Goal: Task Accomplishment & Management: Use online tool/utility

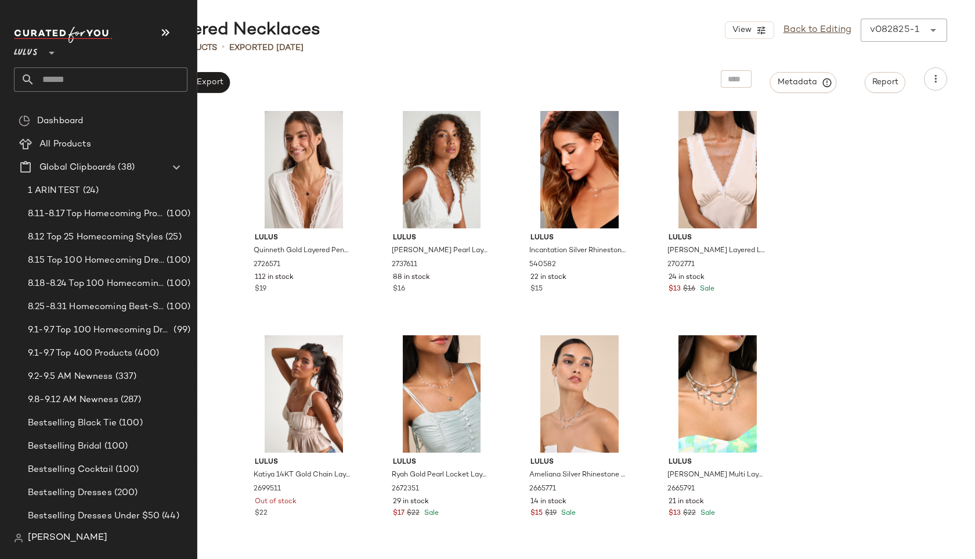
click at [49, 83] on input "text" at bounding box center [111, 79] width 153 height 24
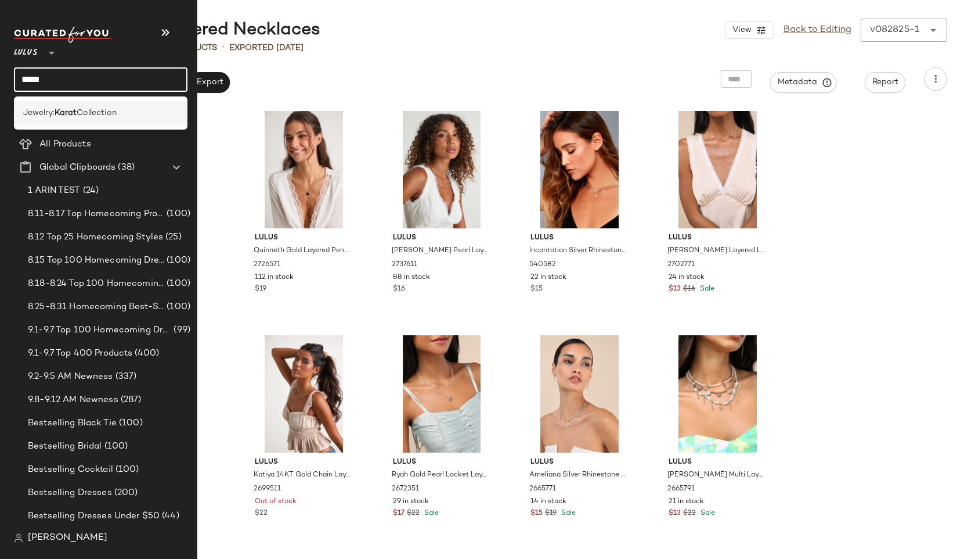
type input "*****"
click at [59, 111] on b "Karat" at bounding box center [66, 113] width 22 height 12
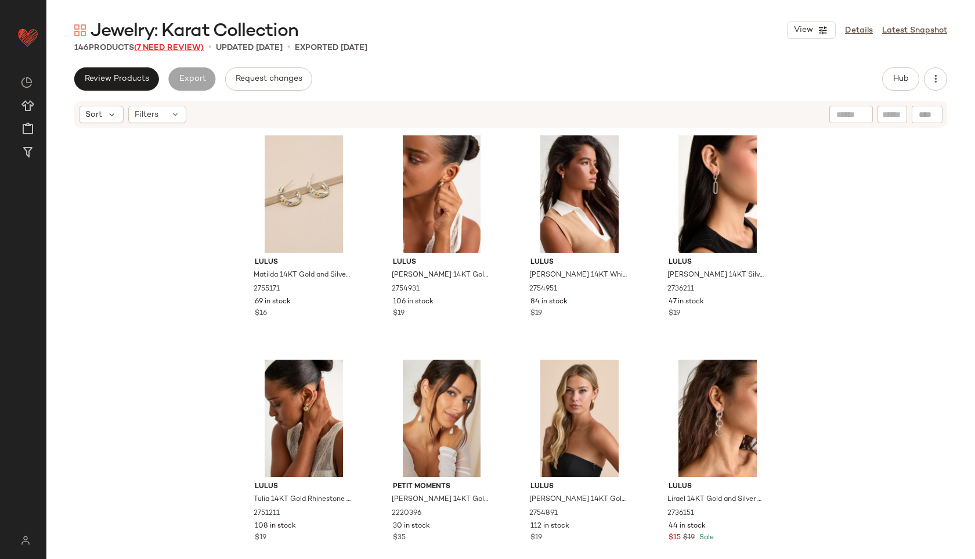
click at [175, 44] on span "(7 Need Review)" at bounding box center [169, 48] width 70 height 9
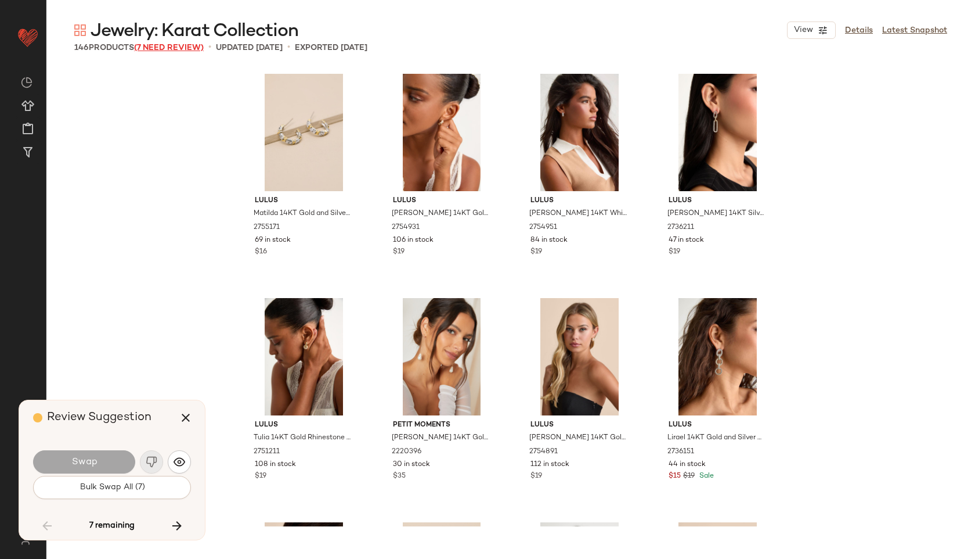
scroll to position [5603, 0]
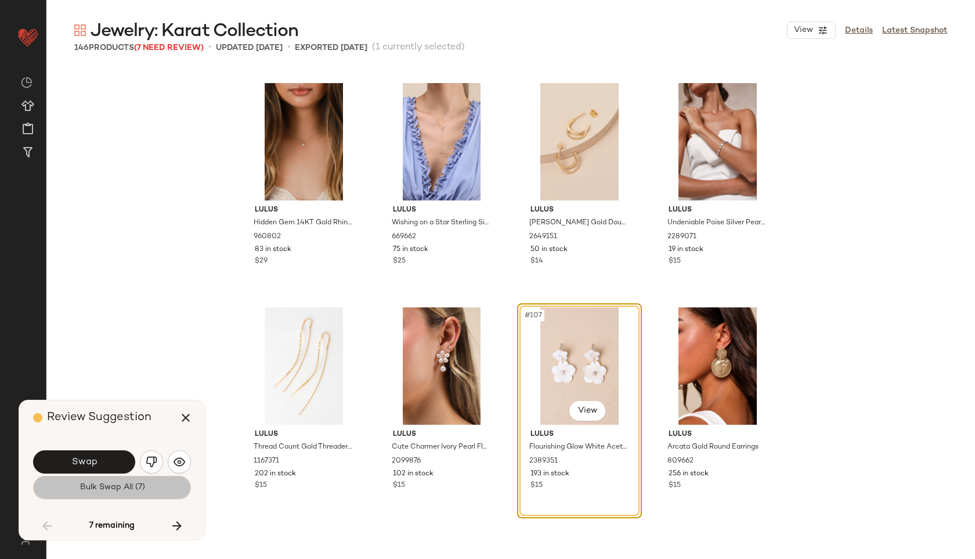
click at [153, 483] on button "Bulk Swap All (7)" at bounding box center [112, 487] width 158 height 23
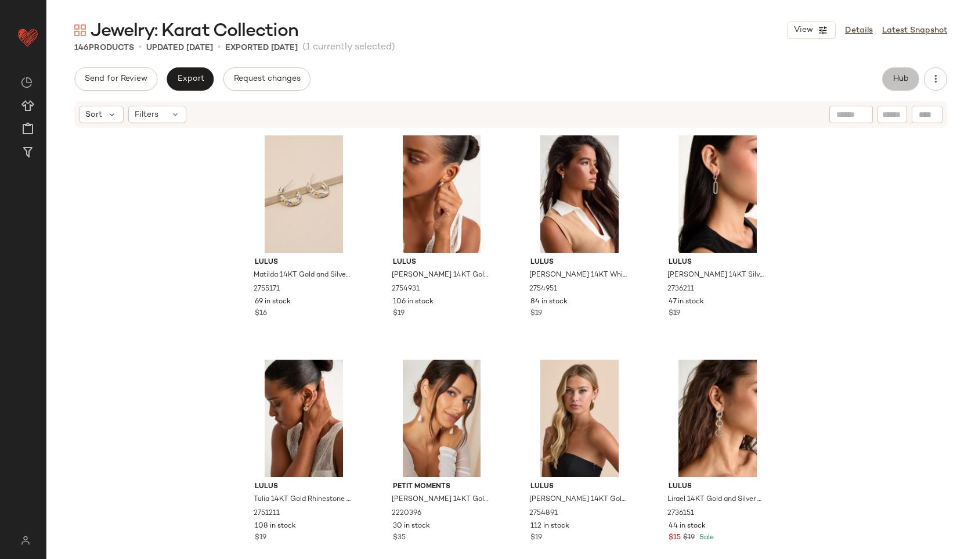
click at [907, 78] on span "Hub" at bounding box center [901, 78] width 16 height 9
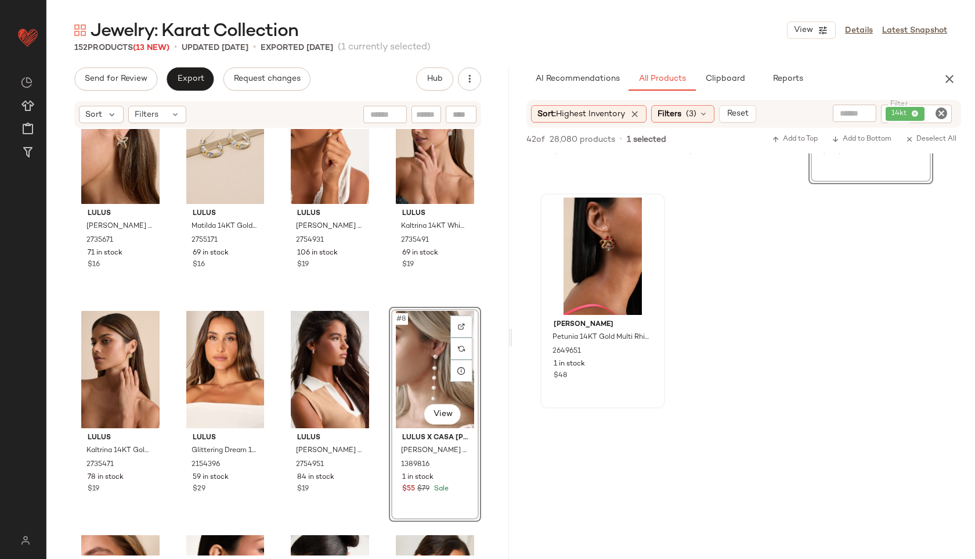
scroll to position [409, 0]
click at [163, 111] on div "Filters" at bounding box center [157, 114] width 58 height 17
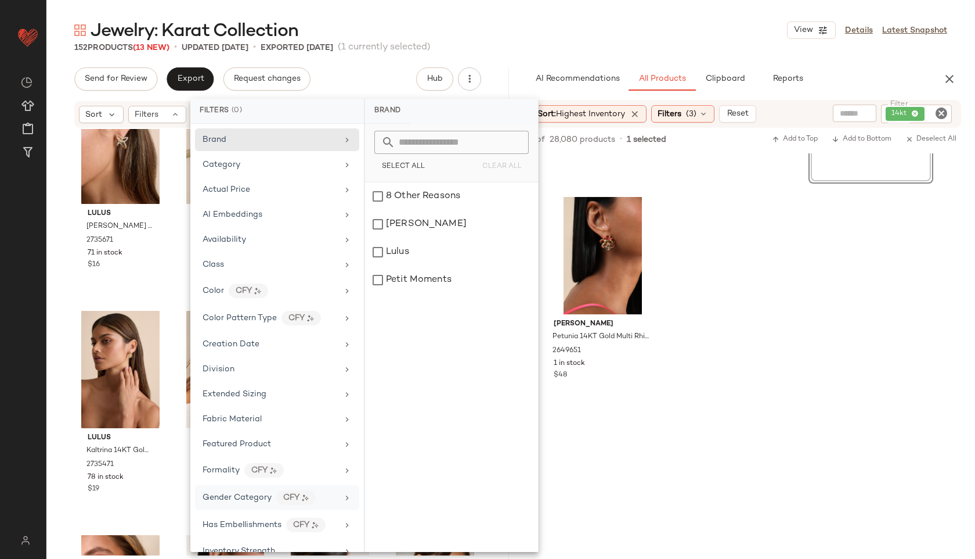
scroll to position [435, 0]
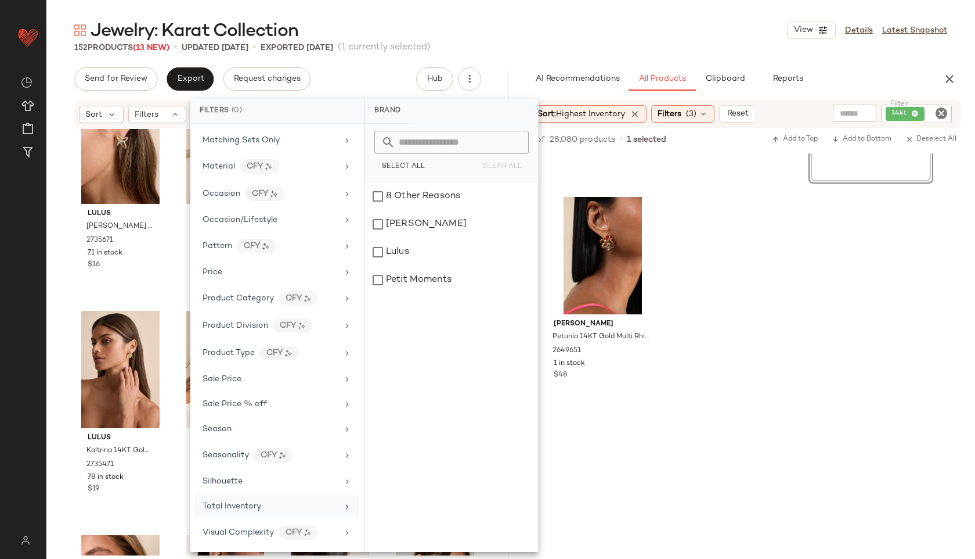
click at [256, 506] on span "Total Inventory" at bounding box center [232, 506] width 59 height 9
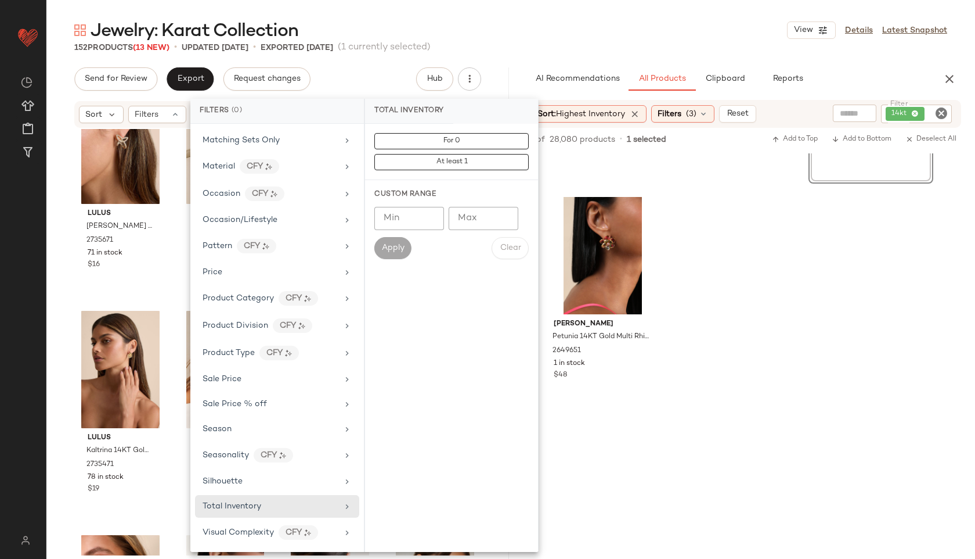
click at [478, 219] on input "Max" at bounding box center [484, 218] width 70 height 23
type input "**"
click at [386, 246] on span "Apply" at bounding box center [392, 247] width 23 height 9
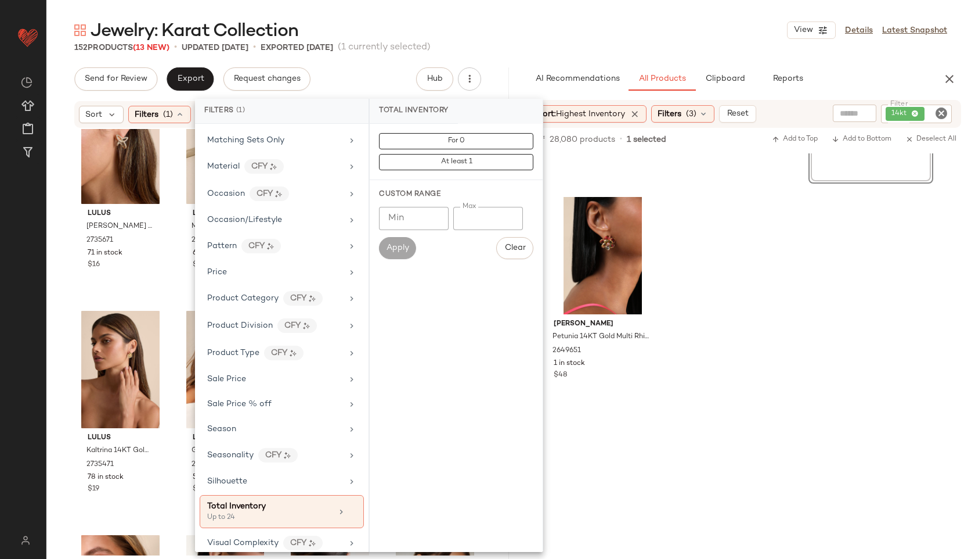
click at [542, 3] on main "Jewelry: Karat Collection View Details Latest Snapshot 152 Products (13 New) • …" at bounding box center [487, 279] width 975 height 559
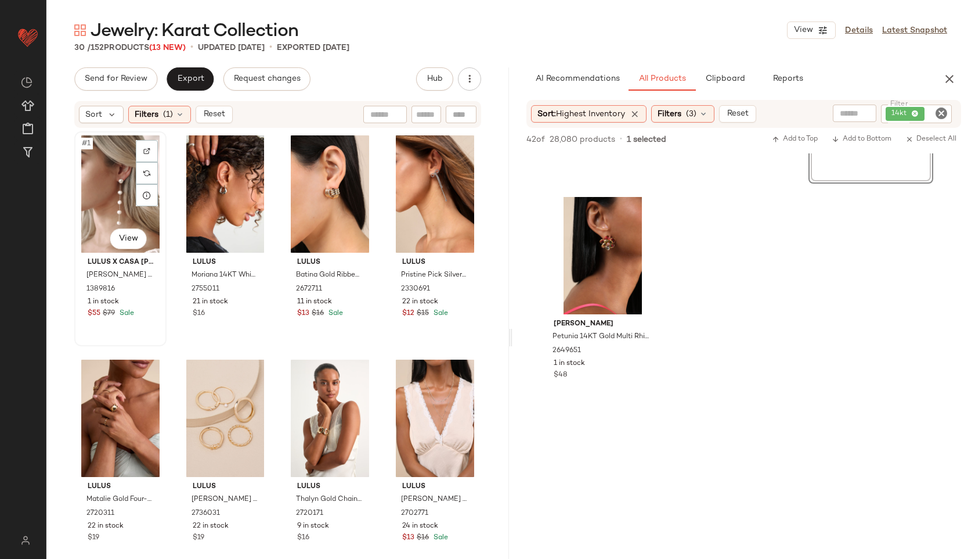
click at [105, 185] on div "#1 View" at bounding box center [120, 193] width 84 height 117
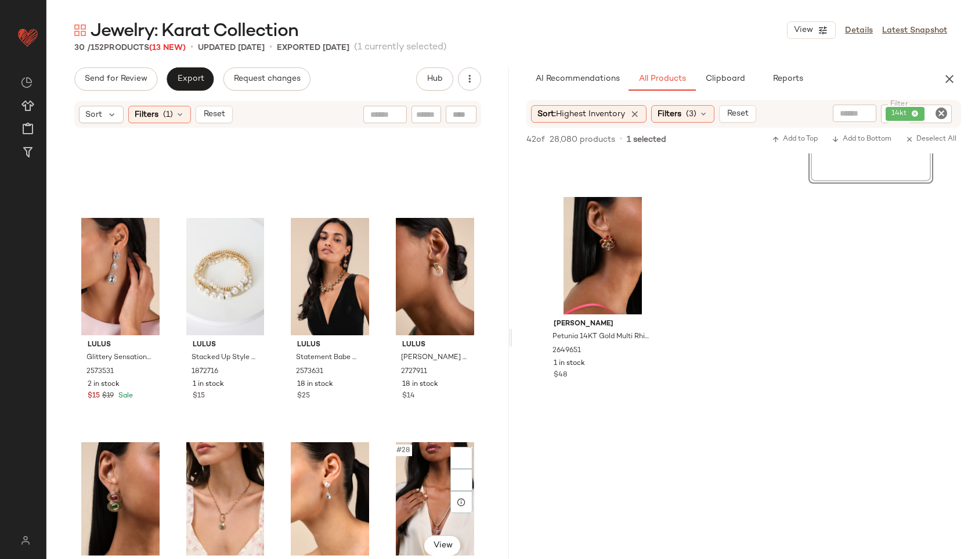
scroll to position [1369, 0]
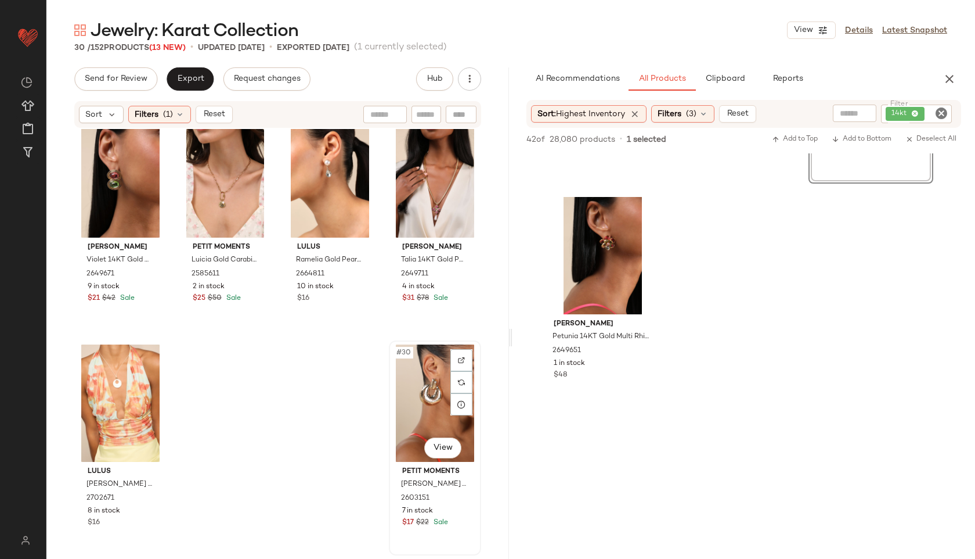
click at [431, 393] on div "#30 View" at bounding box center [435, 402] width 84 height 117
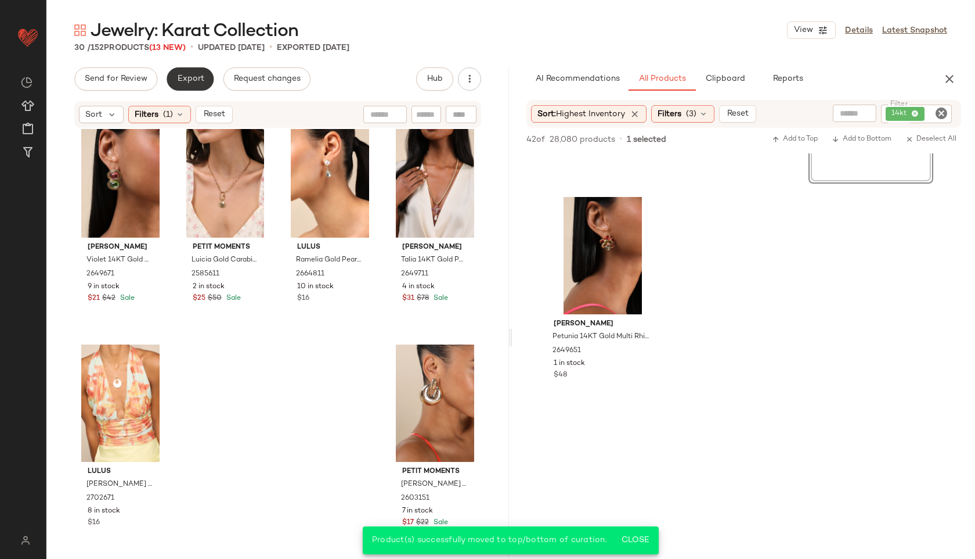
click at [192, 75] on span "Export" at bounding box center [190, 78] width 27 height 9
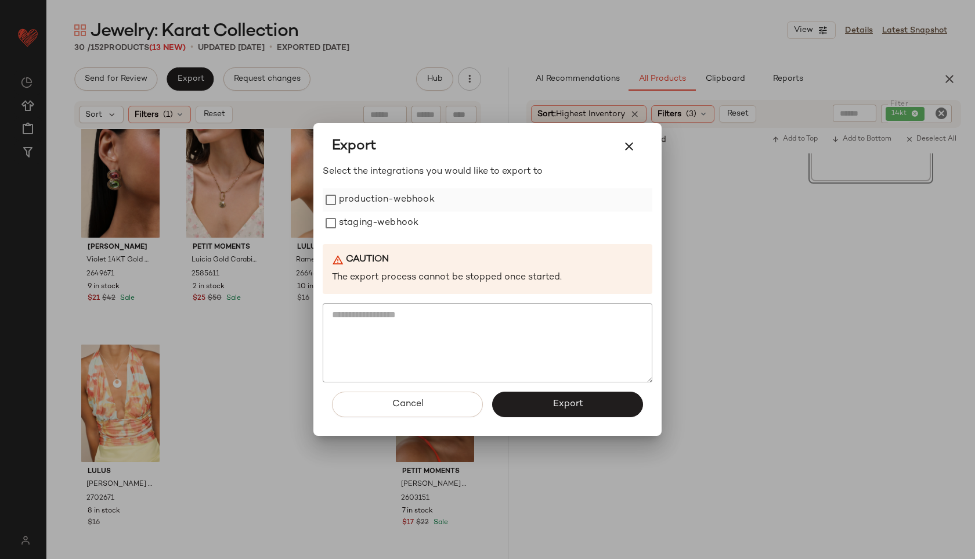
click at [363, 200] on label "production-webhook" at bounding box center [387, 199] width 96 height 23
click at [364, 222] on label "staging-webhook" at bounding box center [379, 222] width 80 height 23
click at [564, 400] on span "Export" at bounding box center [567, 403] width 31 height 11
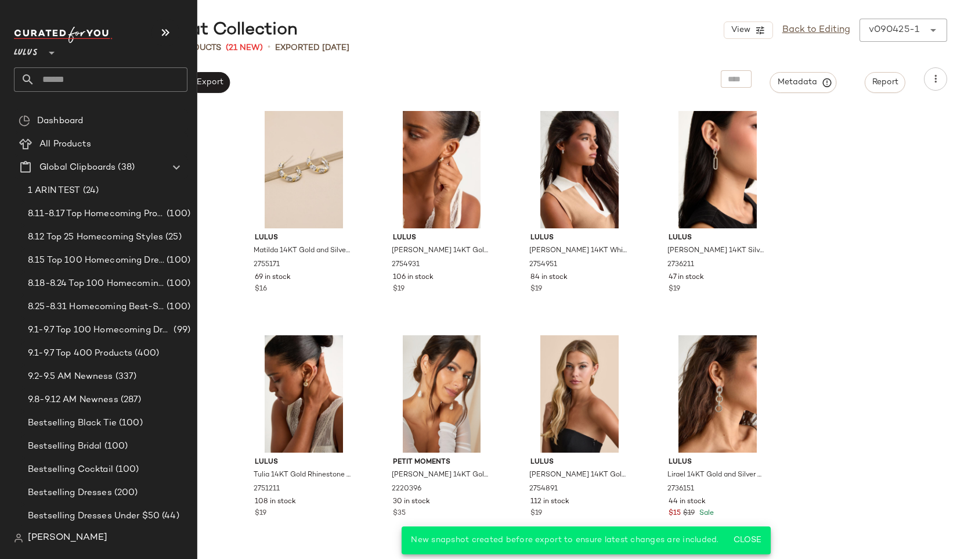
click at [71, 77] on input "text" at bounding box center [111, 79] width 153 height 24
type input "****"
click at [73, 65] on div "Lulus **" at bounding box center [101, 59] width 174 height 65
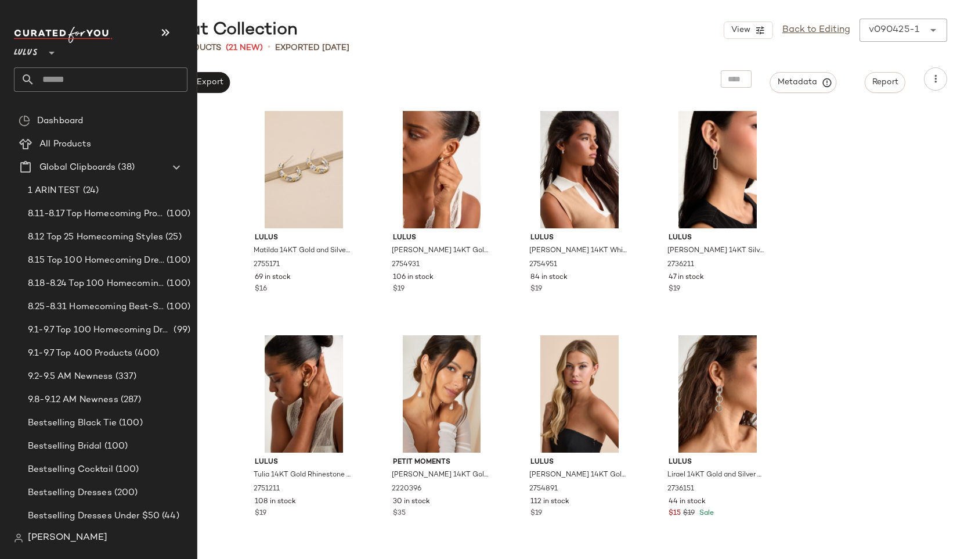
click at [78, 74] on input "text" at bounding box center [111, 79] width 153 height 24
click at [77, 77] on input "text" at bounding box center [111, 79] width 153 height 24
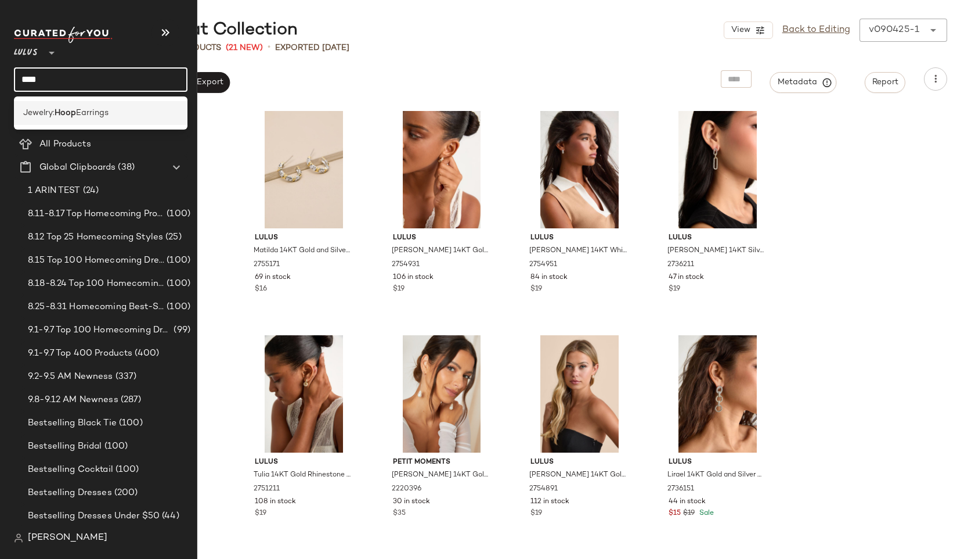
type input "****"
click at [42, 110] on span "Jewelry:" at bounding box center [38, 113] width 31 height 12
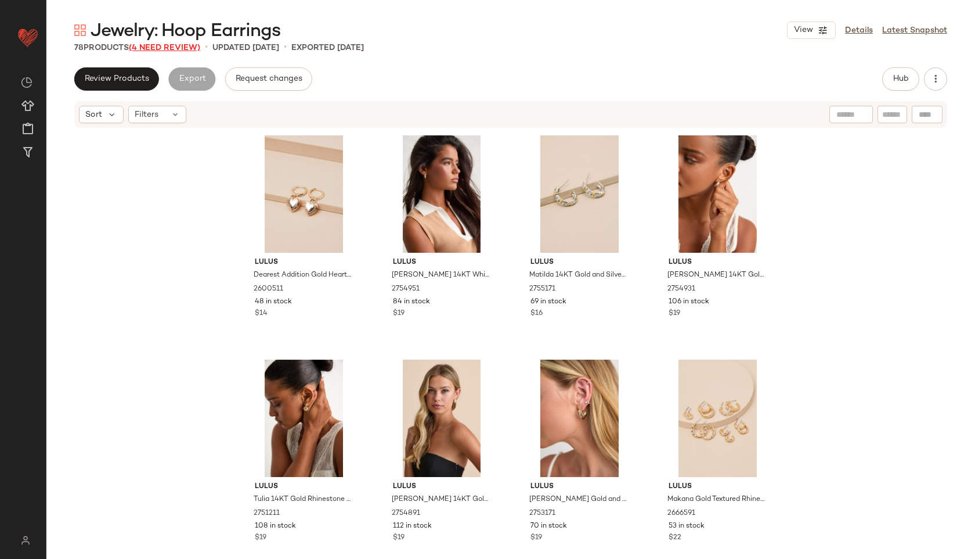
click at [161, 45] on span "(4 Need Review)" at bounding box center [164, 48] width 71 height 9
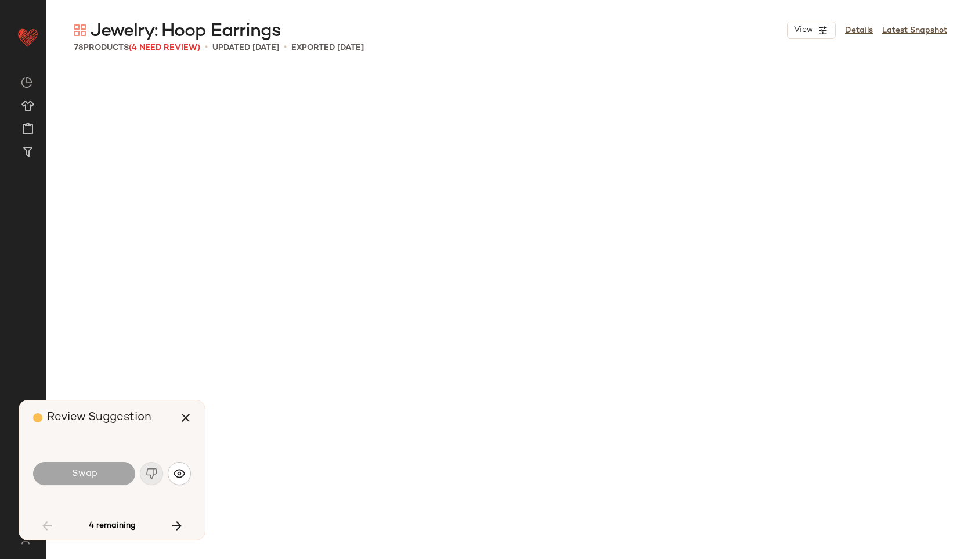
scroll to position [3138, 0]
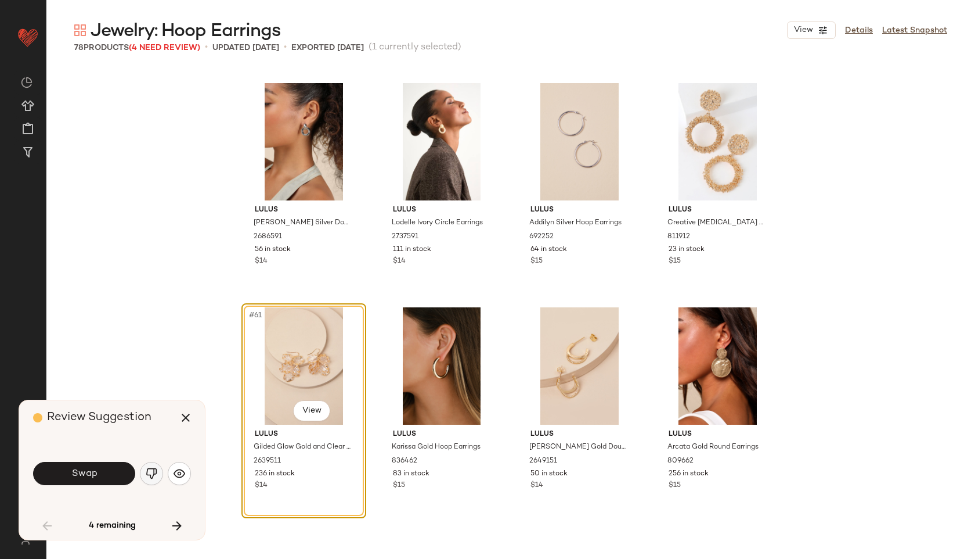
click at [152, 474] on img "button" at bounding box center [152, 473] width 12 height 12
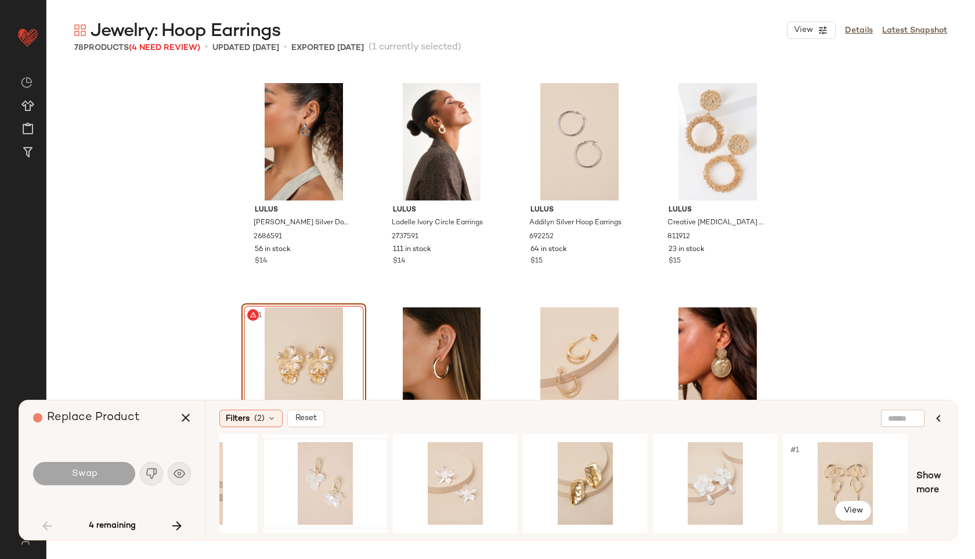
scroll to position [0, 602]
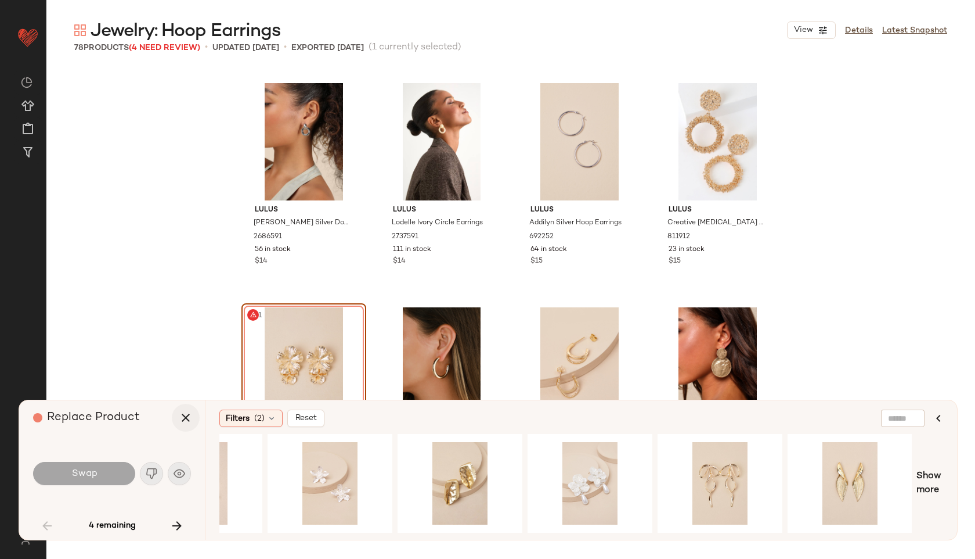
click at [181, 414] on icon "button" at bounding box center [186, 418] width 14 height 14
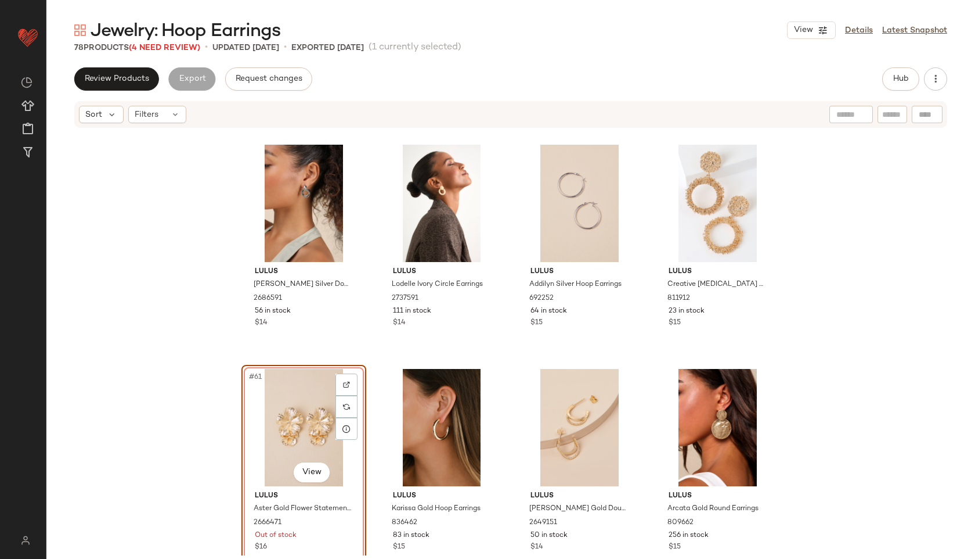
click at [299, 415] on div "#61 View" at bounding box center [304, 427] width 117 height 117
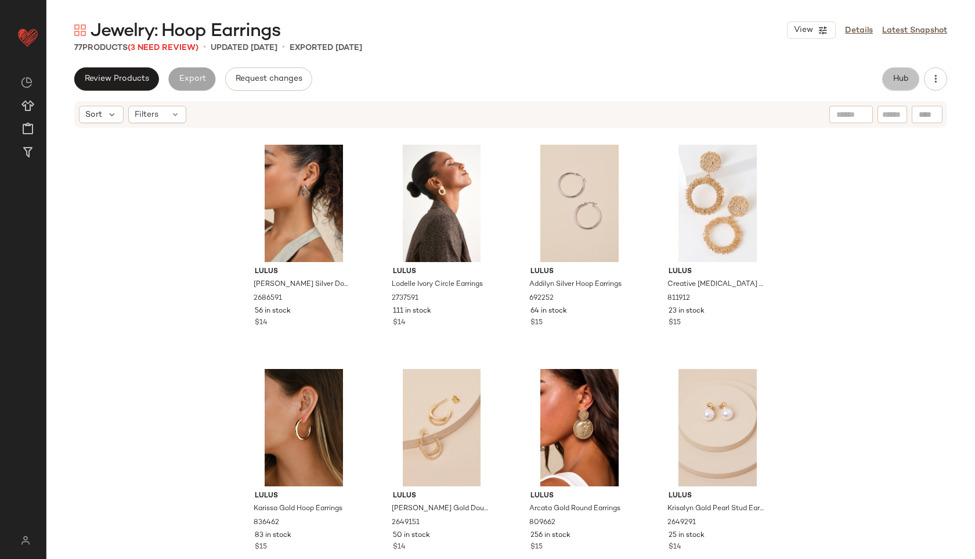
click at [910, 73] on button "Hub" at bounding box center [901, 78] width 37 height 23
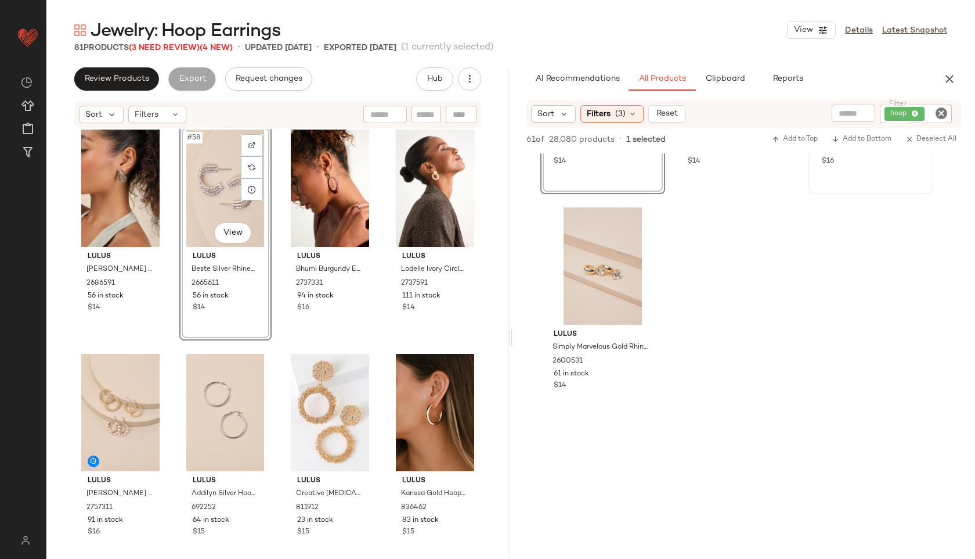
scroll to position [627, 0]
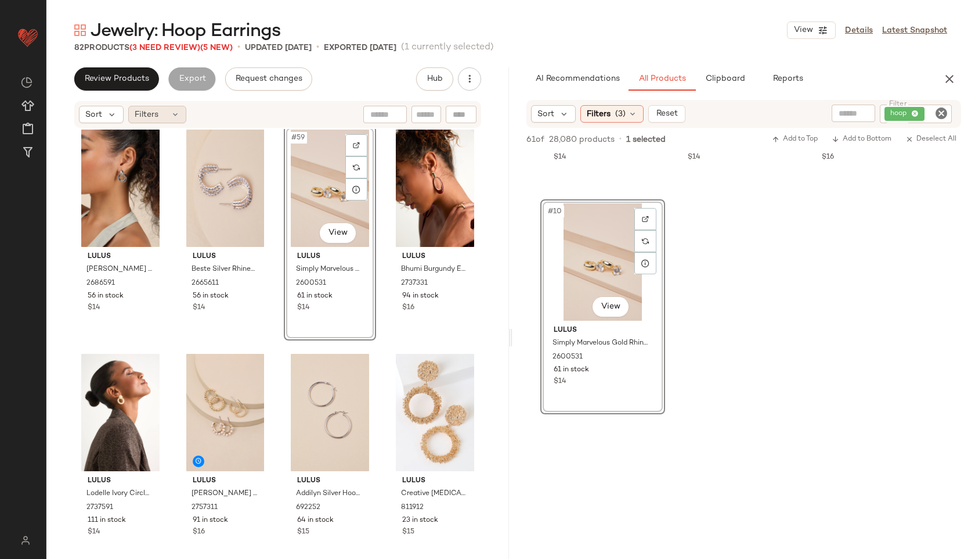
click at [160, 118] on div "Filters" at bounding box center [157, 114] width 58 height 17
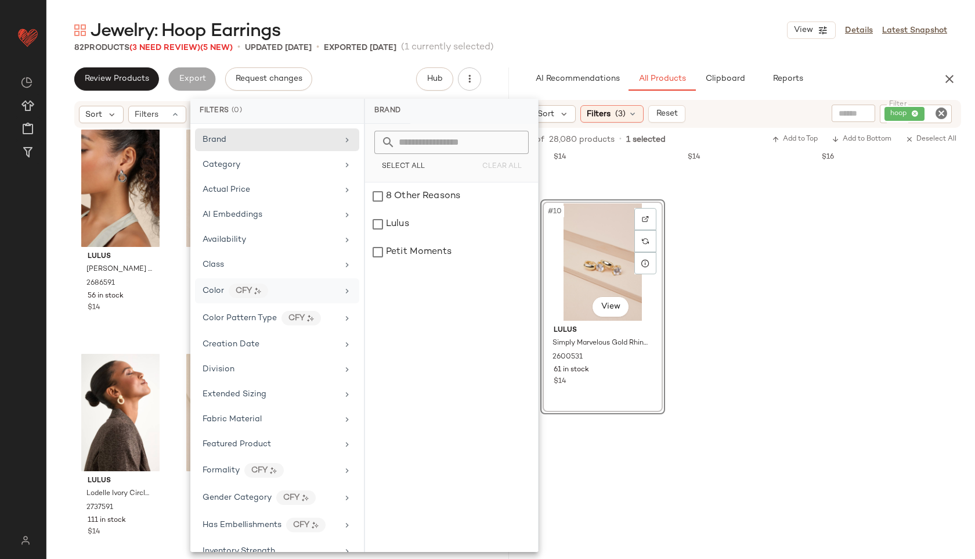
scroll to position [435, 0]
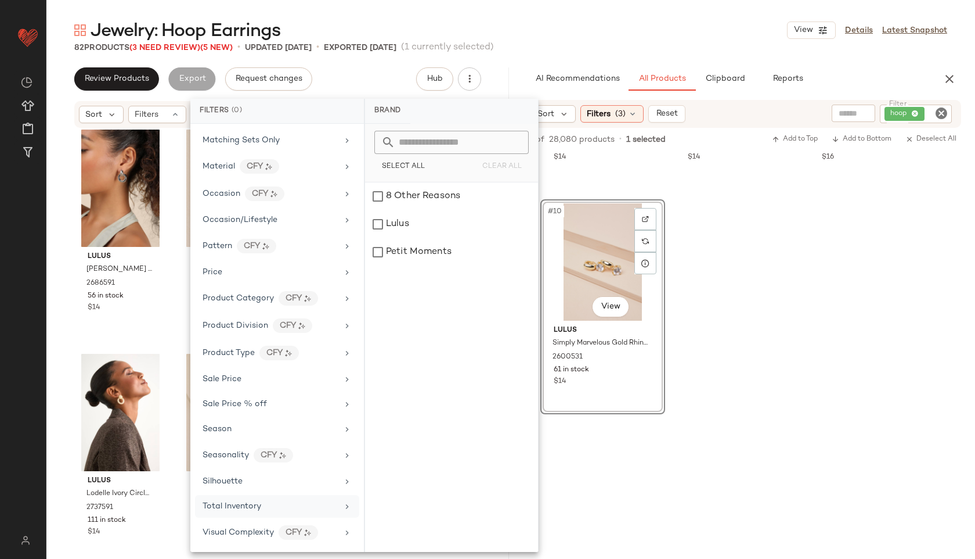
click at [258, 503] on span "Total Inventory" at bounding box center [232, 506] width 59 height 9
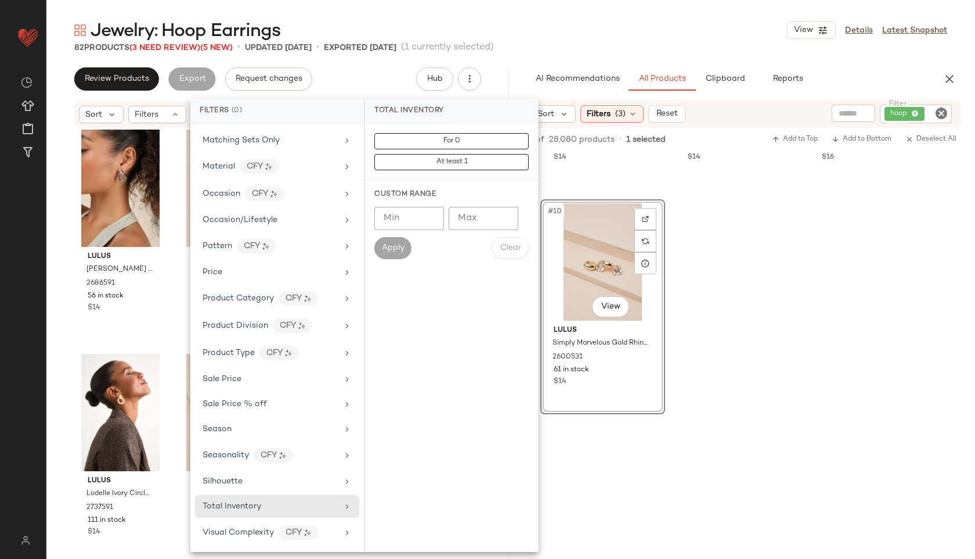
click at [494, 215] on input "Max" at bounding box center [484, 218] width 70 height 23
type input "**"
click at [400, 245] on span "Apply" at bounding box center [392, 247] width 23 height 9
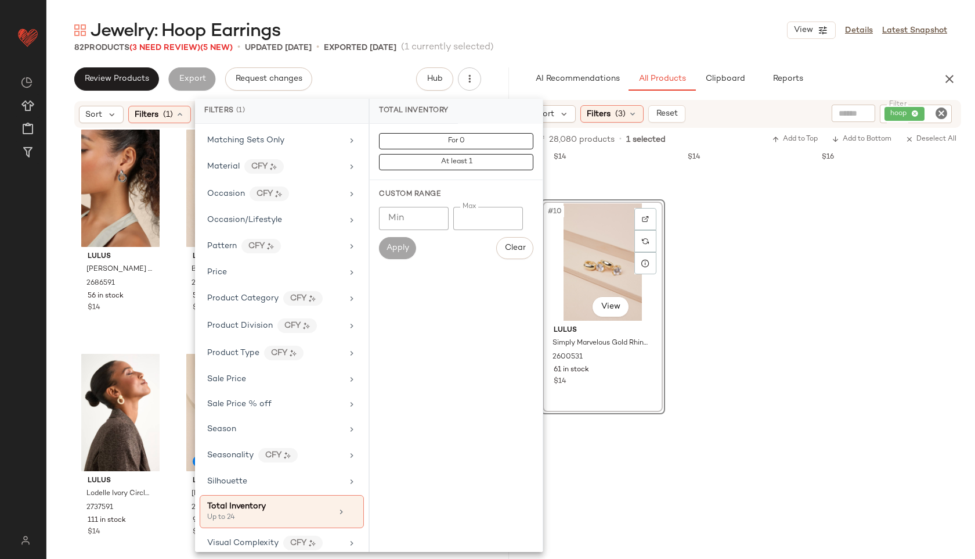
click at [611, 21] on div "Jewelry: Hoop Earrings View Details Latest Snapshot" at bounding box center [510, 30] width 929 height 23
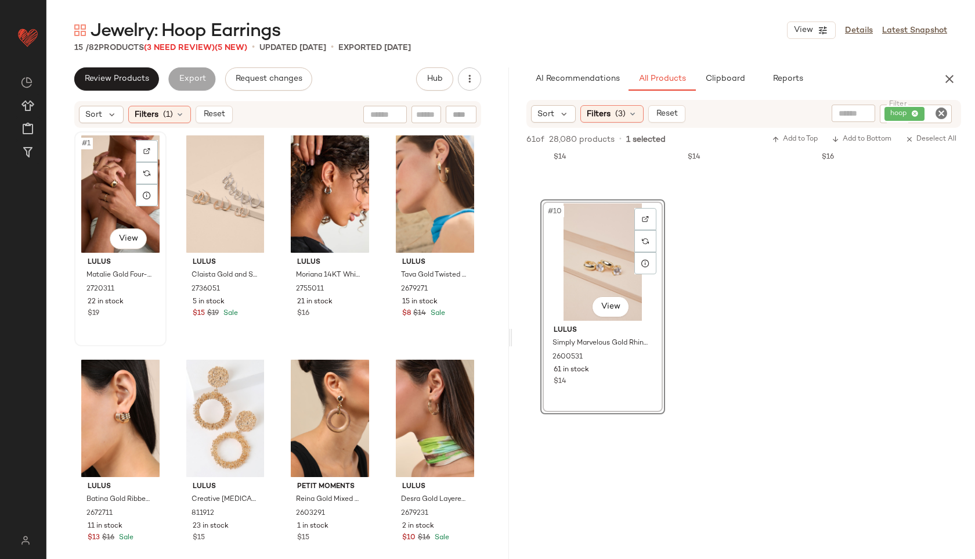
click at [94, 179] on div "#1 View" at bounding box center [120, 193] width 84 height 117
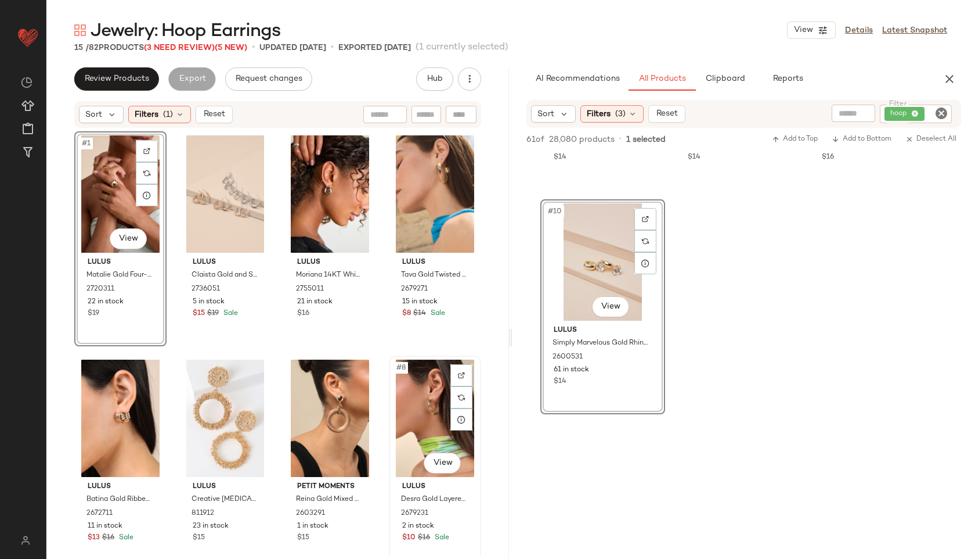
scroll to position [473, 0]
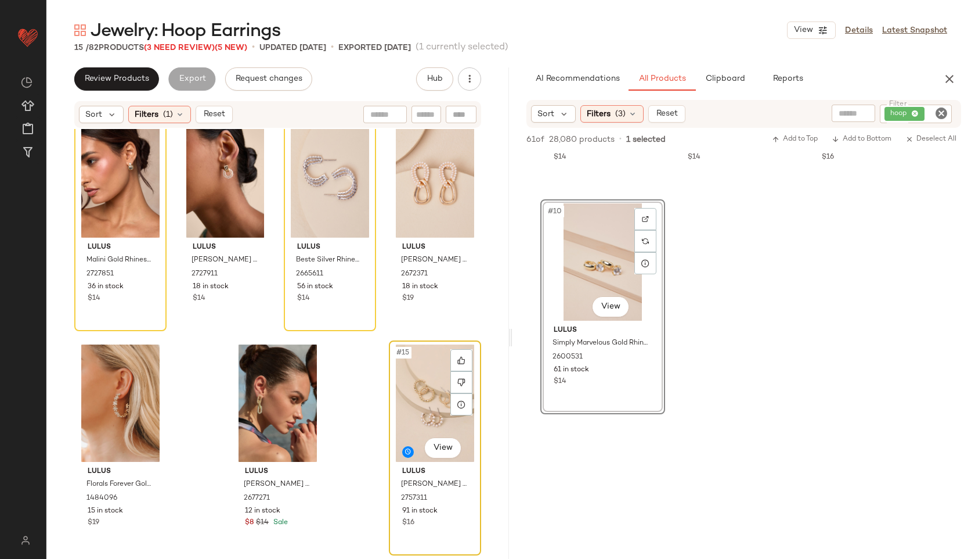
click at [406, 395] on div "#15 View" at bounding box center [435, 402] width 84 height 117
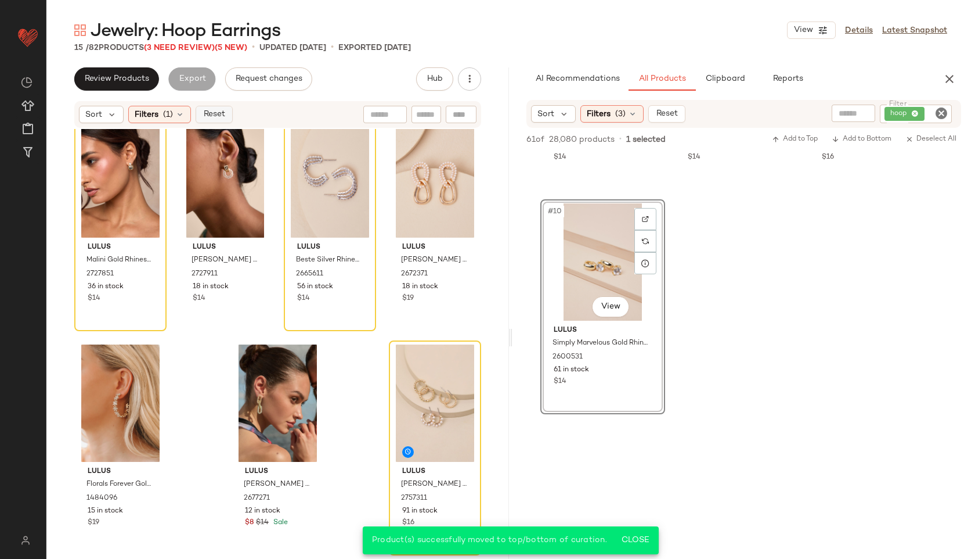
click at [215, 119] on button "Reset" at bounding box center [214, 114] width 37 height 17
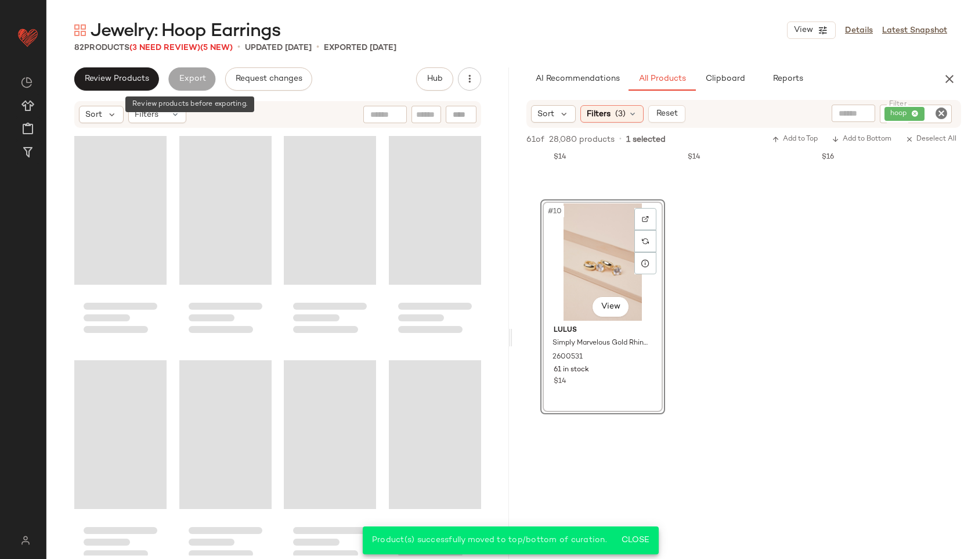
scroll to position [3138, 0]
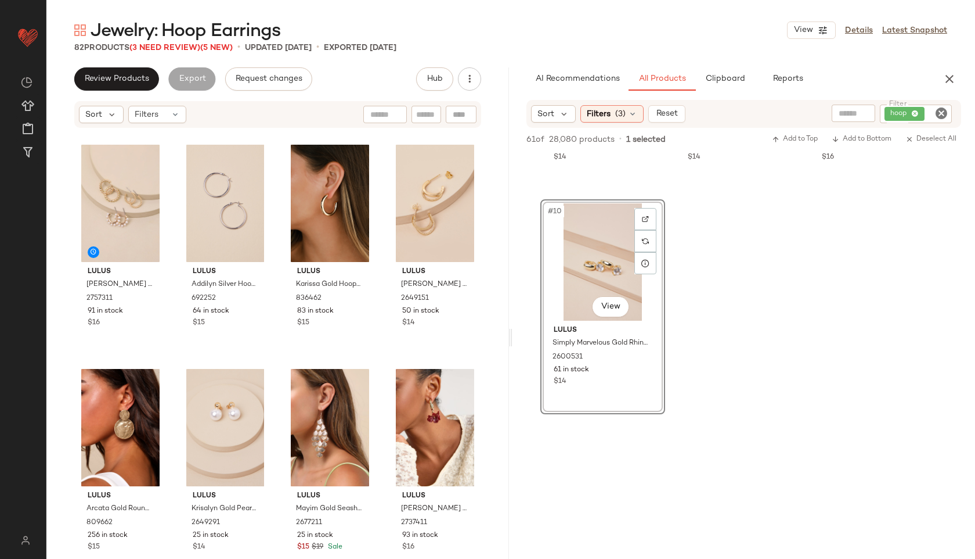
click at [174, 128] on div "Sort Filters" at bounding box center [277, 114] width 463 height 29
click at [172, 118] on icon at bounding box center [175, 114] width 9 height 9
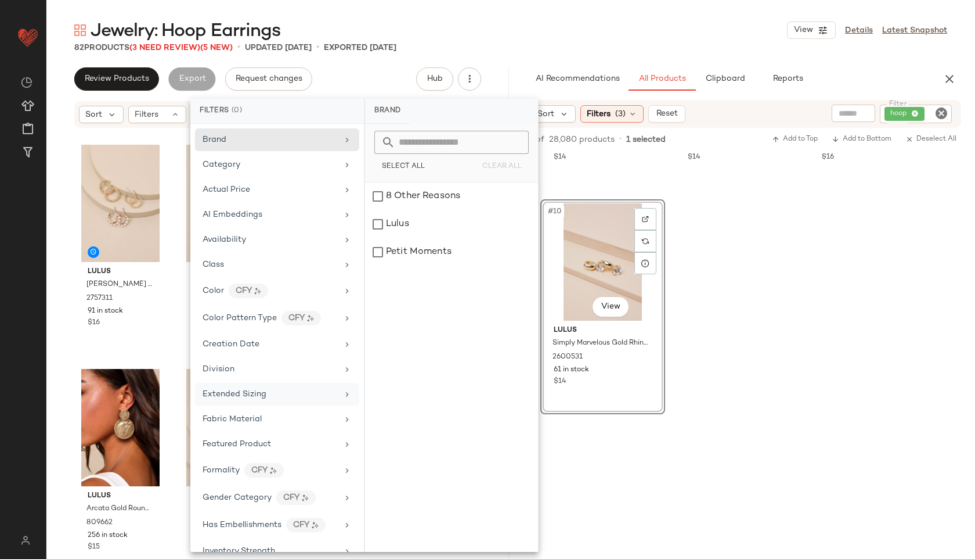
scroll to position [435, 0]
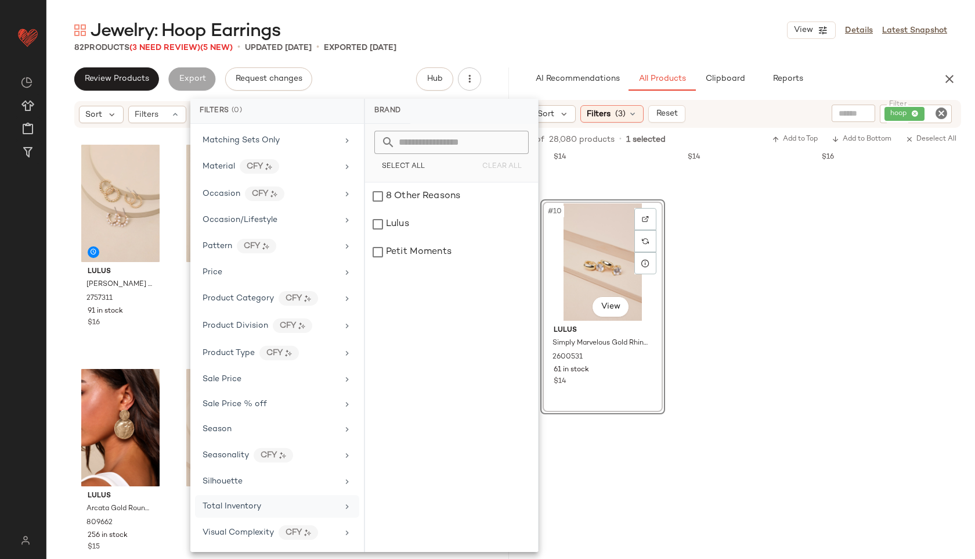
click at [245, 509] on span "Total Inventory" at bounding box center [232, 506] width 59 height 9
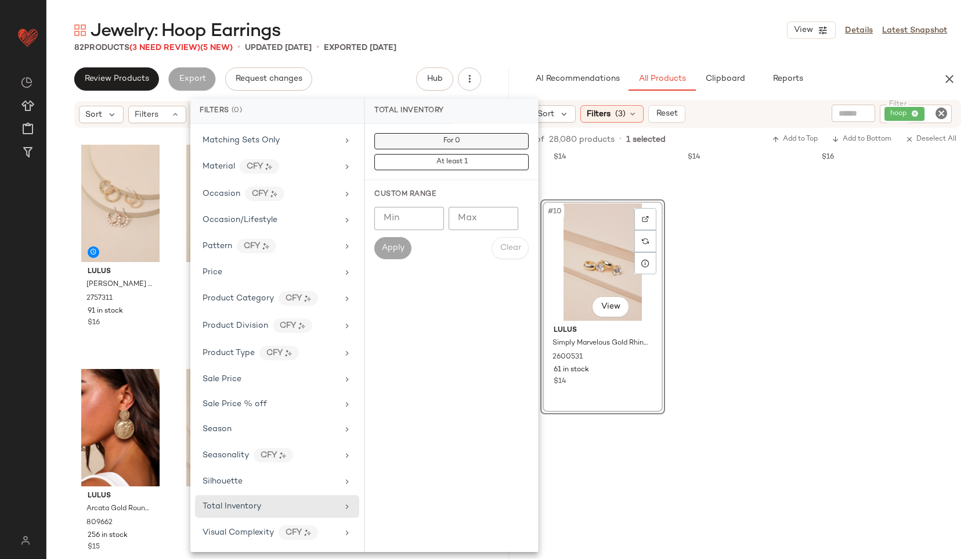
click at [480, 148] on button "For 0" at bounding box center [452, 141] width 154 height 16
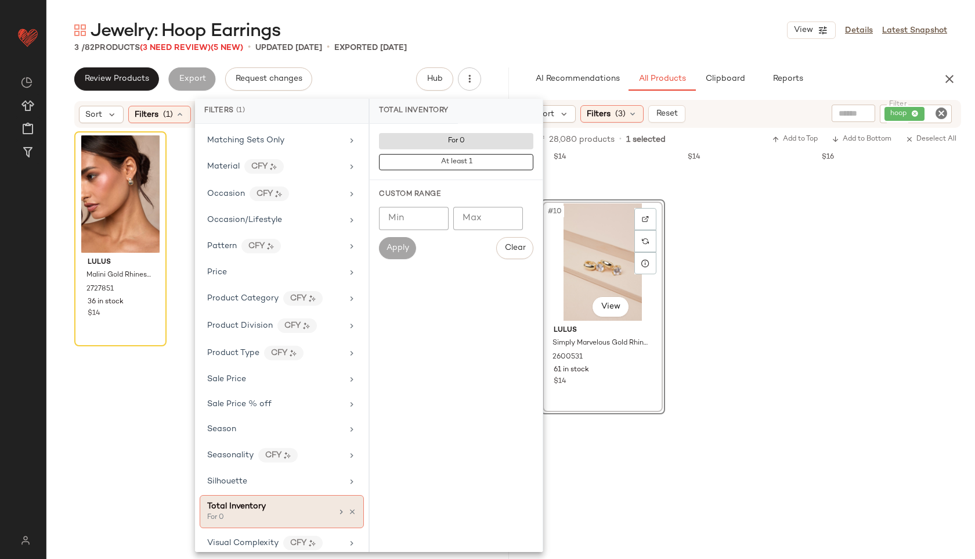
click at [284, 509] on div "Total Inventory" at bounding box center [269, 506] width 125 height 12
click at [534, 2] on main "Jewelry: Hoop Earrings View Details Latest Snapshot 3 / 82 Products (3 Need Rev…" at bounding box center [487, 279] width 975 height 559
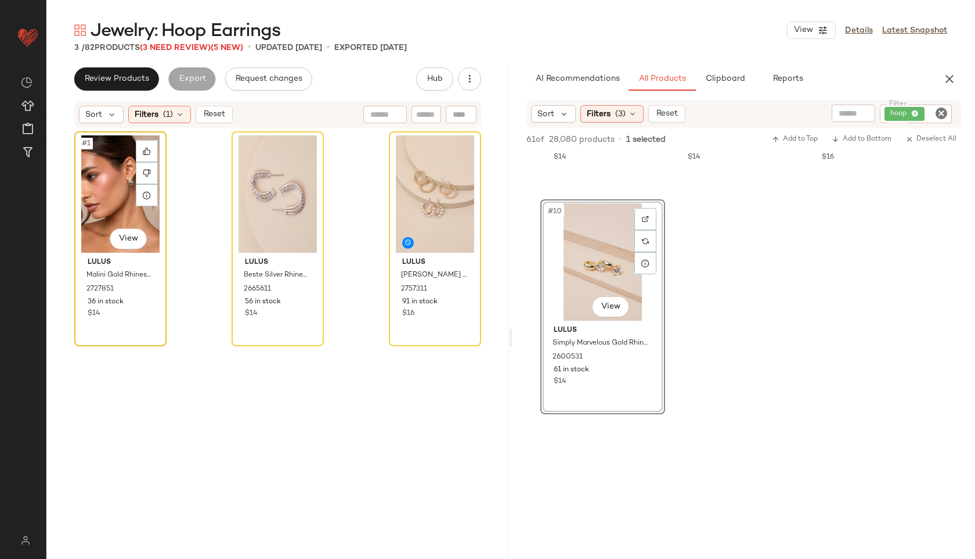
click at [116, 188] on div "#1 View" at bounding box center [120, 193] width 84 height 117
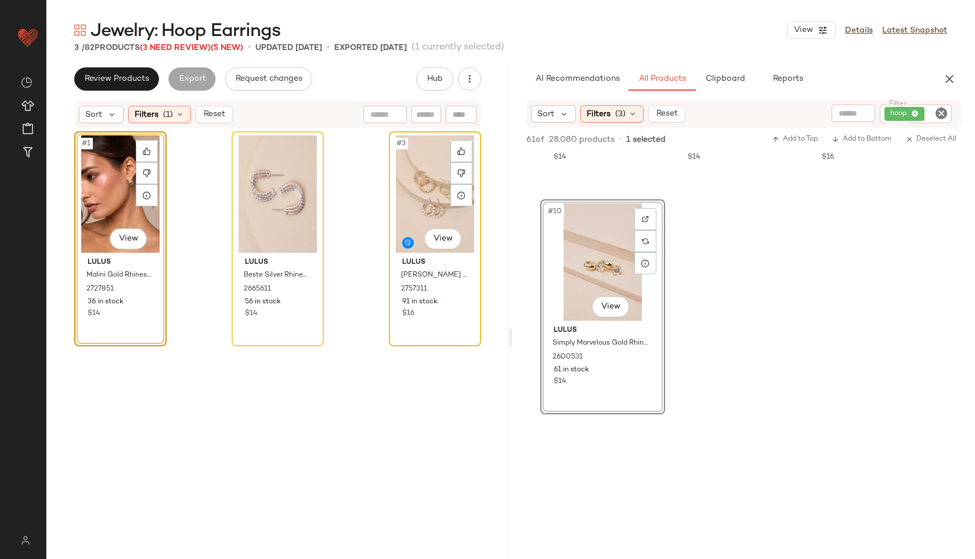
click at [431, 186] on div "#3 View" at bounding box center [435, 193] width 84 height 117
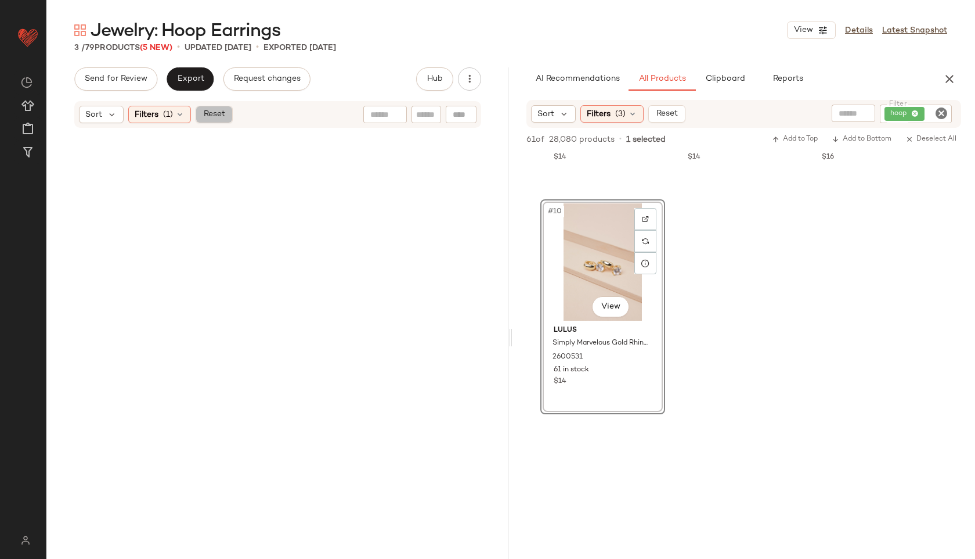
click at [225, 120] on button "Reset" at bounding box center [214, 114] width 37 height 17
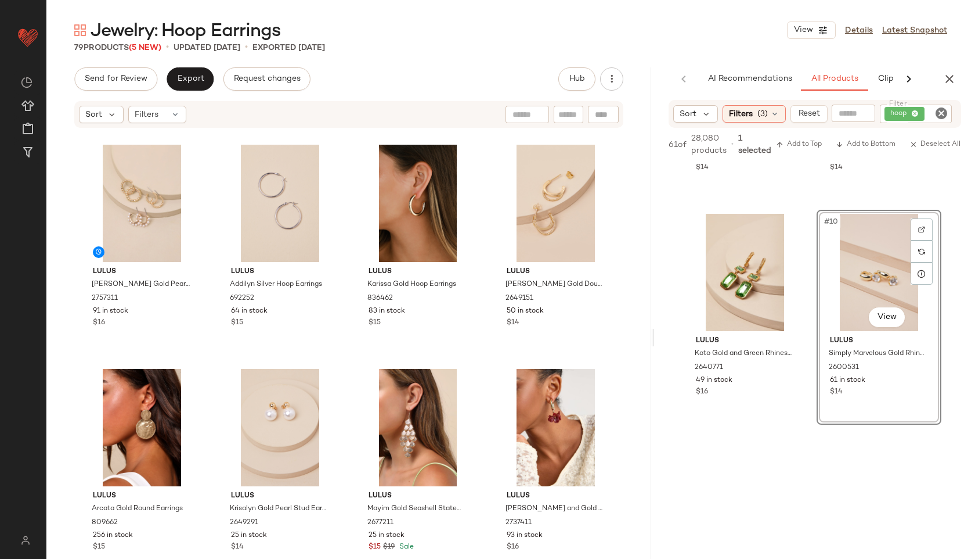
scroll to position [1523, 0]
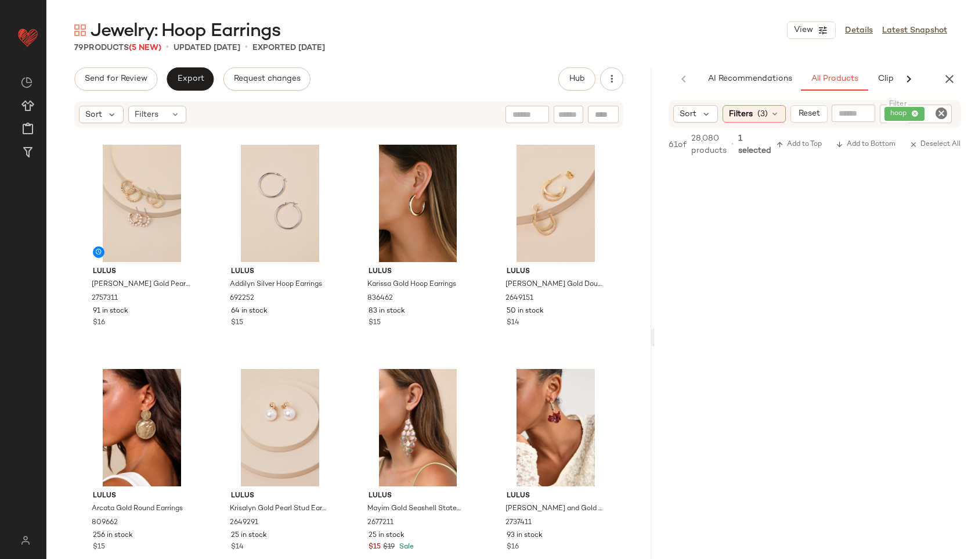
drag, startPoint x: 512, startPoint y: 340, endPoint x: 781, endPoint y: 333, distance: 269.5
click at [781, 333] on div "Jewelry: Hoop Earrings View Details Latest Snapshot 79 Products (5 New) • updat…" at bounding box center [510, 289] width 929 height 540
click at [190, 78] on span "Export" at bounding box center [190, 78] width 27 height 9
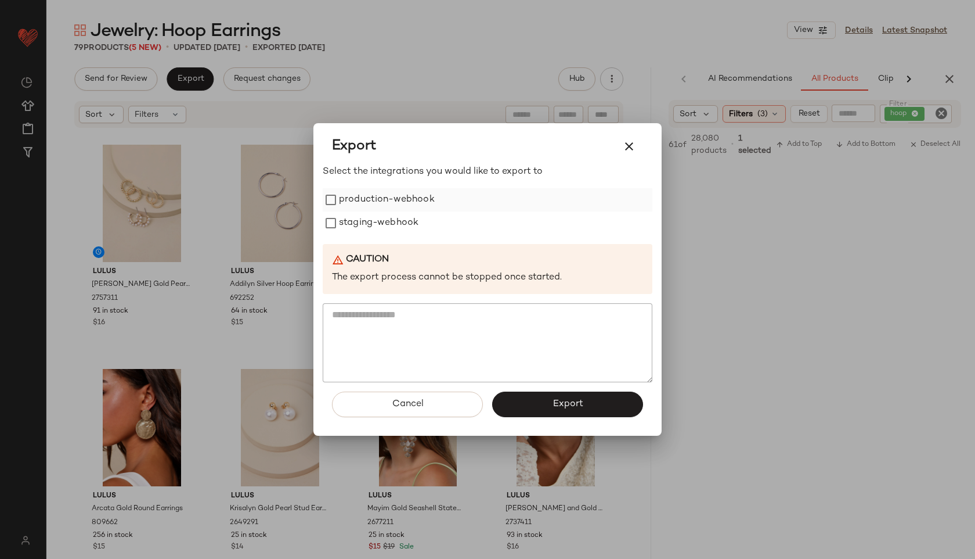
click at [362, 200] on label "production-webhook" at bounding box center [387, 199] width 96 height 23
click at [362, 224] on label "staging-webhook" at bounding box center [379, 222] width 80 height 23
click at [546, 404] on button "Export" at bounding box center [567, 404] width 151 height 26
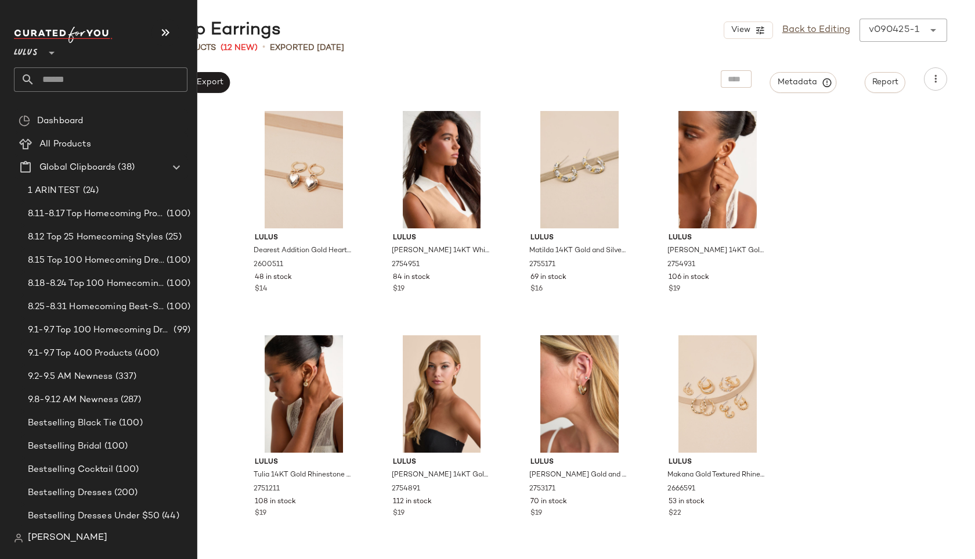
click at [55, 78] on input "text" at bounding box center [111, 79] width 153 height 24
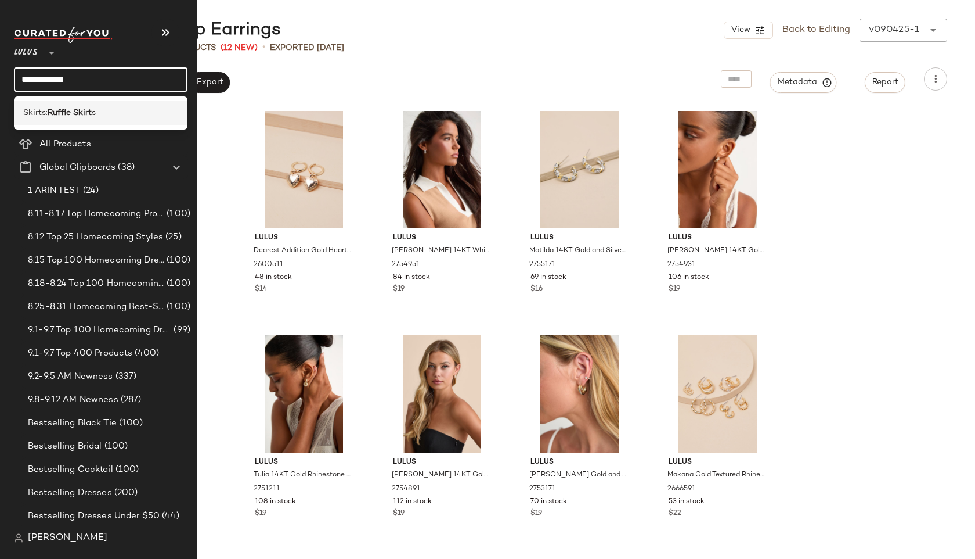
type input "**********"
click at [82, 109] on b "Ruffle Skirt" at bounding box center [70, 113] width 44 height 12
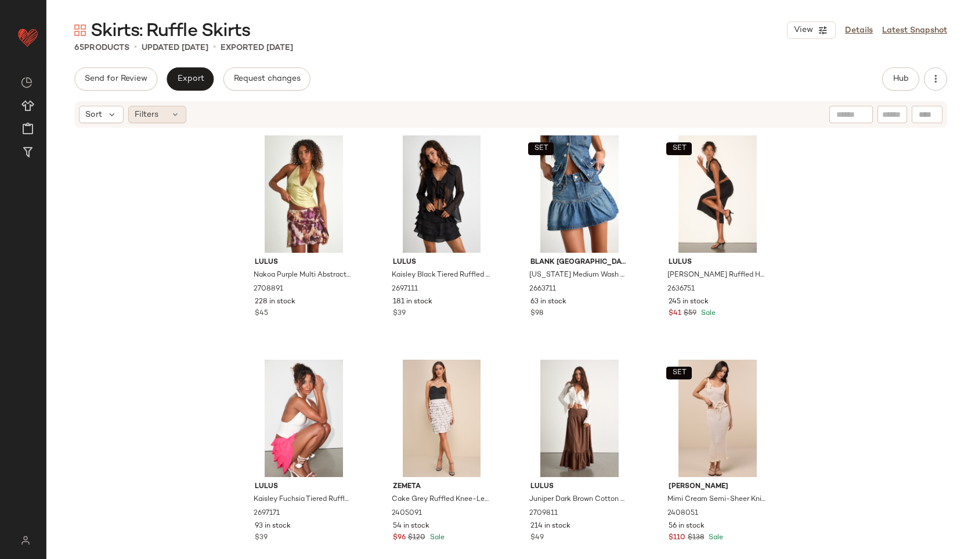
click at [165, 115] on div "Filters" at bounding box center [157, 114] width 58 height 17
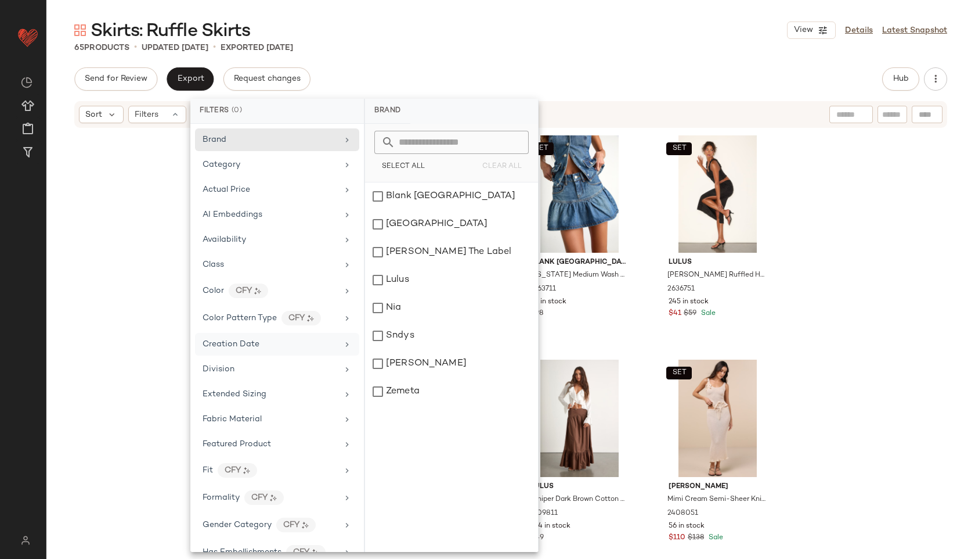
scroll to position [542, 0]
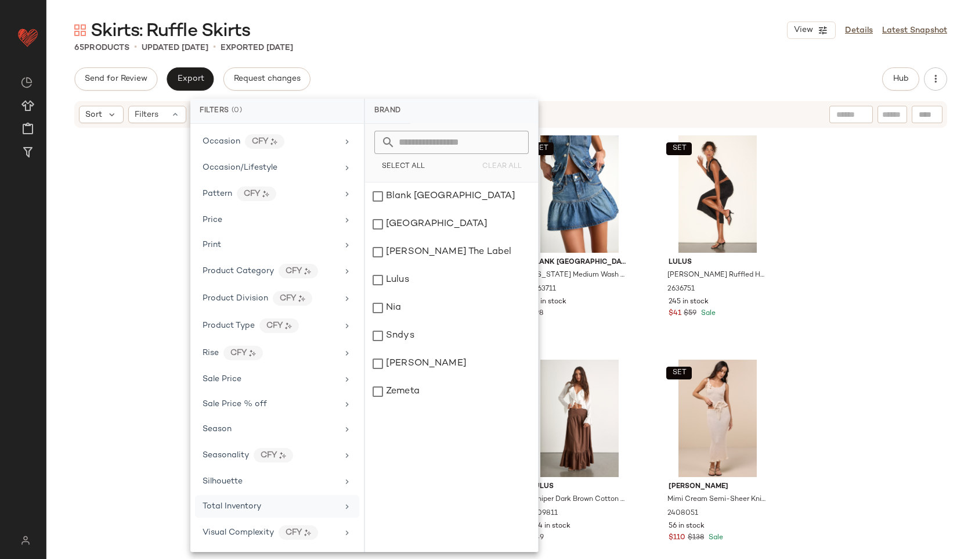
click at [243, 505] on span "Total Inventory" at bounding box center [232, 506] width 59 height 9
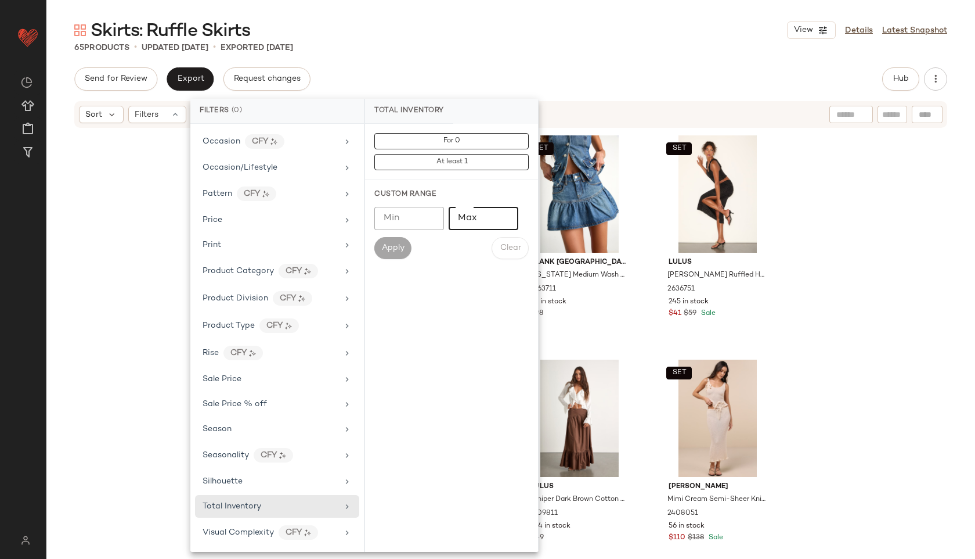
click at [473, 215] on input "Max" at bounding box center [484, 218] width 70 height 23
type input "**"
click at [389, 251] on span "Apply" at bounding box center [392, 247] width 23 height 9
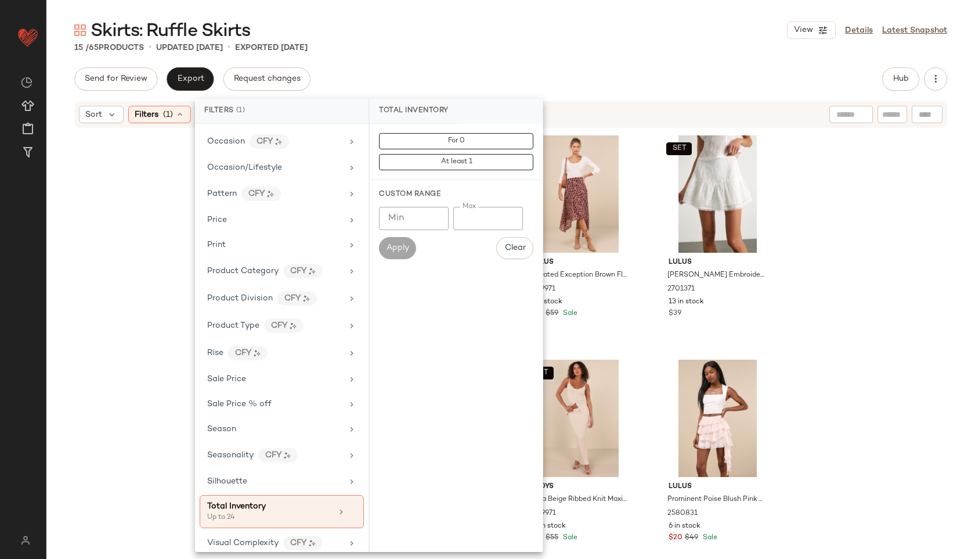
click at [420, 37] on div "Skirts: Ruffle Skirts View Details Latest Snapshot" at bounding box center [510, 30] width 929 height 23
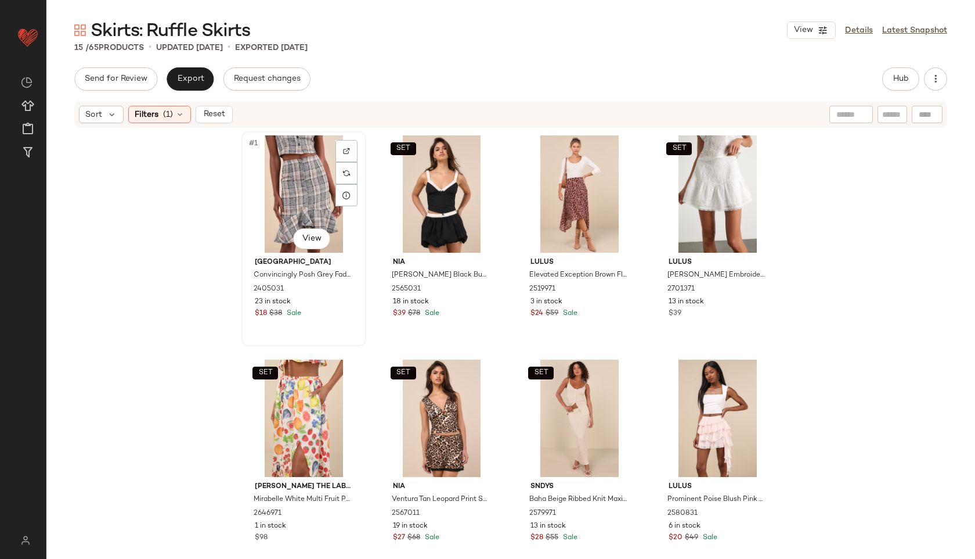
click at [282, 186] on div "#1 View" at bounding box center [304, 193] width 117 height 117
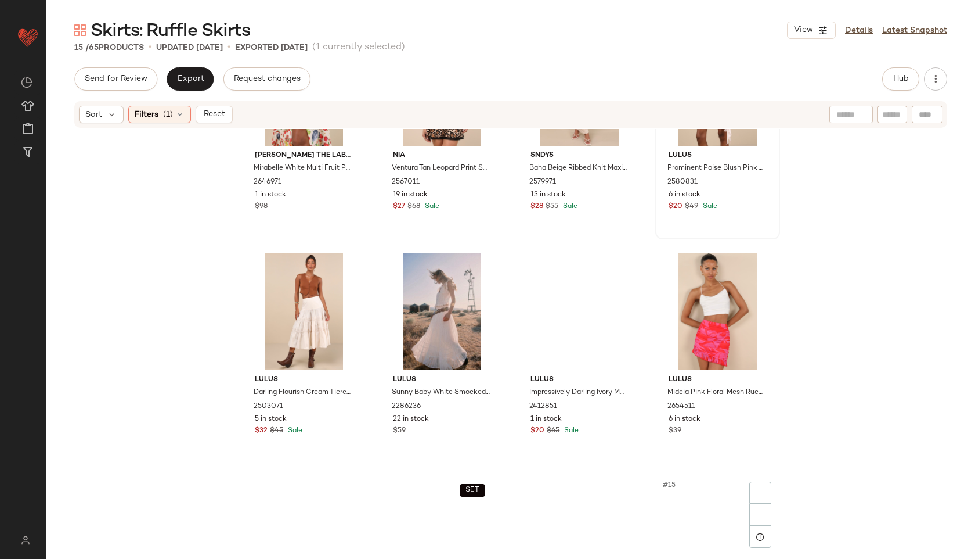
scroll to position [473, 0]
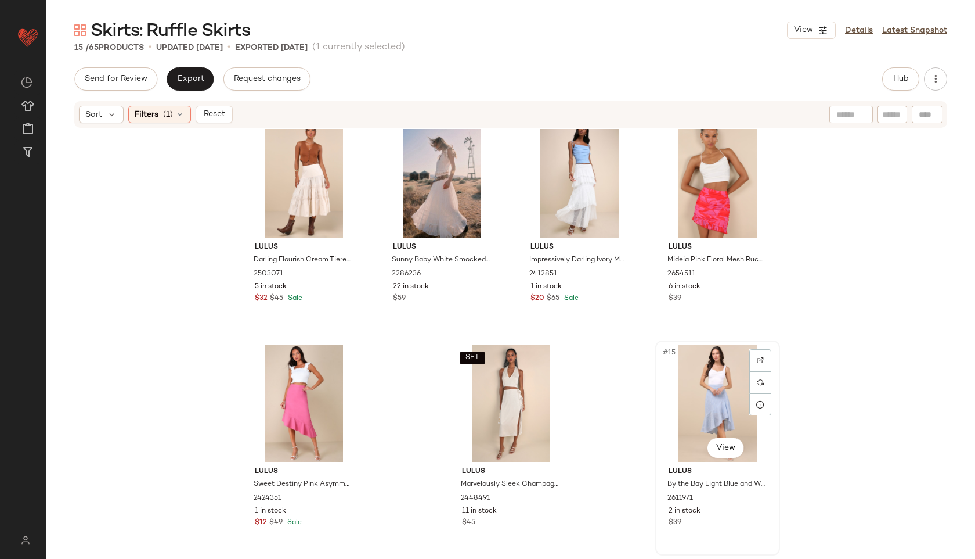
click at [729, 369] on div "#15 View" at bounding box center [718, 402] width 117 height 117
click at [181, 75] on span "Export" at bounding box center [190, 78] width 27 height 9
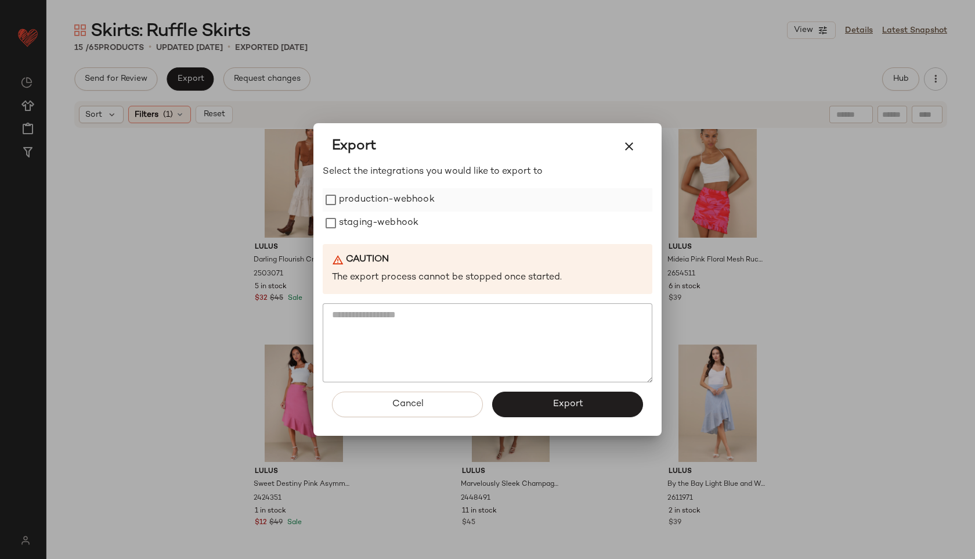
click at [417, 196] on label "production-webhook" at bounding box center [387, 199] width 96 height 23
click at [403, 219] on label "staging-webhook" at bounding box center [379, 222] width 80 height 23
click at [525, 398] on button "Export" at bounding box center [567, 404] width 151 height 26
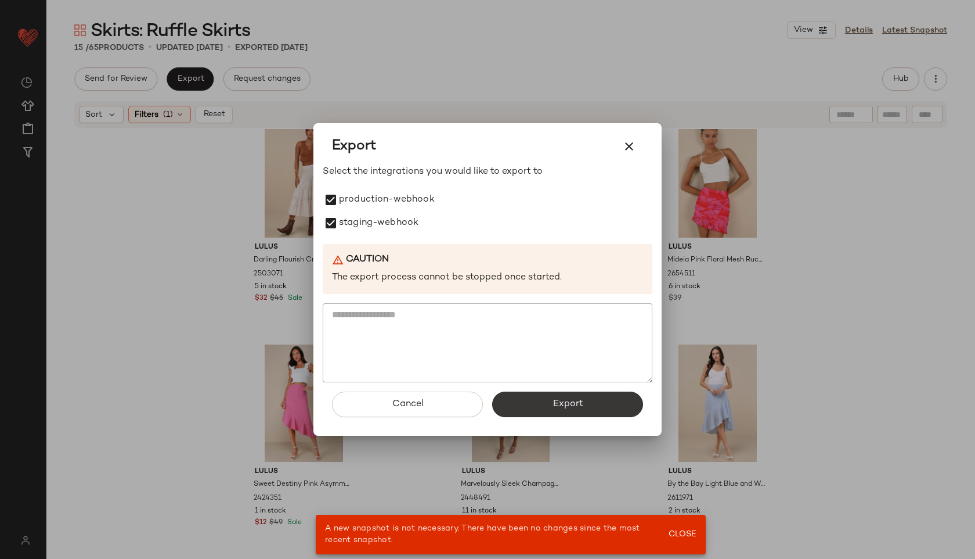
click at [530, 411] on button "Export" at bounding box center [567, 404] width 151 height 26
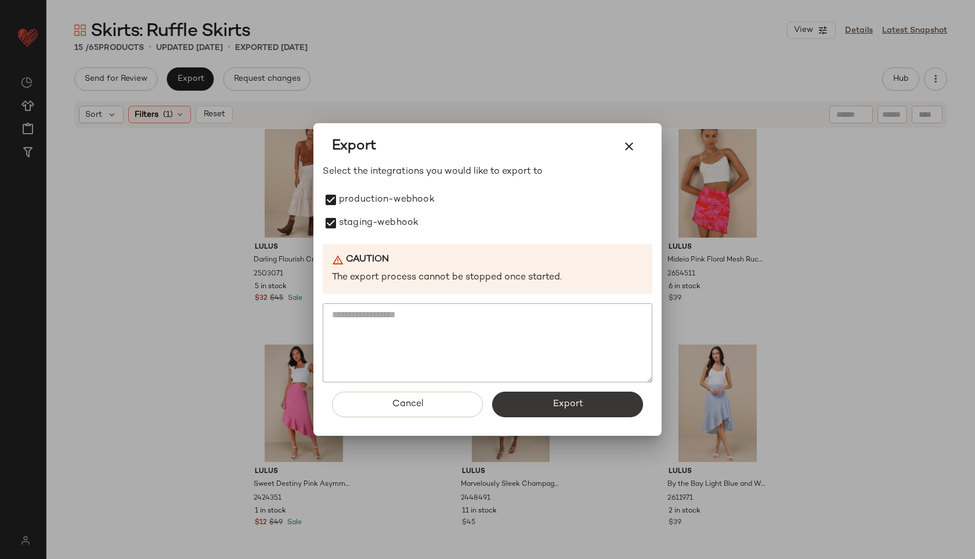
click at [543, 399] on button "Export" at bounding box center [567, 404] width 151 height 26
click at [578, 406] on span "Export" at bounding box center [567, 403] width 31 height 11
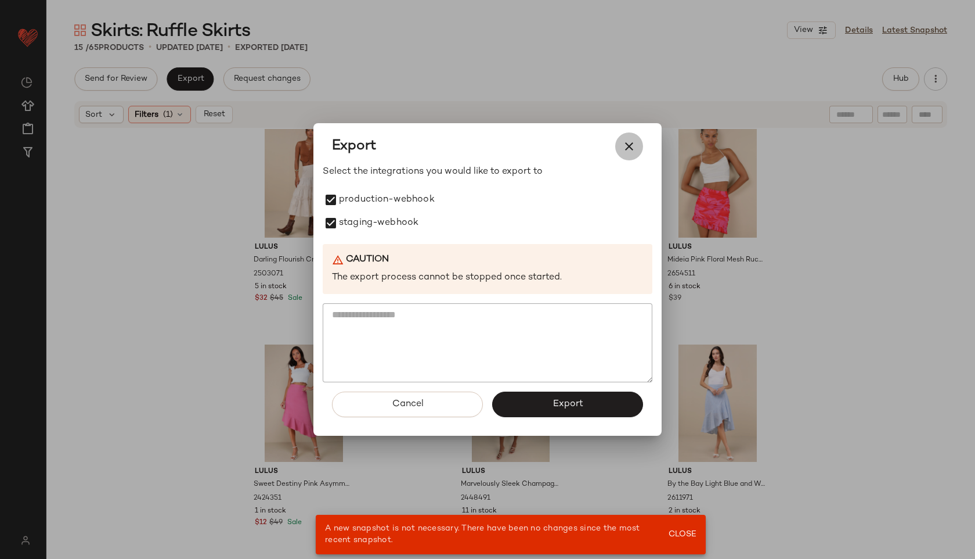
click at [627, 146] on icon "button" at bounding box center [629, 146] width 14 height 14
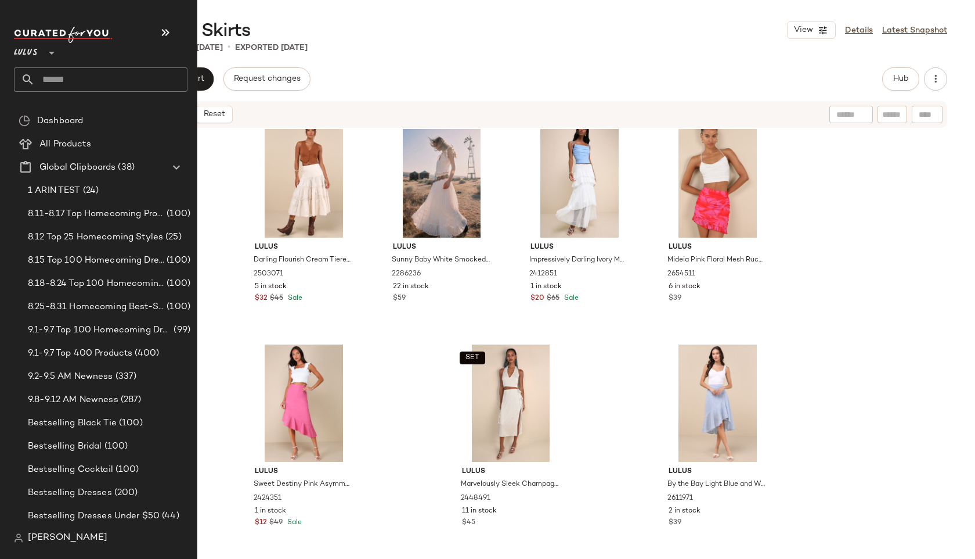
click at [70, 78] on input "text" at bounding box center [111, 79] width 153 height 24
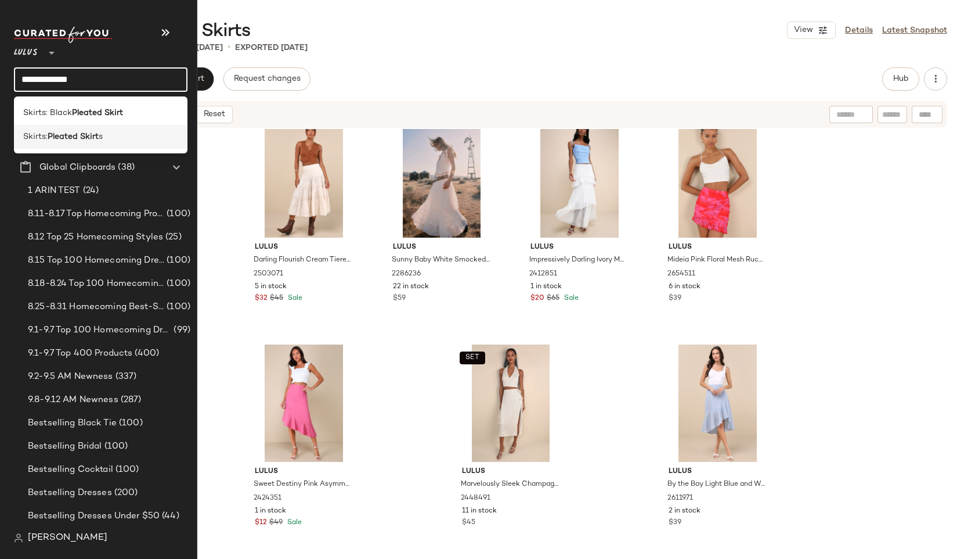
type input "**********"
click at [96, 134] on b "Pleated Skirt" at bounding box center [73, 137] width 51 height 12
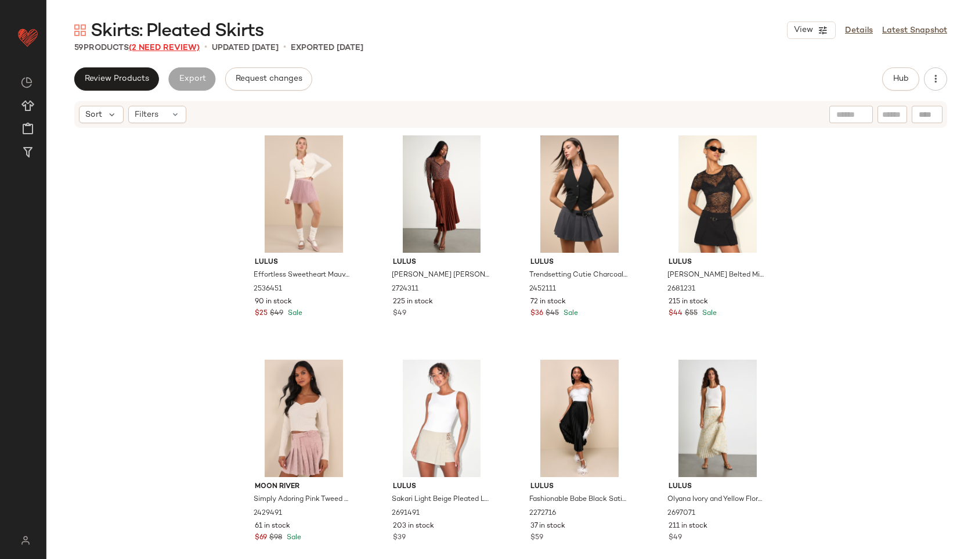
click at [152, 46] on span "(2 Need Review)" at bounding box center [164, 48] width 71 height 9
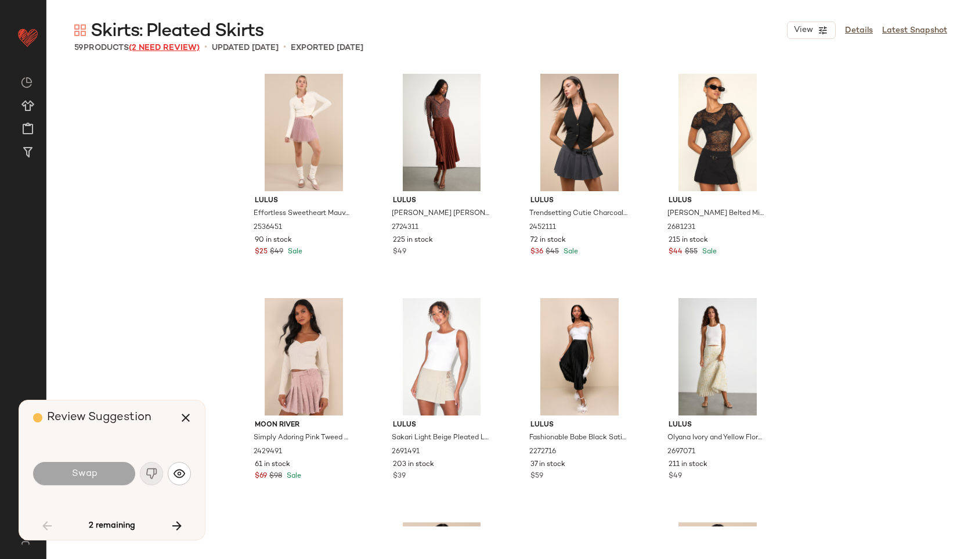
scroll to position [2465, 0]
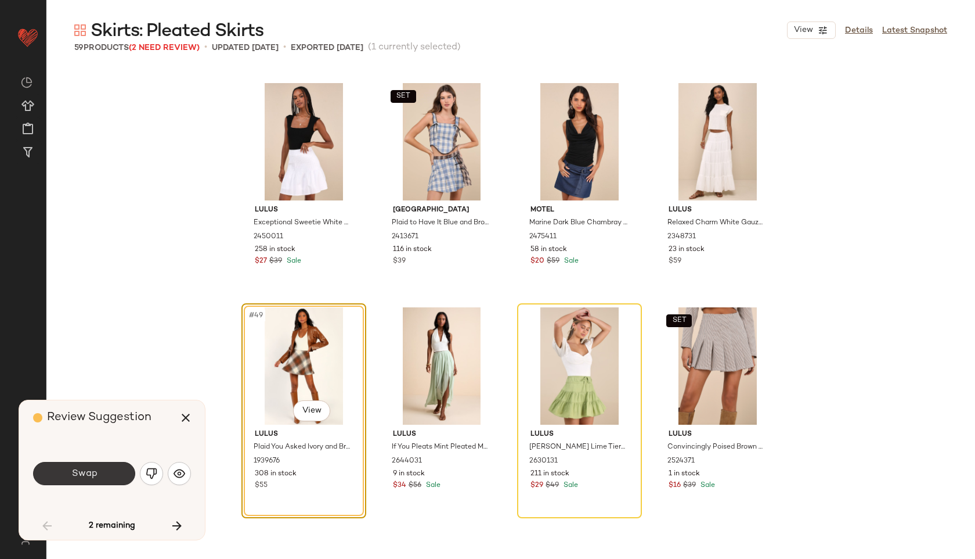
click at [82, 477] on span "Swap" at bounding box center [84, 473] width 26 height 11
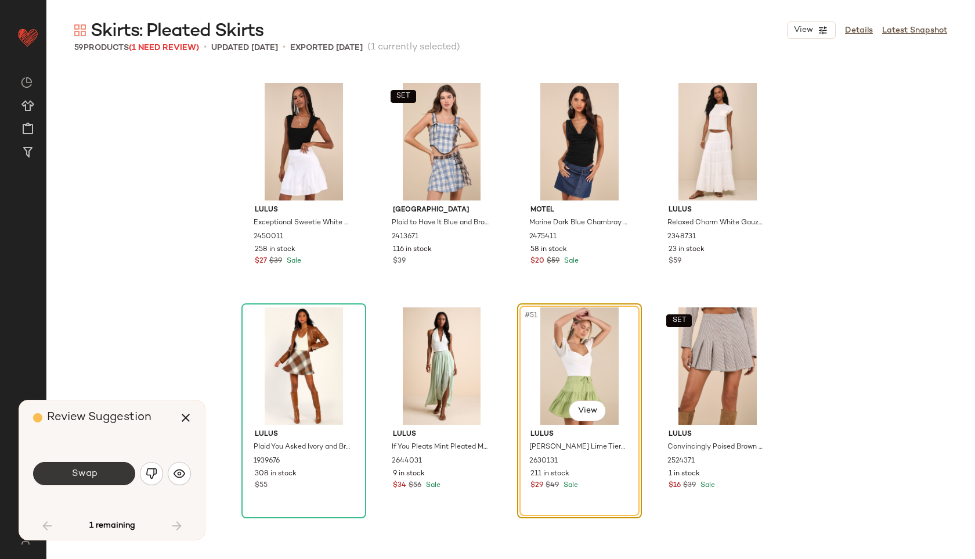
click at [70, 468] on button "Swap" at bounding box center [84, 473] width 102 height 23
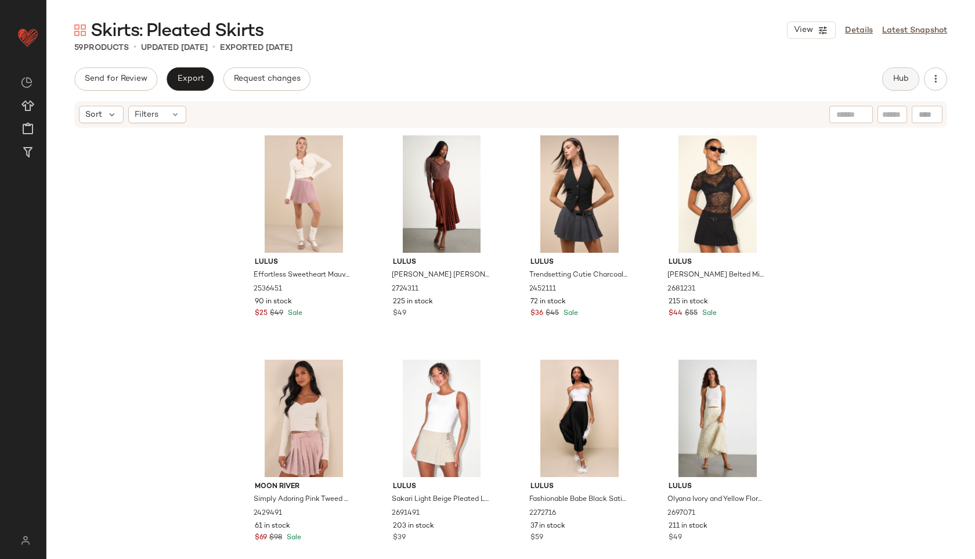
click at [905, 82] on span "Hub" at bounding box center [901, 78] width 16 height 9
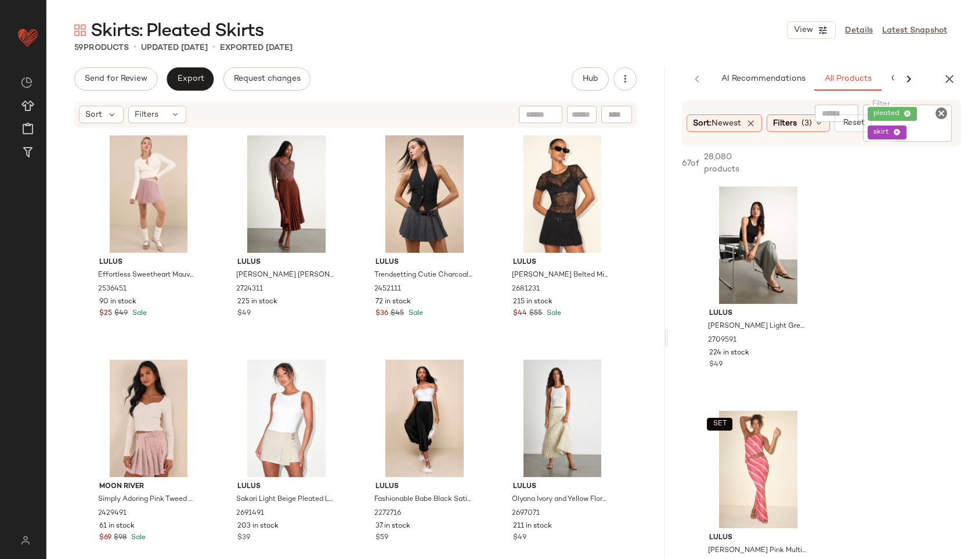
drag, startPoint x: 512, startPoint y: 339, endPoint x: 714, endPoint y: 314, distance: 203.0
click at [714, 314] on div "Skirts: Pleated Skirts View Details Latest Snapshot 59 Products • updated [DATE…" at bounding box center [510, 289] width 929 height 540
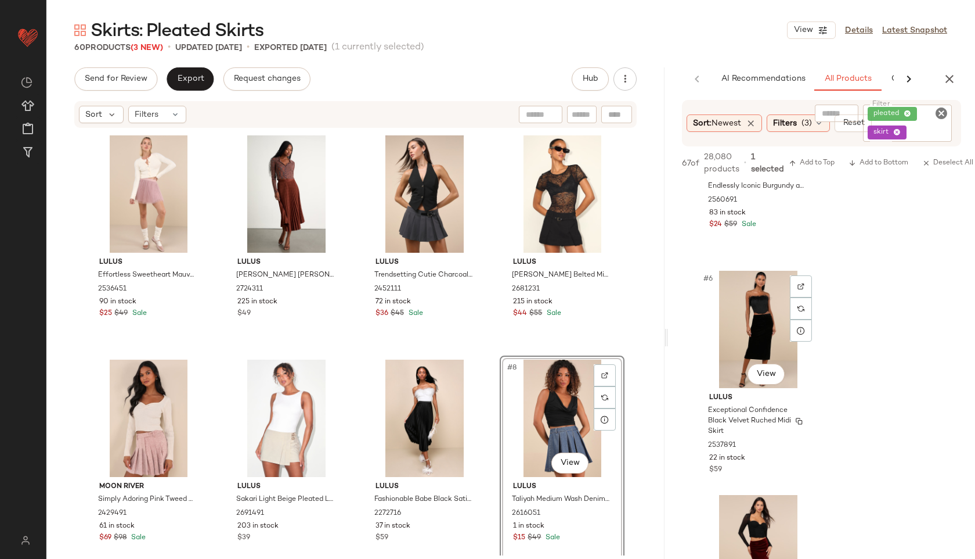
scroll to position [1039, 0]
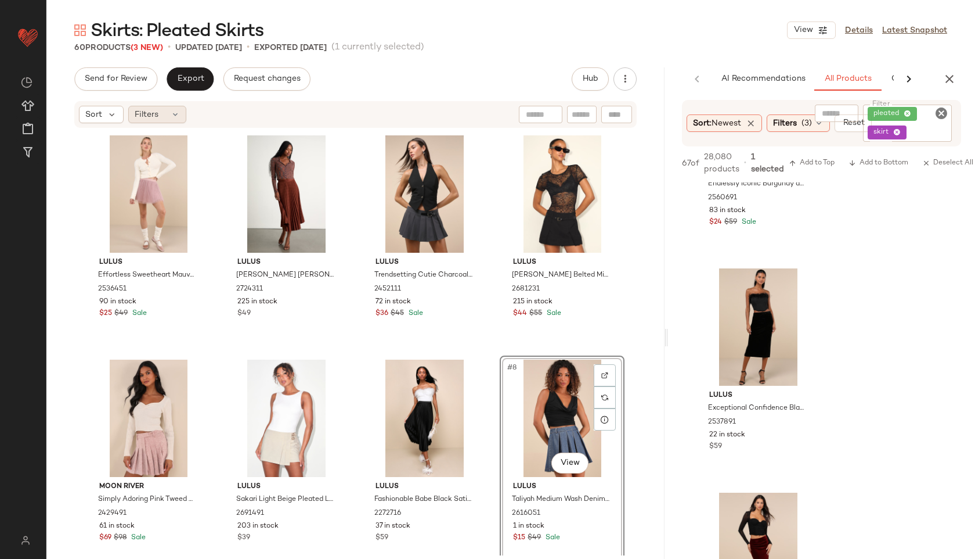
click at [172, 114] on icon at bounding box center [175, 114] width 9 height 9
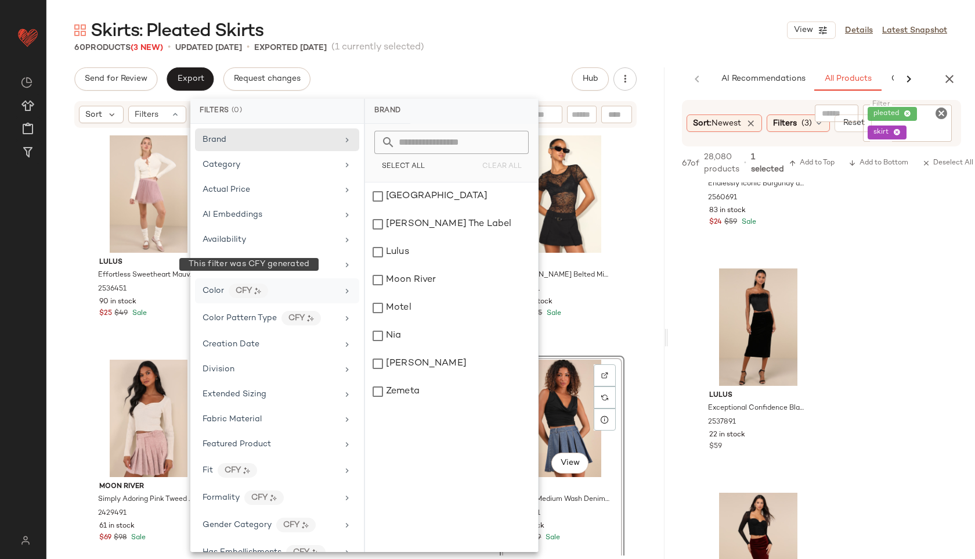
scroll to position [597, 0]
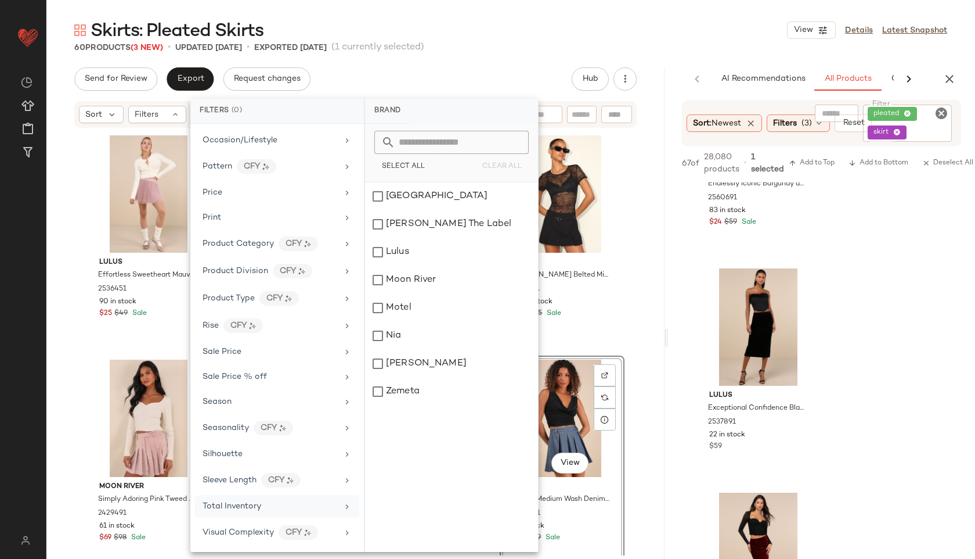
click at [229, 505] on span "Total Inventory" at bounding box center [232, 506] width 59 height 9
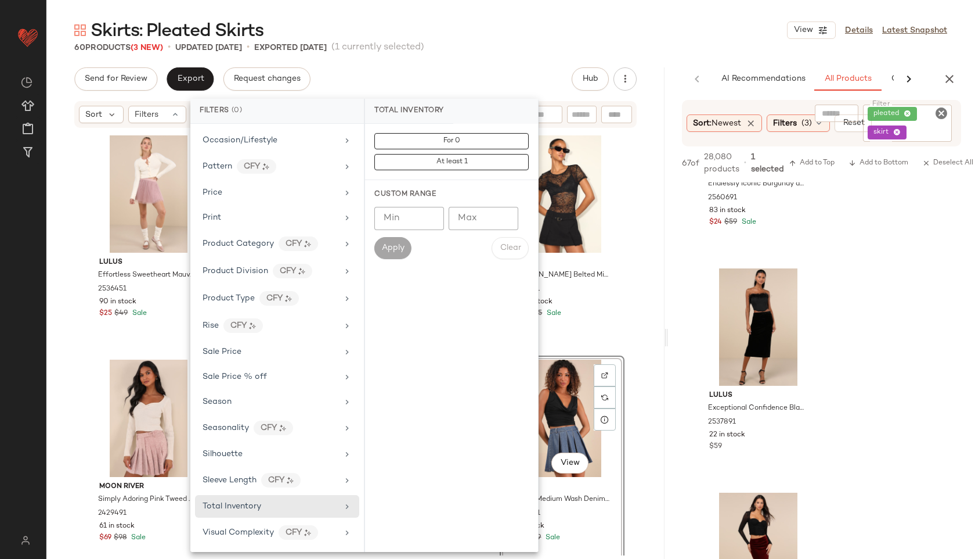
click at [467, 215] on input "Max" at bounding box center [484, 218] width 70 height 23
type input "**"
click at [396, 242] on button "Apply" at bounding box center [393, 248] width 37 height 22
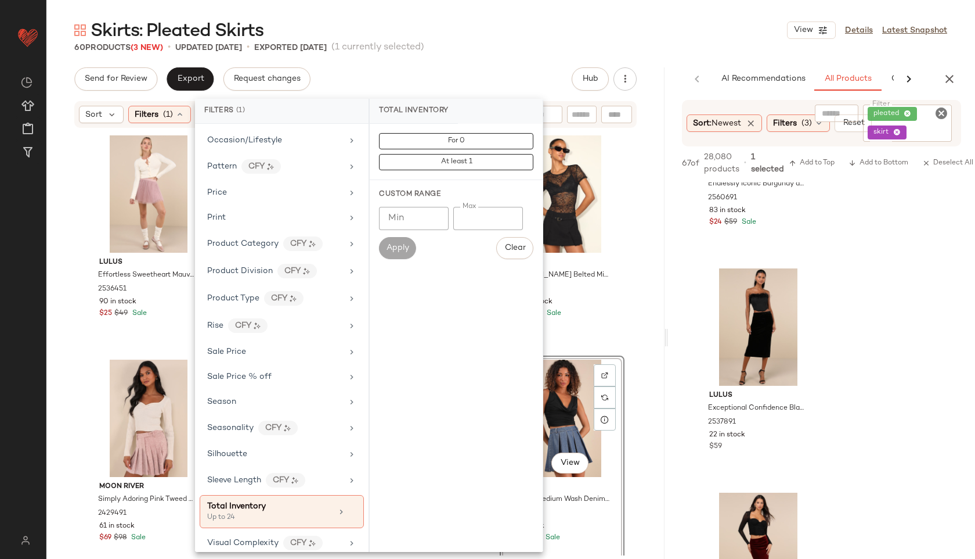
click at [534, 51] on div "60 Products (3 New) • updated [DATE] • Exported [DATE] (1 currently selected)" at bounding box center [510, 48] width 929 height 12
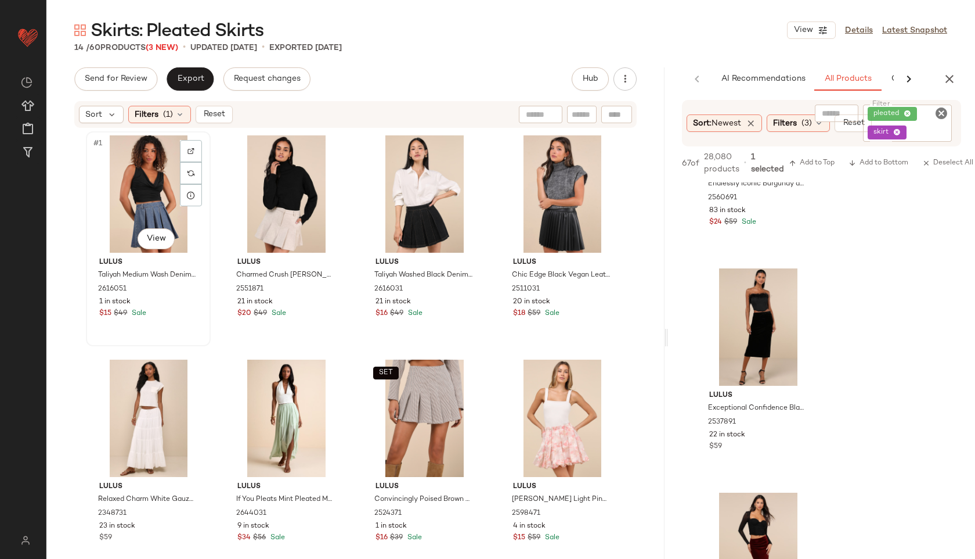
click at [139, 195] on div "#1 View" at bounding box center [148, 193] width 117 height 117
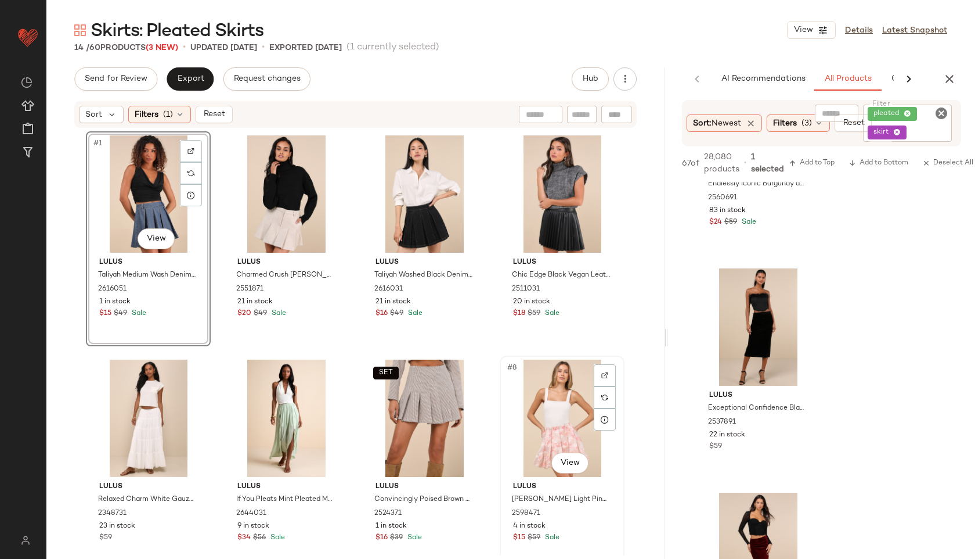
scroll to position [473, 0]
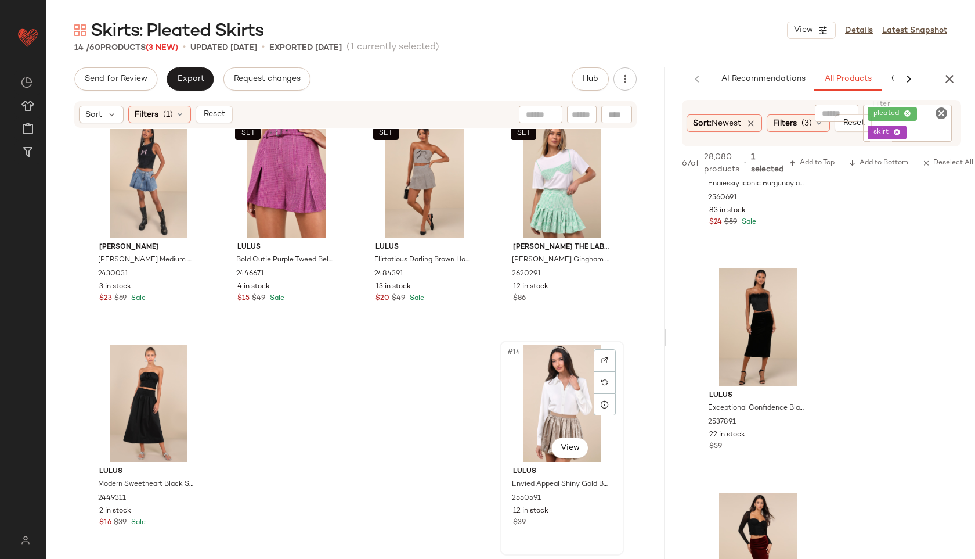
click at [520, 386] on div "#14 View" at bounding box center [562, 402] width 117 height 117
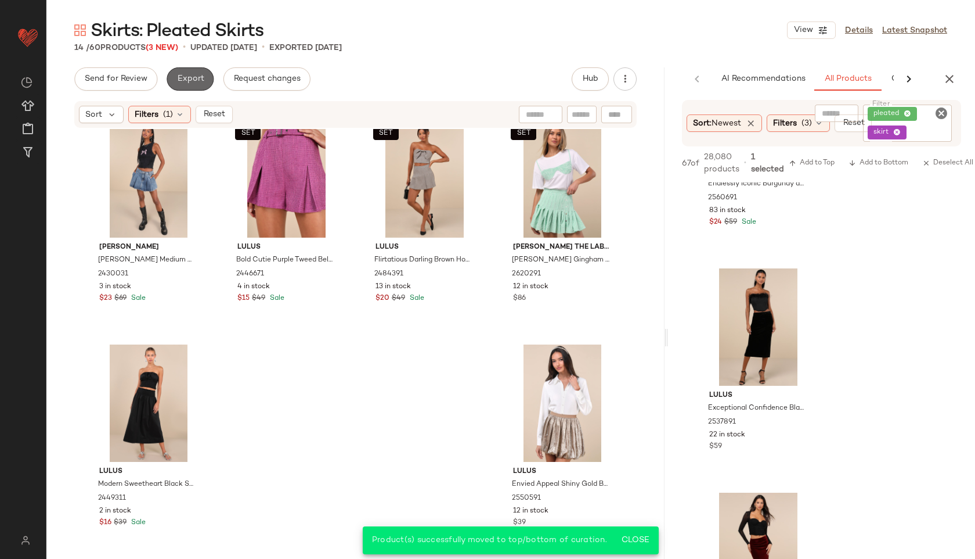
click at [190, 86] on button "Export" at bounding box center [190, 78] width 47 height 23
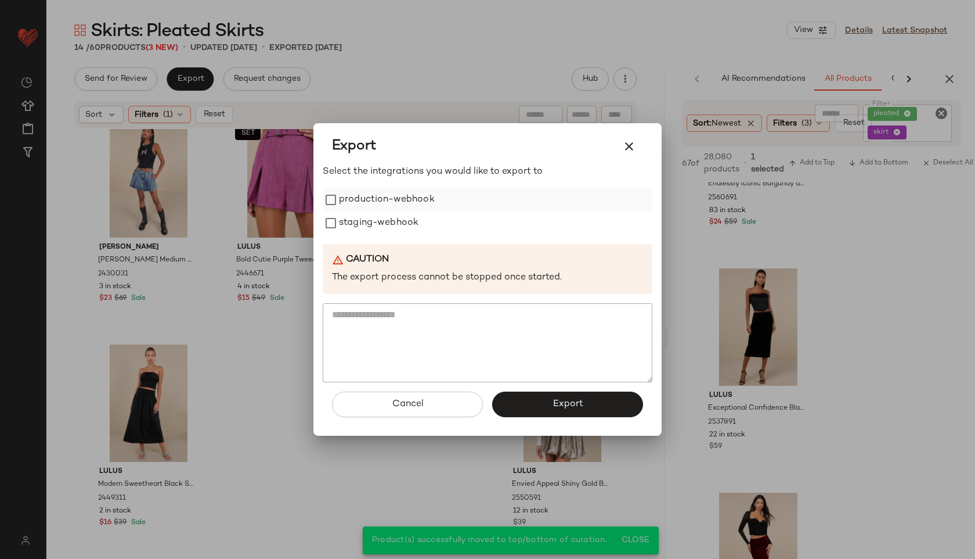
click at [383, 196] on label "production-webhook" at bounding box center [387, 199] width 96 height 23
click at [378, 224] on label "staging-webhook" at bounding box center [379, 222] width 80 height 23
click at [576, 395] on button "Export" at bounding box center [567, 404] width 151 height 26
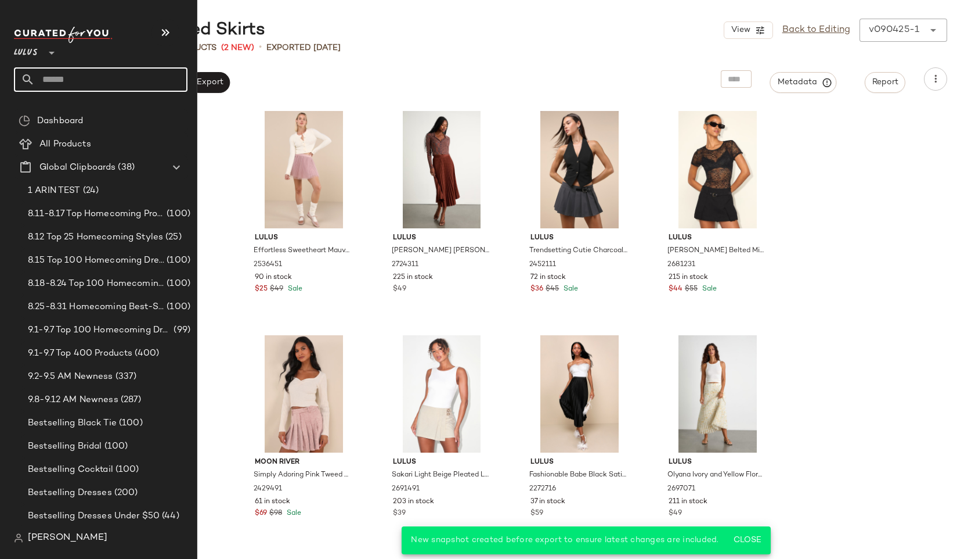
click at [71, 82] on input "text" at bounding box center [111, 79] width 153 height 24
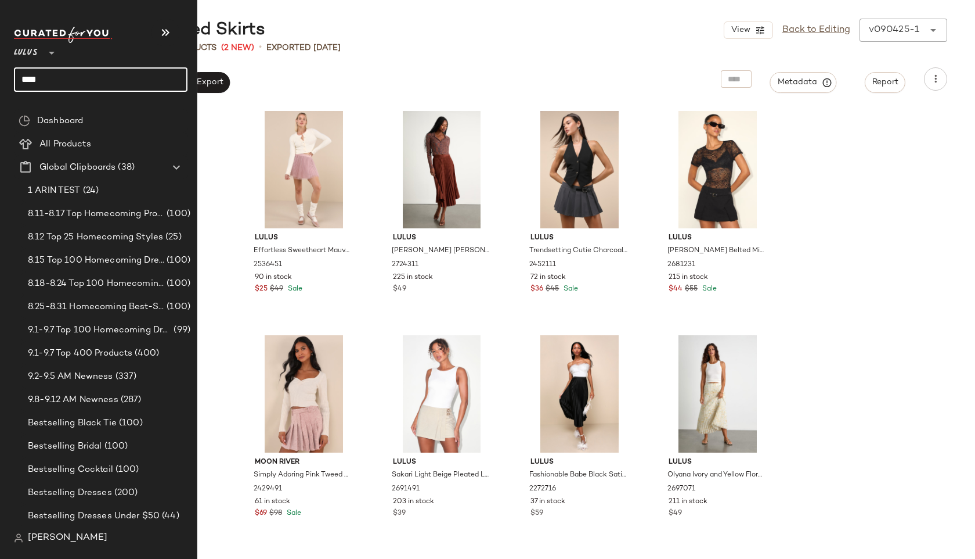
type input "*****"
click at [29, 114] on span "Skirts:" at bounding box center [35, 113] width 24 height 12
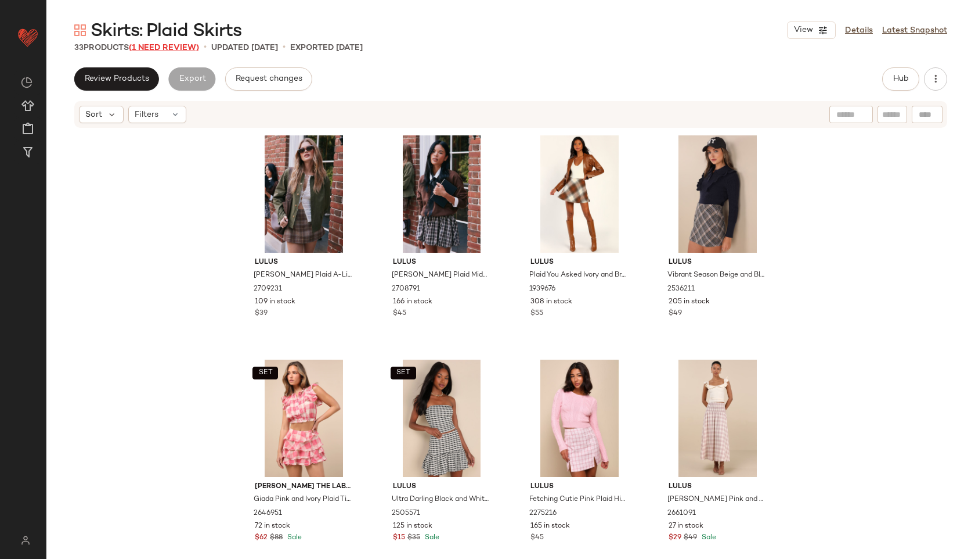
click at [183, 49] on span "(1 Need Review)" at bounding box center [164, 48] width 70 height 9
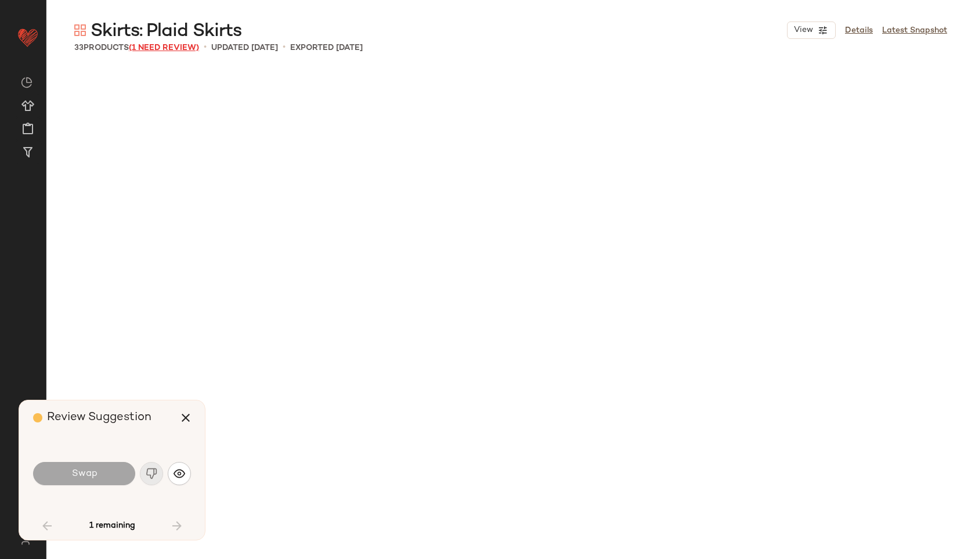
scroll to position [1345, 0]
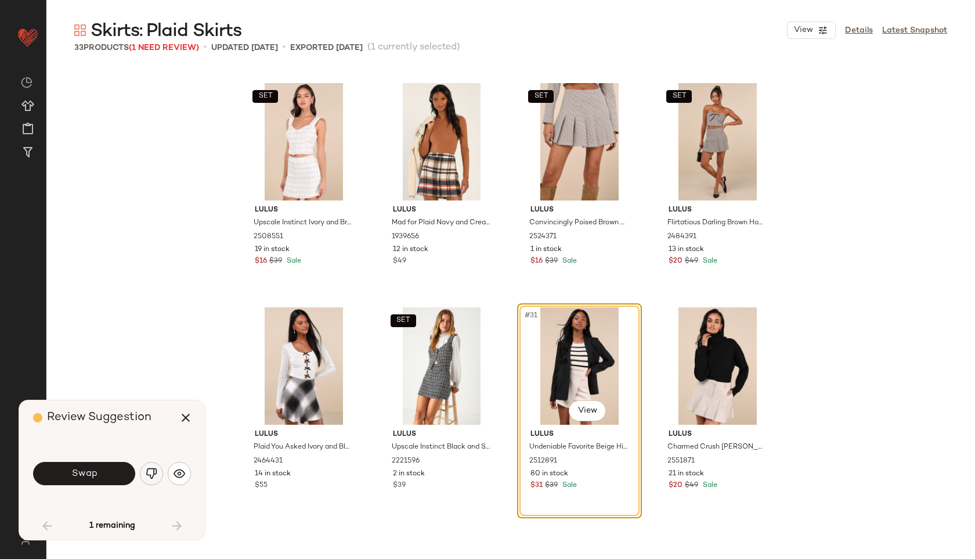
click at [153, 471] on img "button" at bounding box center [152, 473] width 12 height 12
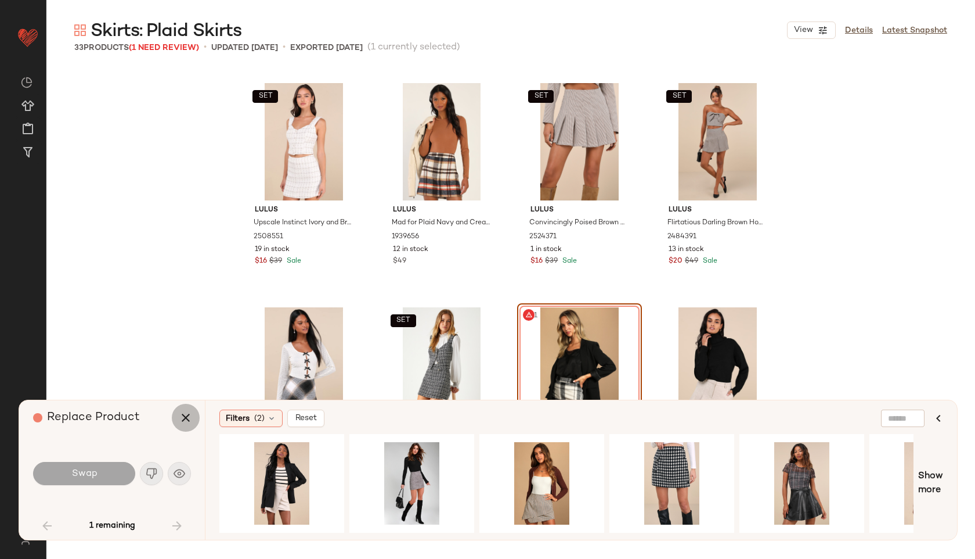
click at [183, 412] on icon "button" at bounding box center [186, 418] width 14 height 14
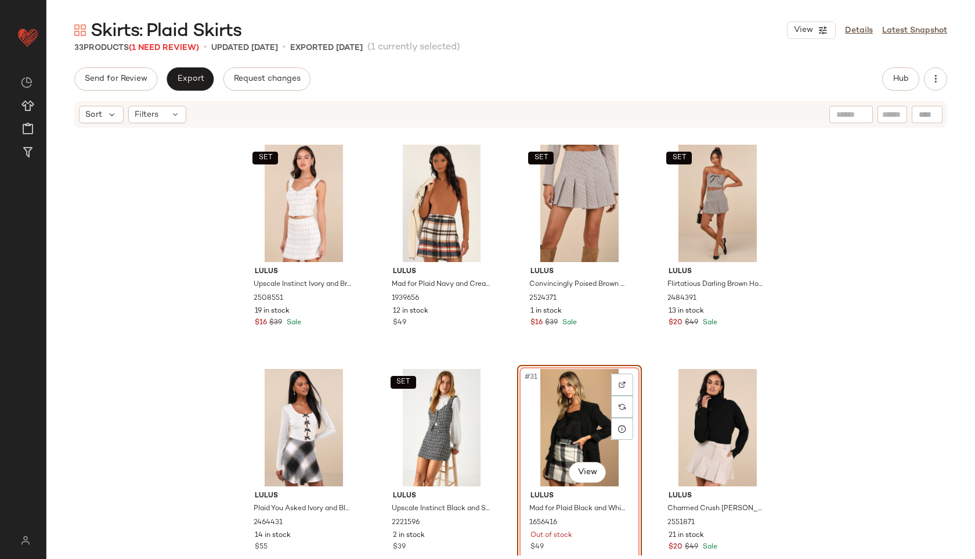
click at [552, 427] on div "#31 View" at bounding box center [579, 427] width 117 height 117
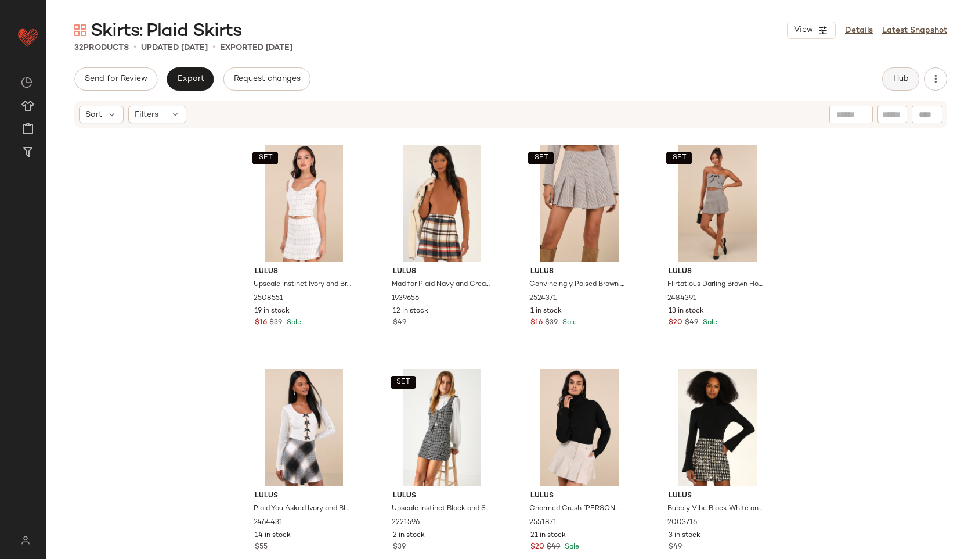
click at [897, 71] on button "Hub" at bounding box center [901, 78] width 37 height 23
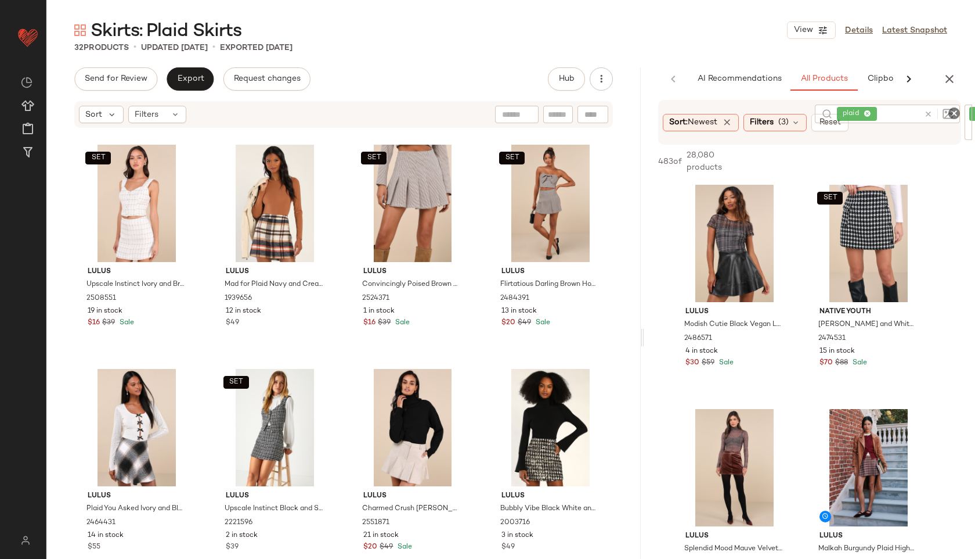
drag, startPoint x: 510, startPoint y: 336, endPoint x: 645, endPoint y: 312, distance: 136.9
click at [645, 312] on div "Skirts: Plaid Skirts View Details Latest Snapshot 32 Products • updated [DATE] …" at bounding box center [510, 289] width 929 height 540
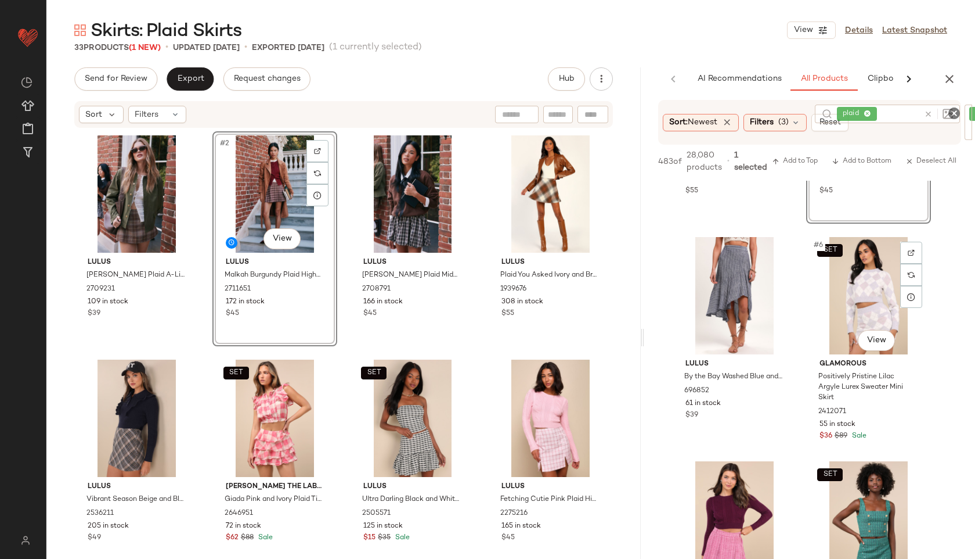
scroll to position [399, 0]
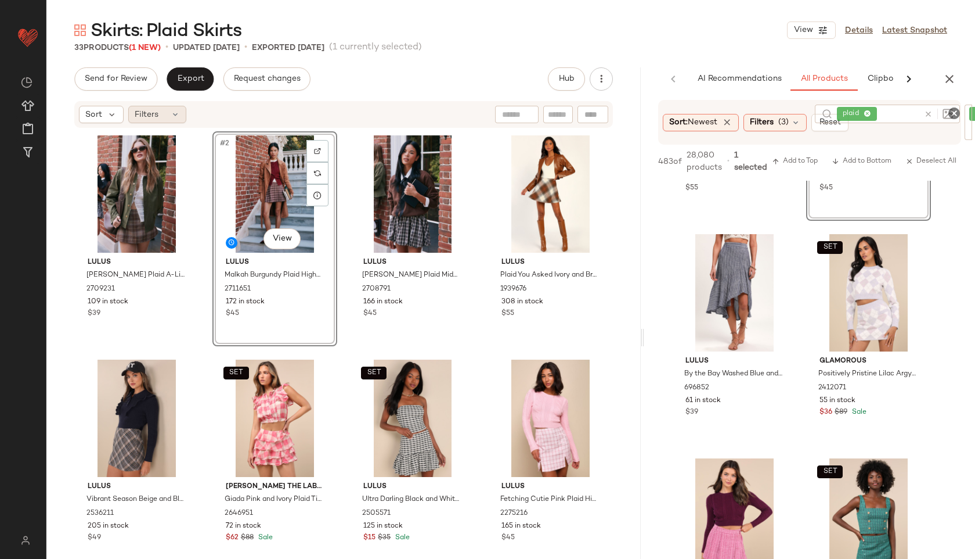
click at [169, 117] on div "Filters" at bounding box center [157, 114] width 58 height 17
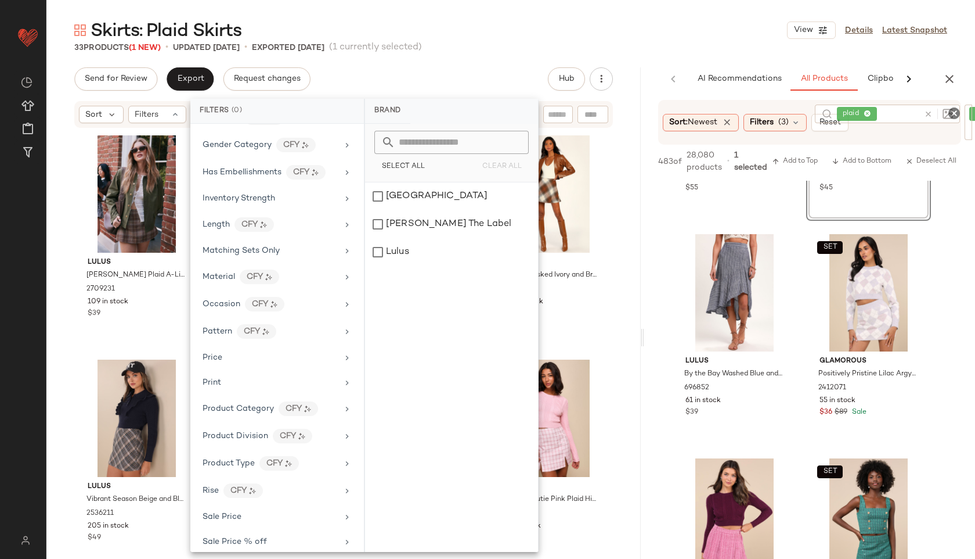
scroll to position [517, 0]
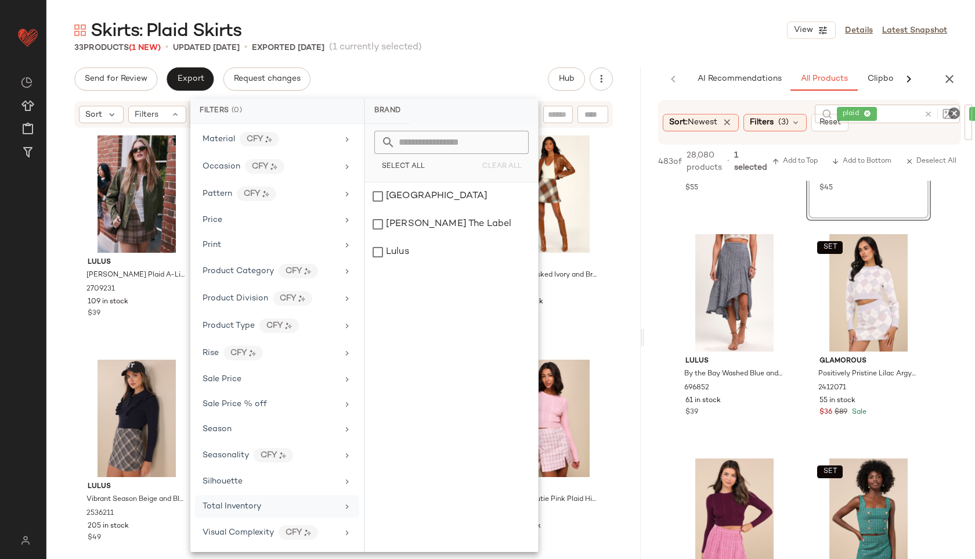
click at [254, 503] on span "Total Inventory" at bounding box center [232, 506] width 59 height 9
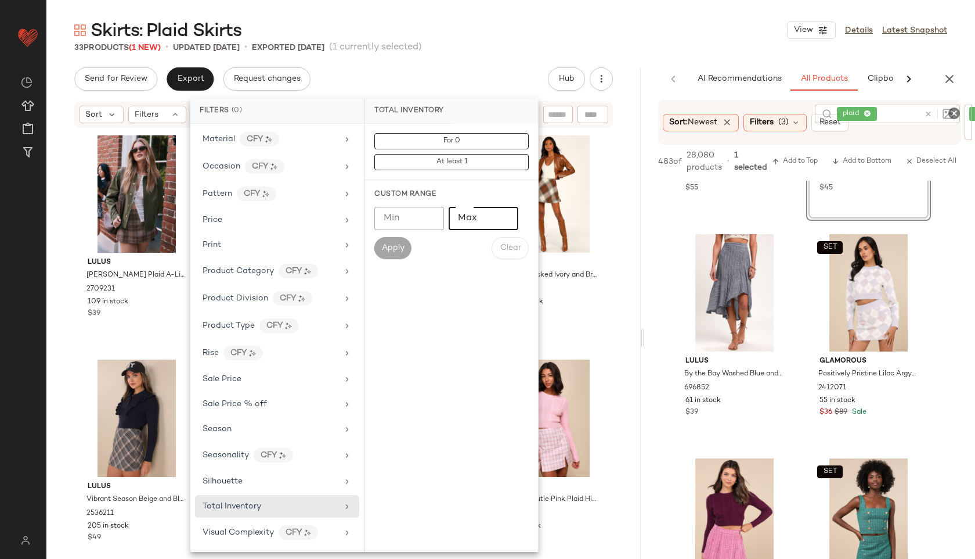
click at [476, 216] on input "Max" at bounding box center [484, 218] width 70 height 23
type input "**"
click at [393, 249] on span "Apply" at bounding box center [392, 247] width 23 height 9
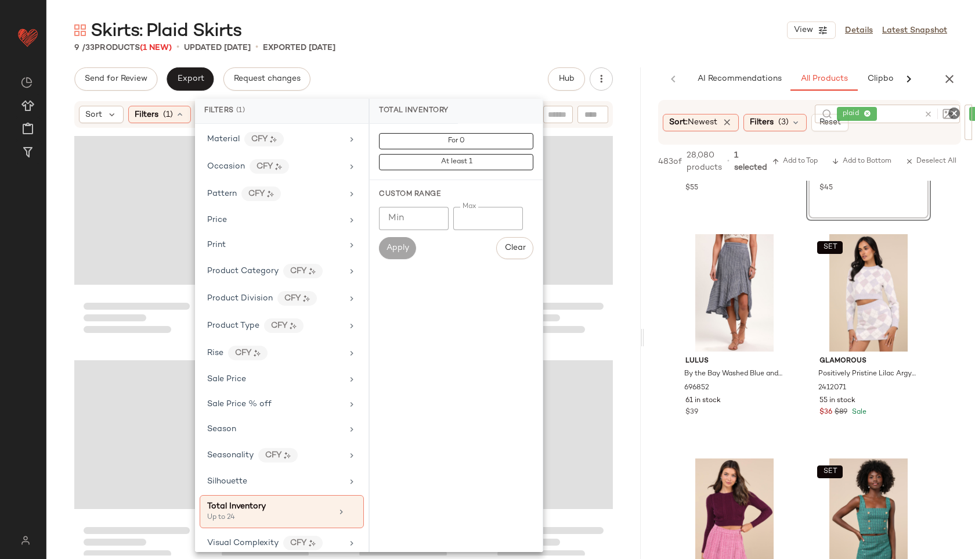
click at [484, 42] on div "9 / 33 Products (1 New) • updated [DATE] • Exported [DATE]" at bounding box center [510, 48] width 929 height 12
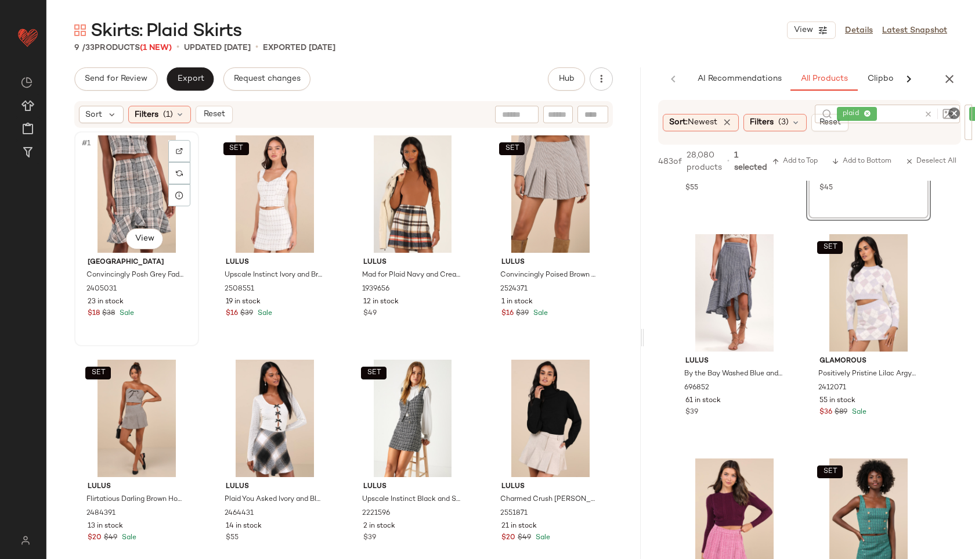
click at [107, 183] on div "#1 View" at bounding box center [136, 193] width 117 height 117
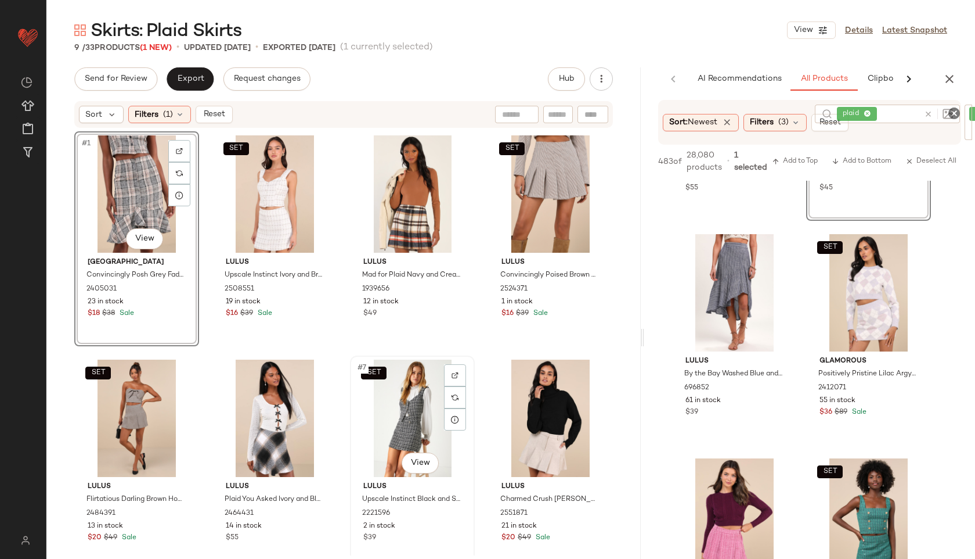
scroll to position [239, 0]
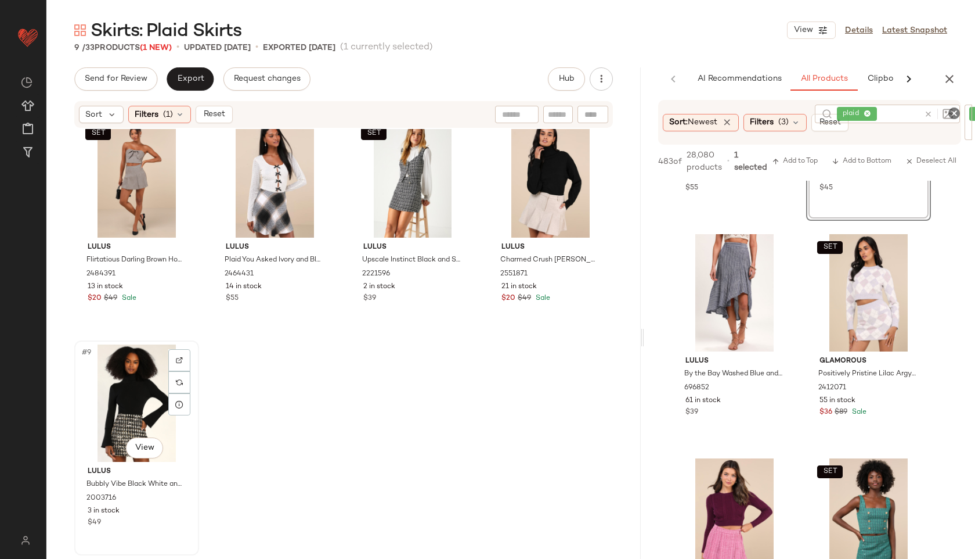
click at [114, 401] on div "#9 View" at bounding box center [136, 402] width 117 height 117
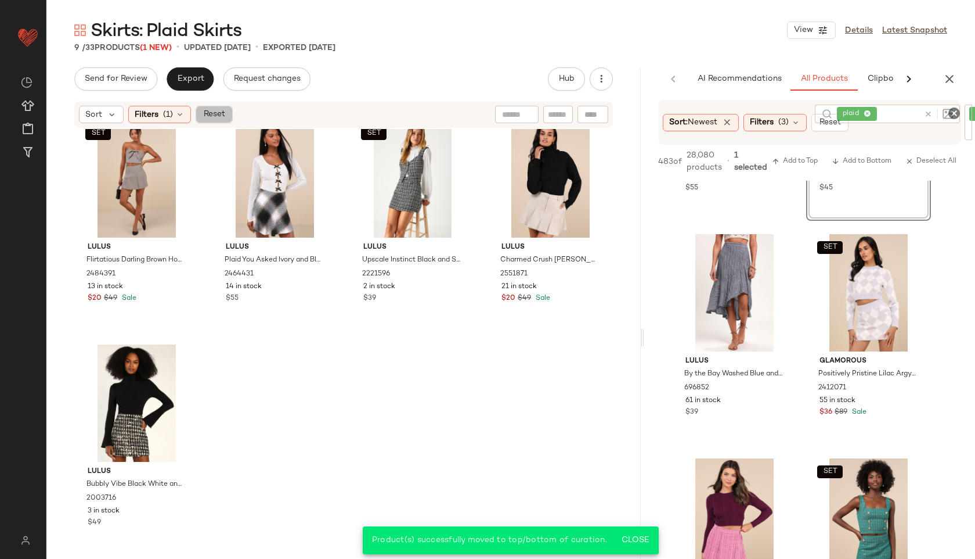
click at [219, 113] on span "Reset" at bounding box center [214, 114] width 22 height 9
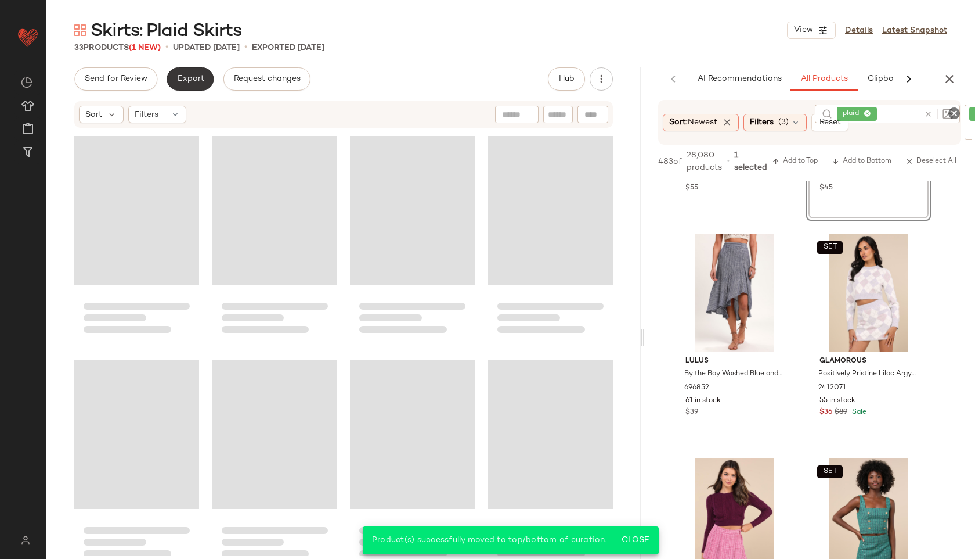
click at [197, 87] on button "Export" at bounding box center [190, 78] width 47 height 23
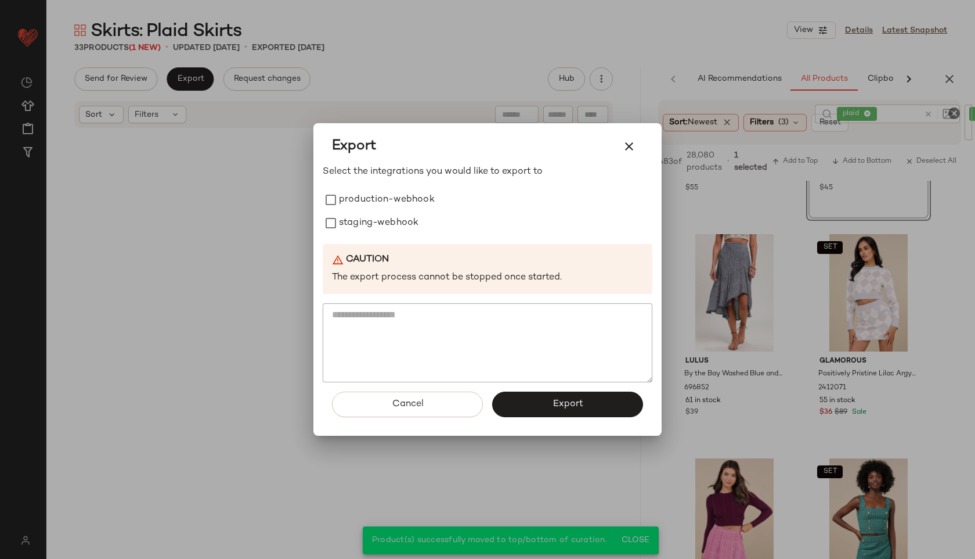
scroll to position [1593, 0]
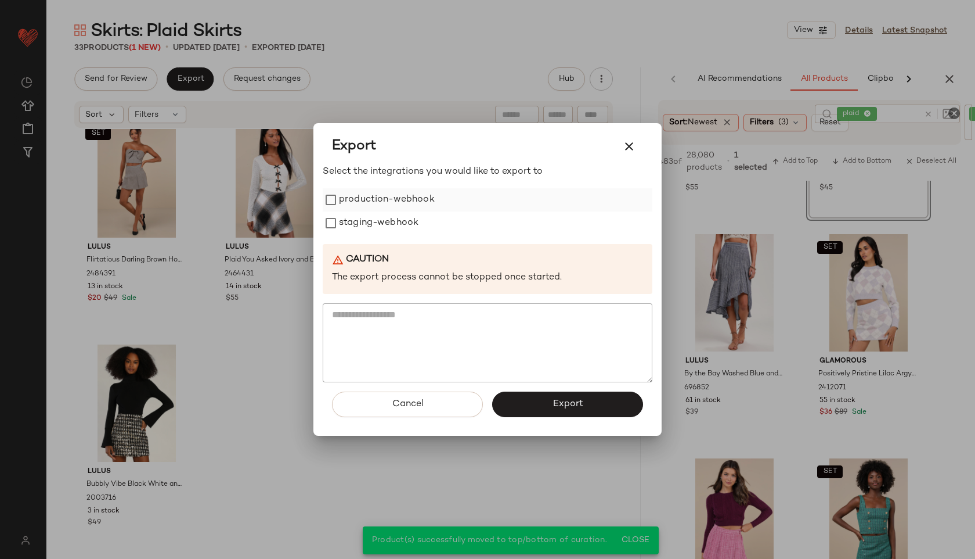
click at [368, 193] on label "production-webhook" at bounding box center [387, 199] width 96 height 23
click at [365, 222] on label "staging-webhook" at bounding box center [379, 222] width 80 height 23
click at [538, 393] on button "Export" at bounding box center [567, 404] width 151 height 26
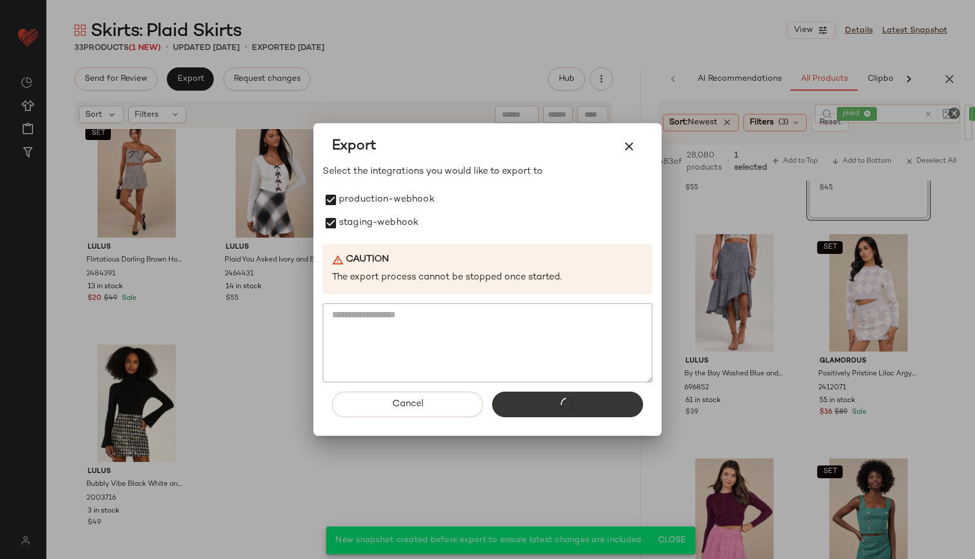
scroll to position [623, 0]
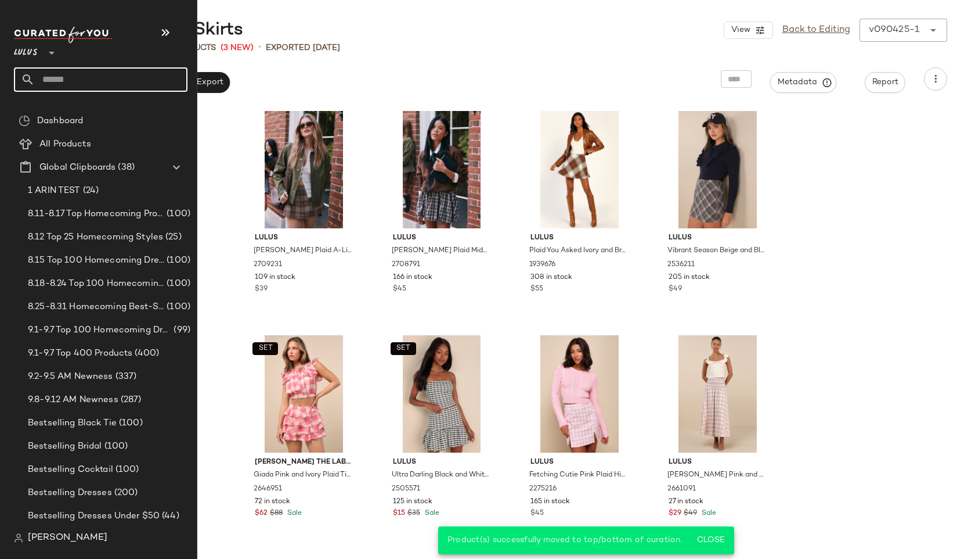
click at [79, 73] on input "text" at bounding box center [111, 79] width 153 height 24
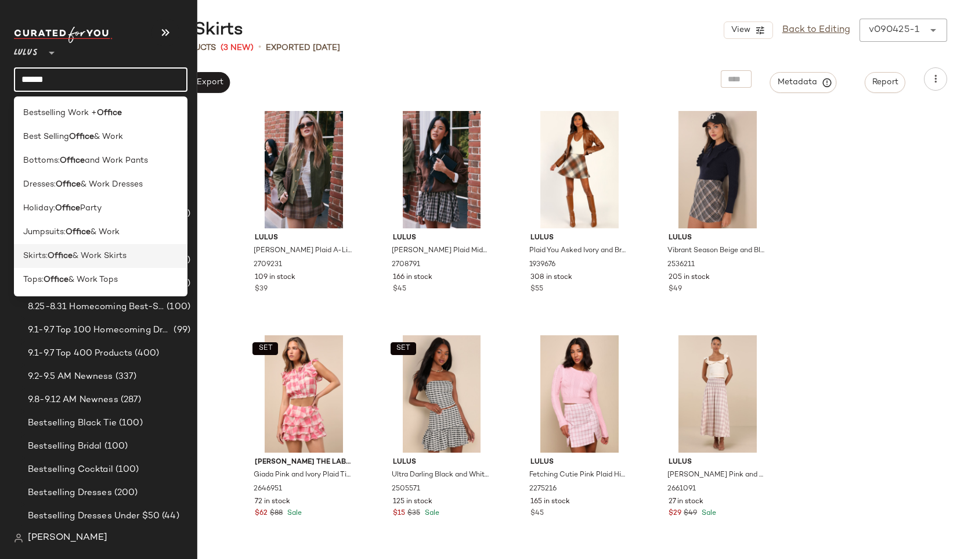
type input "******"
click at [50, 255] on b "Office" at bounding box center [60, 256] width 25 height 12
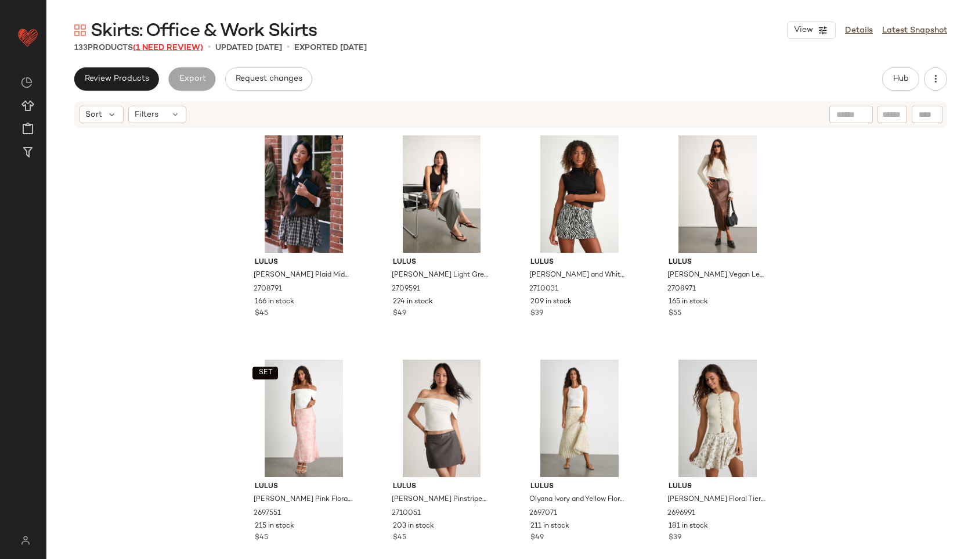
click at [173, 44] on span "(1 Need Review)" at bounding box center [168, 48] width 70 height 9
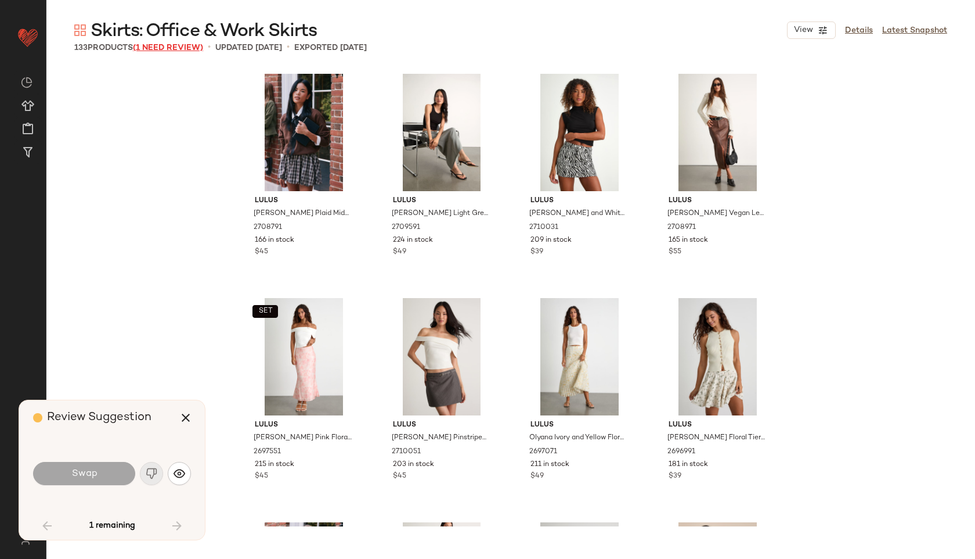
scroll to position [3138, 0]
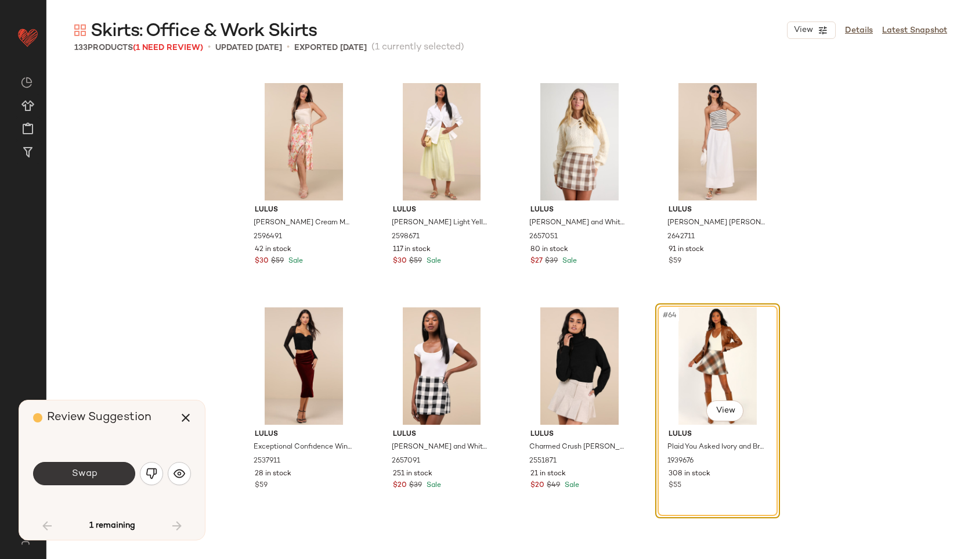
click at [108, 476] on button "Swap" at bounding box center [84, 473] width 102 height 23
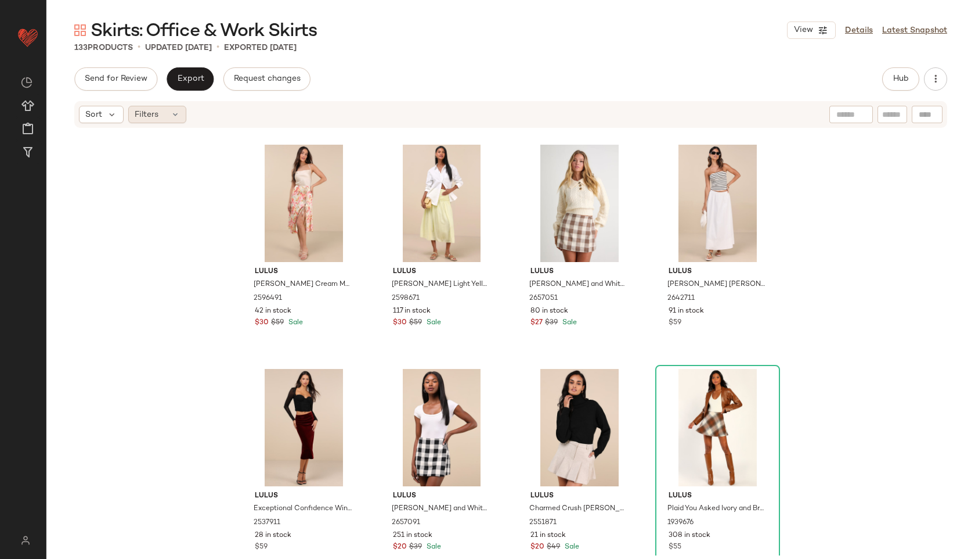
click at [166, 113] on div "Filters" at bounding box center [157, 114] width 58 height 17
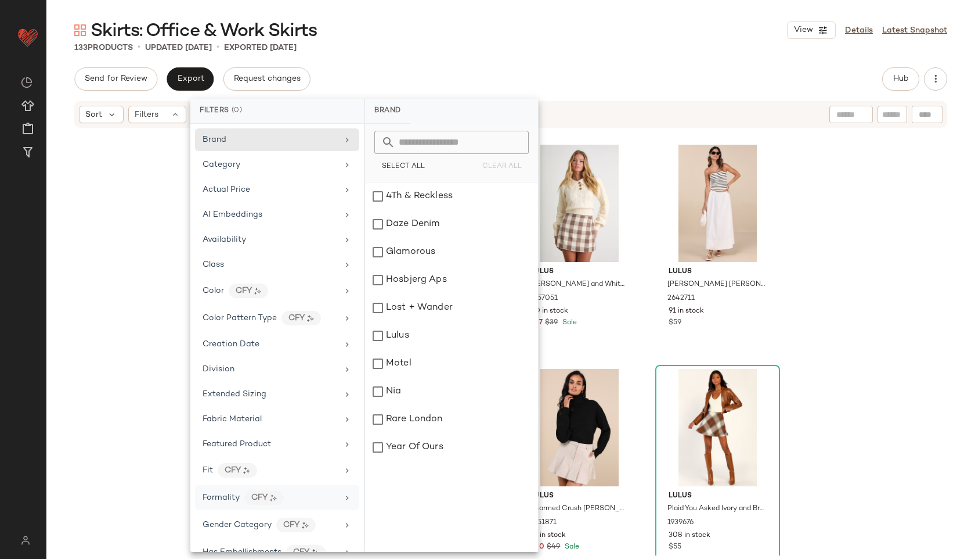
scroll to position [572, 0]
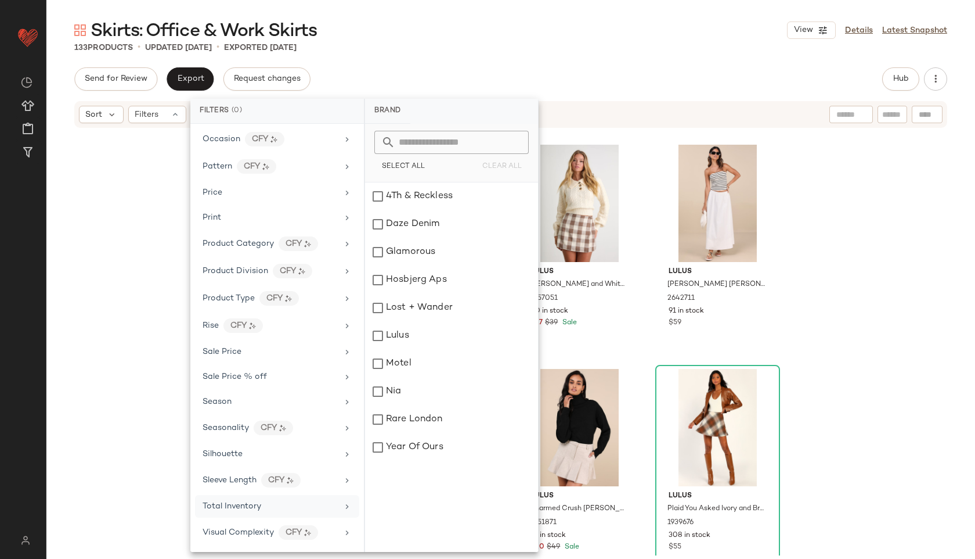
click at [251, 508] on span "Total Inventory" at bounding box center [232, 506] width 59 height 9
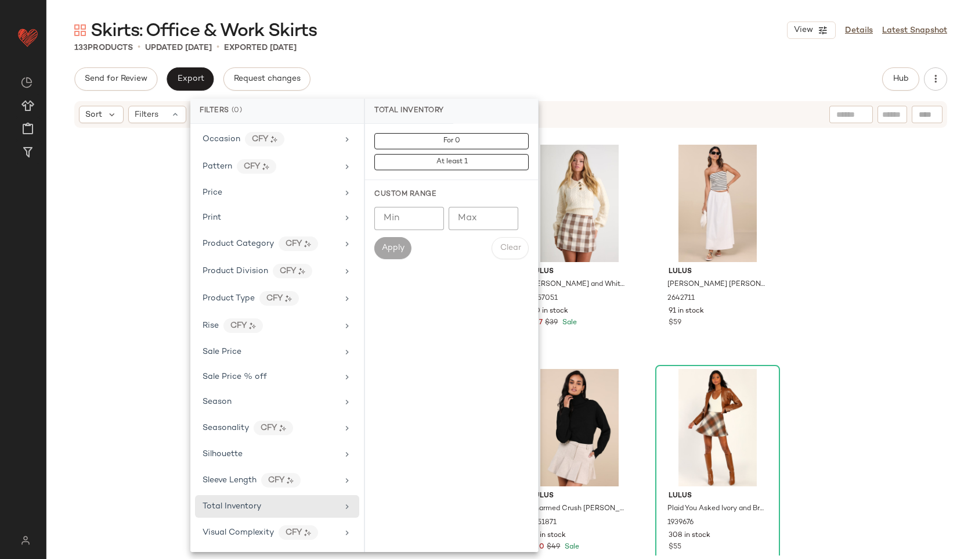
click at [471, 218] on input "Max" at bounding box center [484, 218] width 70 height 23
type input "**"
click at [402, 244] on span "Apply" at bounding box center [392, 247] width 23 height 9
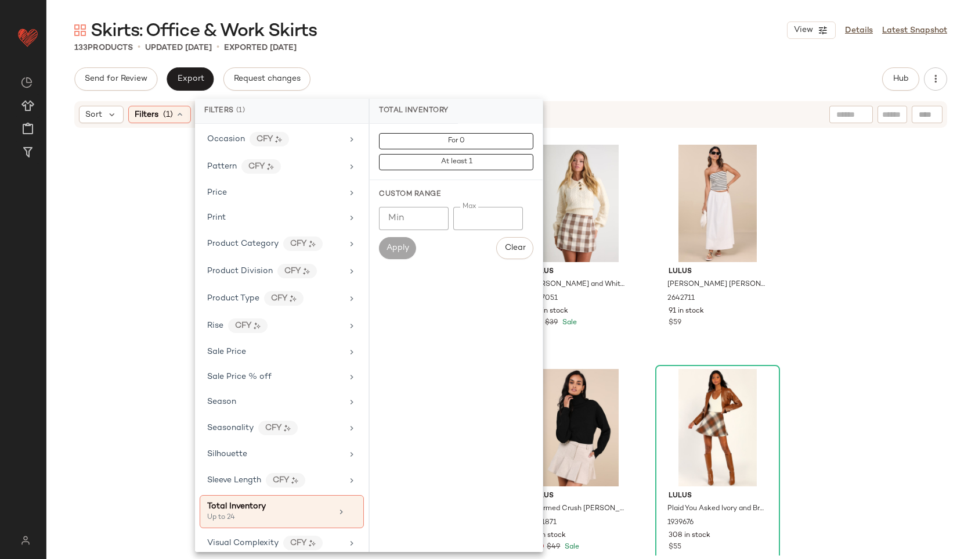
click at [470, 45] on div "133 Products • updated [DATE] • Exported [DATE]" at bounding box center [510, 48] width 929 height 12
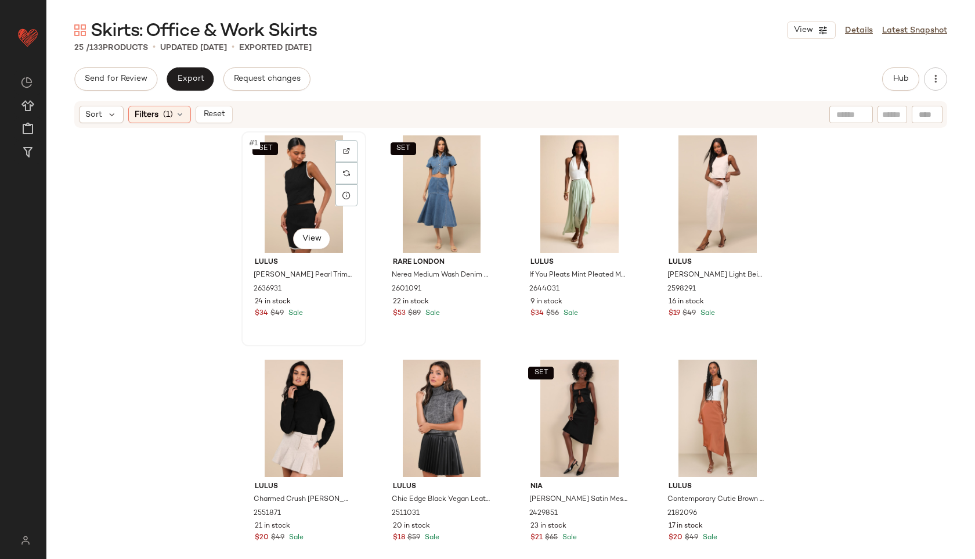
click at [294, 174] on div "SET #1 View" at bounding box center [304, 193] width 117 height 117
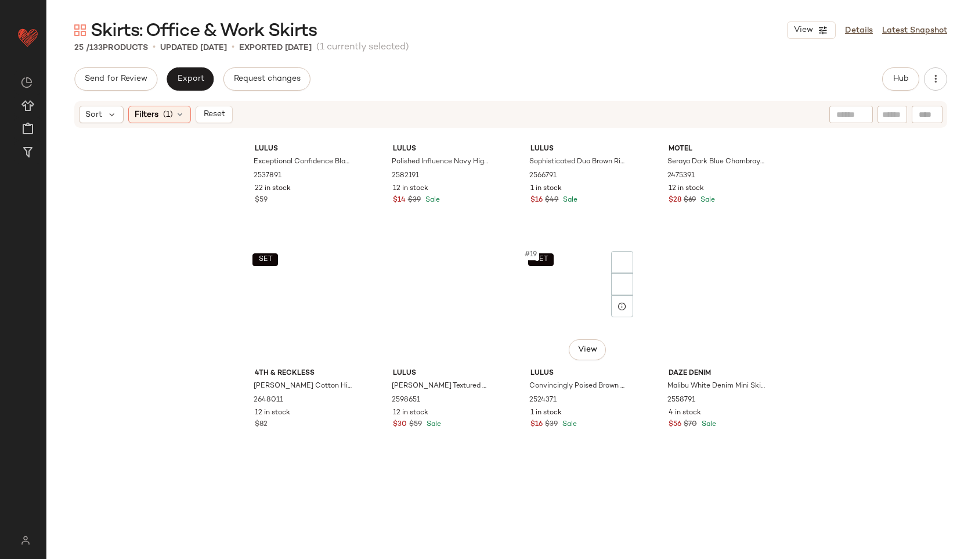
scroll to position [1145, 0]
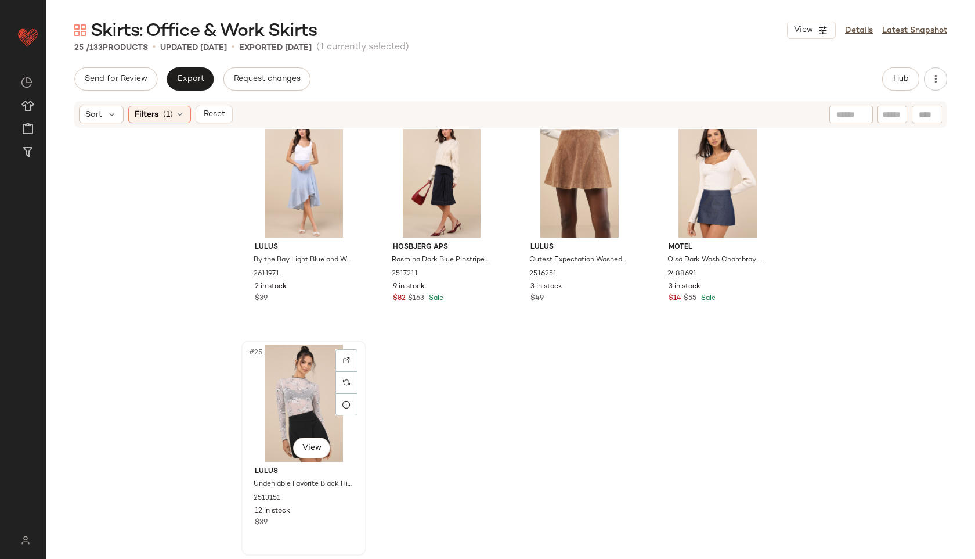
click at [294, 405] on div "#25 View" at bounding box center [304, 402] width 117 height 117
click at [183, 74] on button "Export" at bounding box center [190, 78] width 47 height 23
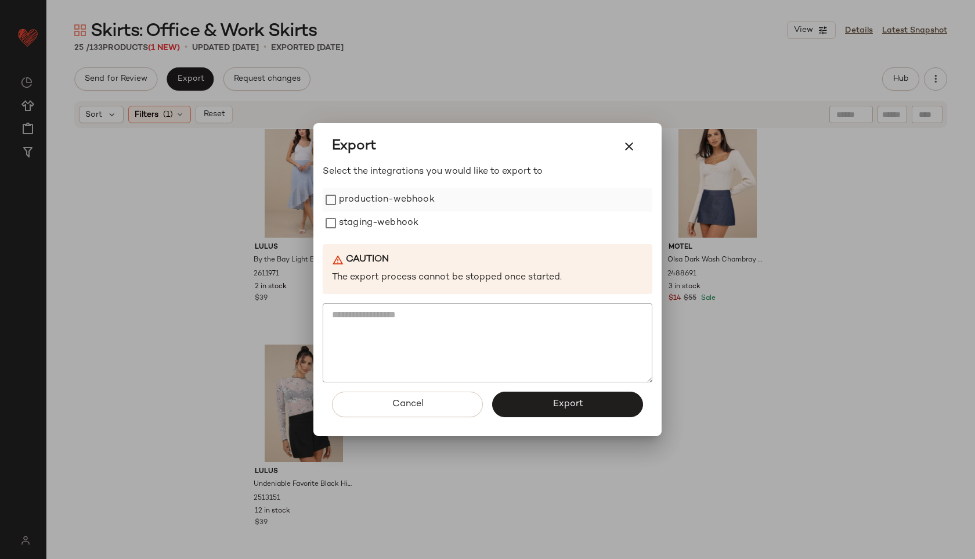
click at [377, 198] on label "production-webhook" at bounding box center [387, 199] width 96 height 23
click at [371, 226] on label "staging-webhook" at bounding box center [379, 222] width 80 height 23
click at [541, 408] on button "Export" at bounding box center [567, 404] width 151 height 26
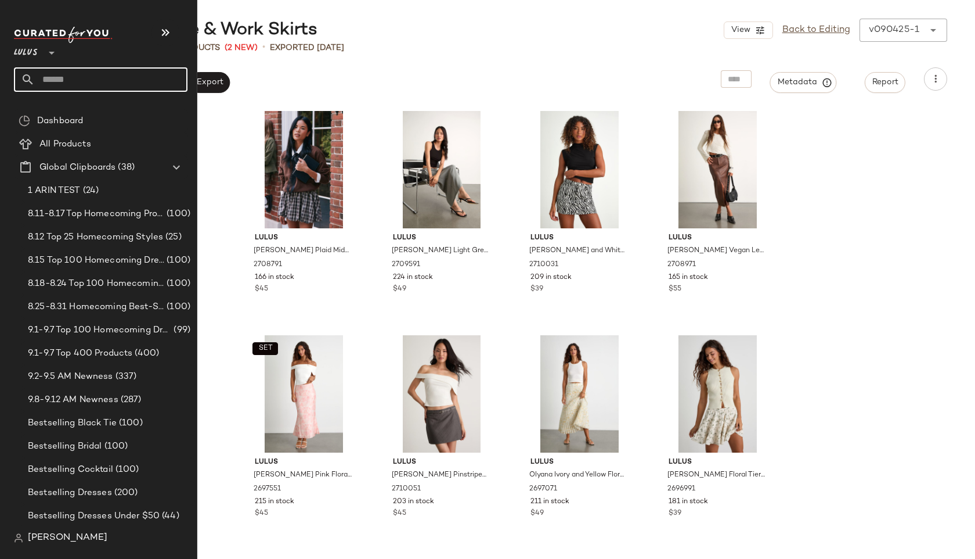
click at [81, 80] on input "text" at bounding box center [111, 79] width 153 height 24
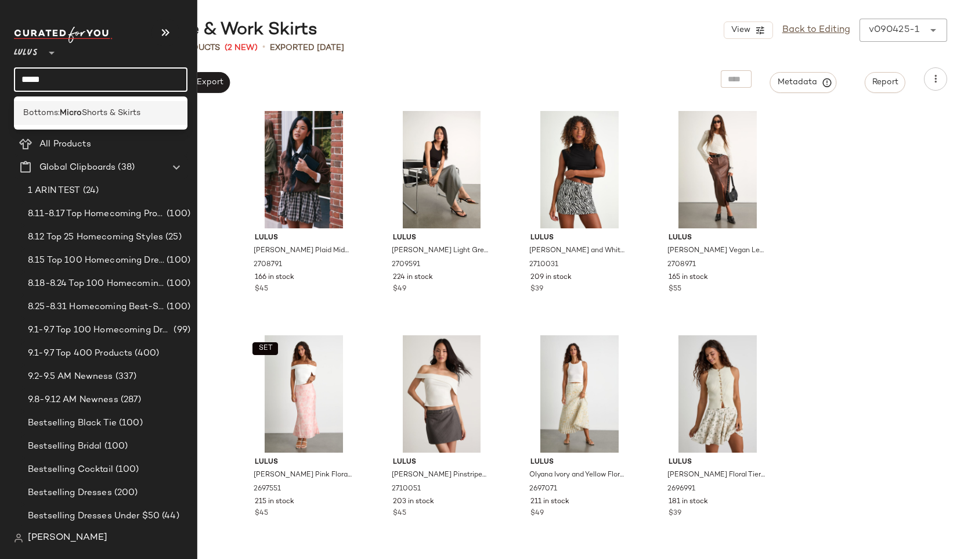
type input "*****"
click at [45, 110] on span "Bottoms:" at bounding box center [41, 113] width 37 height 12
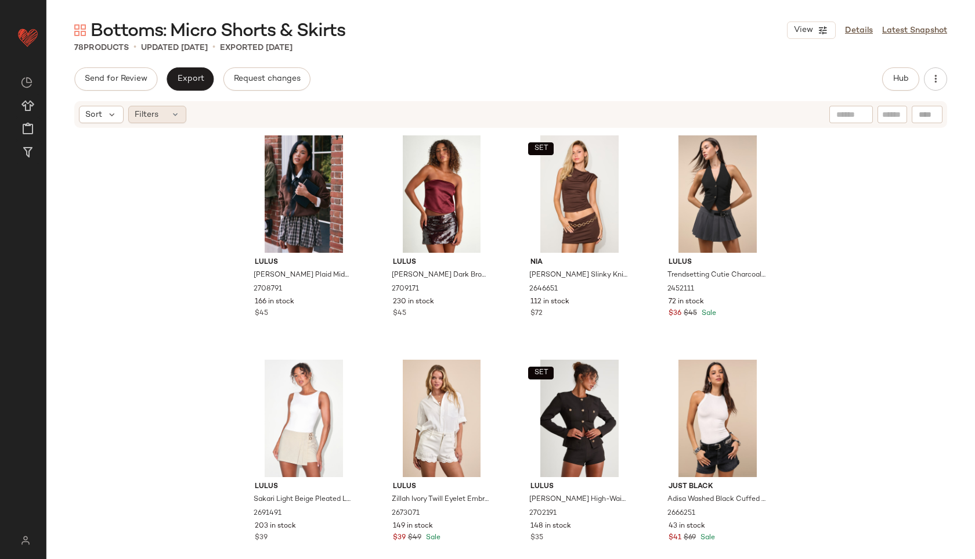
click at [174, 113] on icon at bounding box center [175, 114] width 9 height 9
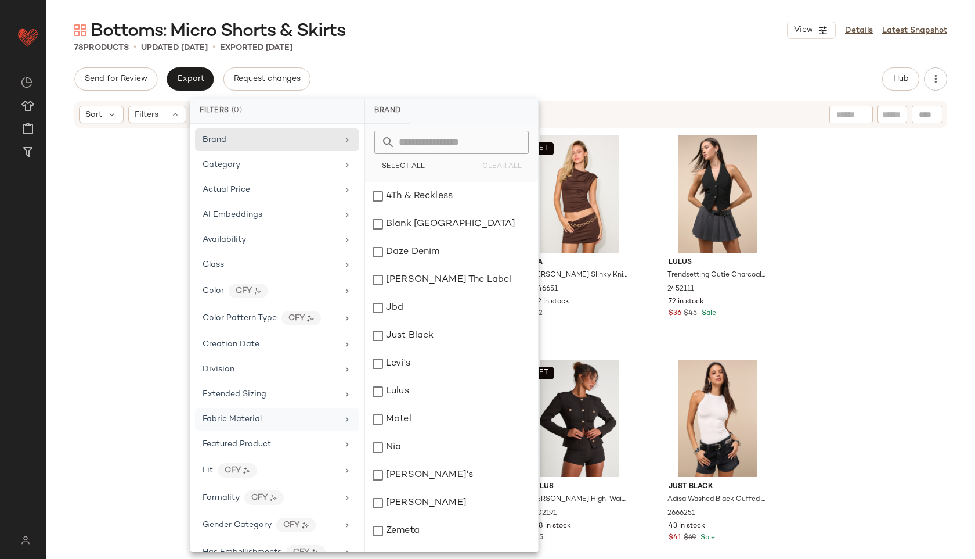
scroll to position [517, 0]
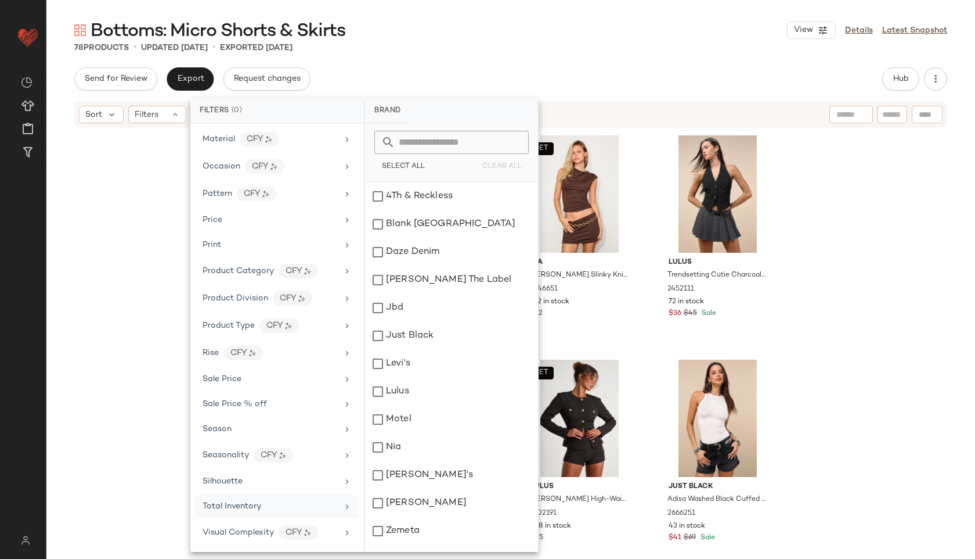
click at [233, 507] on span "Total Inventory" at bounding box center [232, 506] width 59 height 9
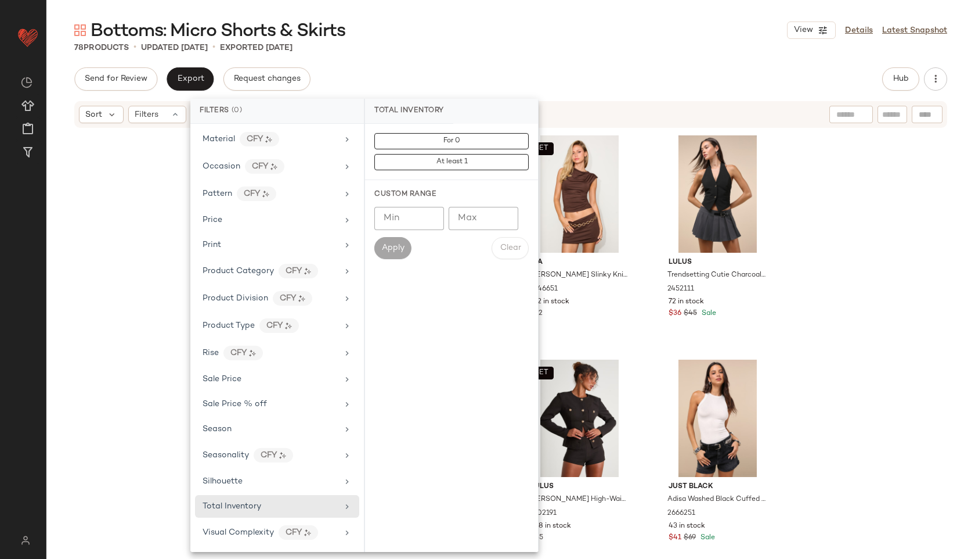
click at [479, 218] on input "Max" at bounding box center [484, 218] width 70 height 23
type input "**"
click at [398, 243] on span "Apply" at bounding box center [392, 247] width 23 height 9
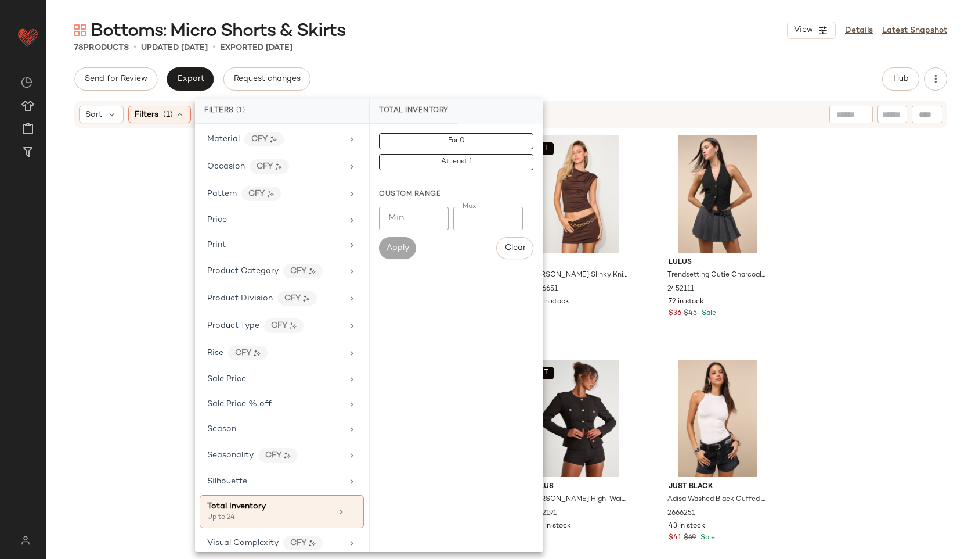
click at [520, 39] on div "Bottoms: Micro Shorts & Skirts View Details Latest Snapshot" at bounding box center [510, 30] width 929 height 23
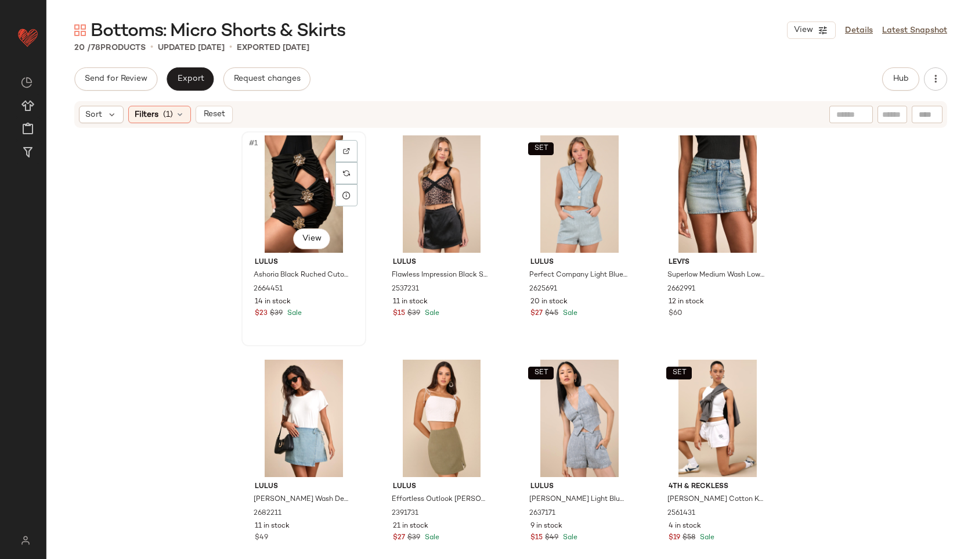
click at [311, 199] on div "#1 View" at bounding box center [304, 193] width 117 height 117
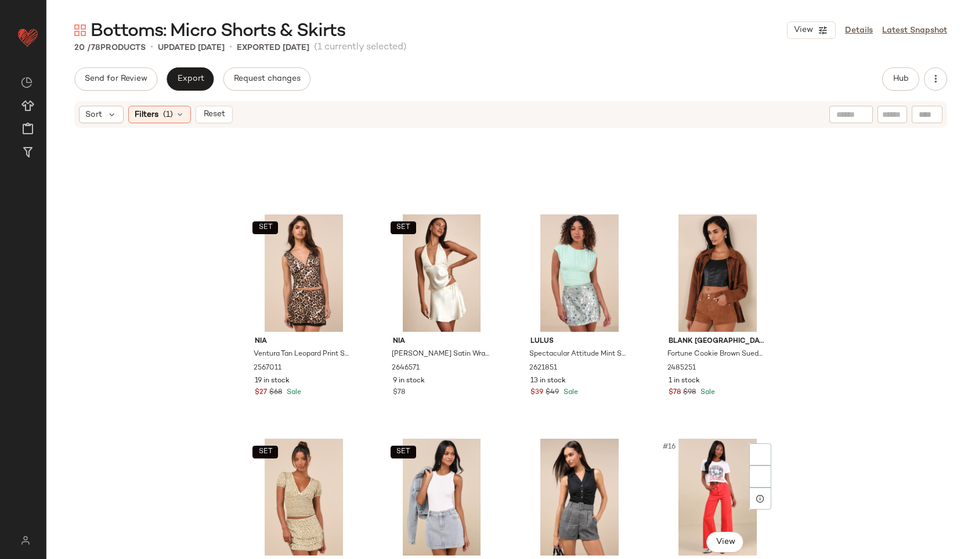
scroll to position [697, 0]
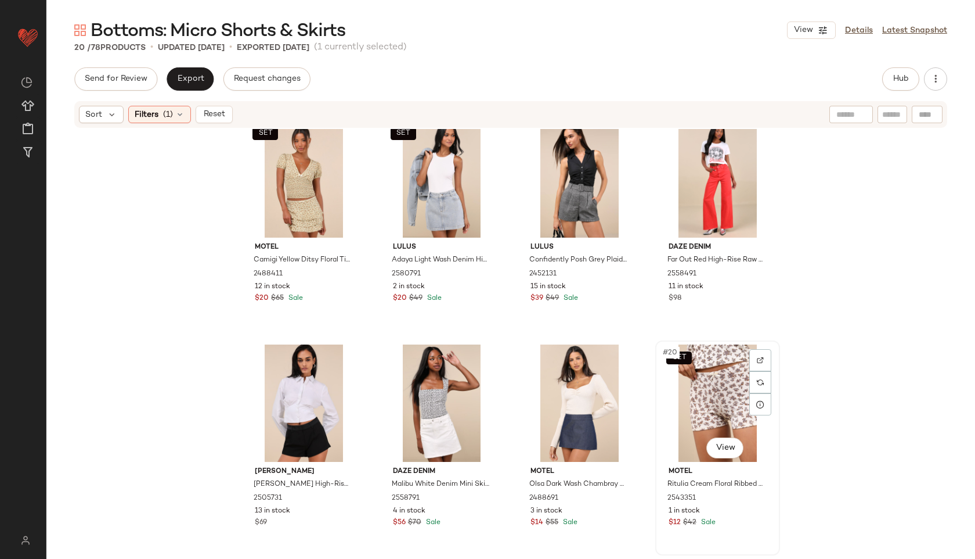
click at [693, 395] on div "SET #20 View" at bounding box center [718, 402] width 117 height 117
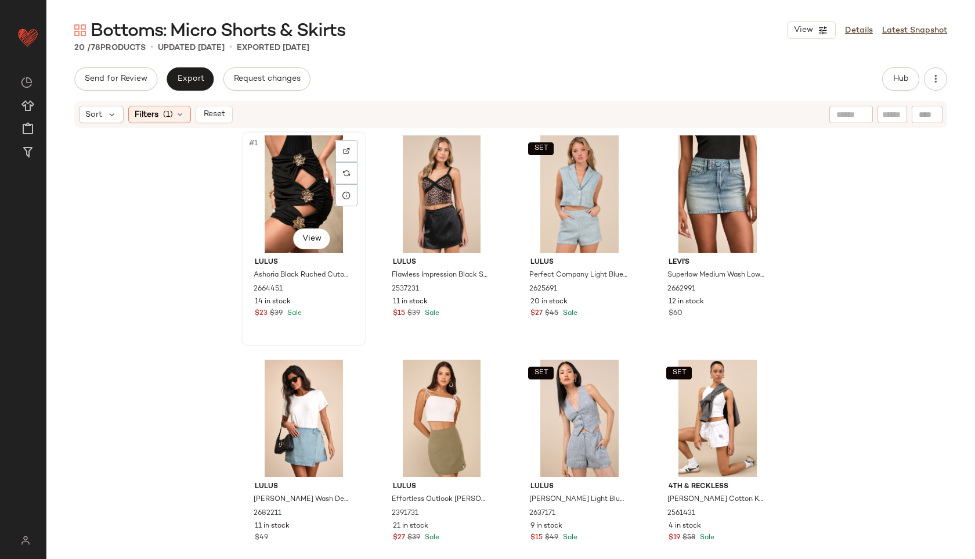
click at [297, 165] on div "#1 View" at bounding box center [304, 193] width 117 height 117
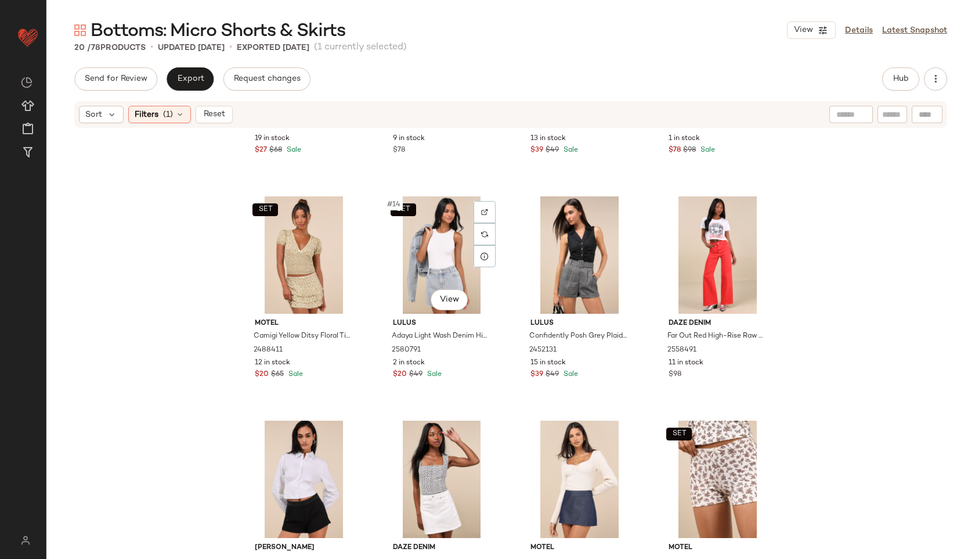
scroll to position [697, 0]
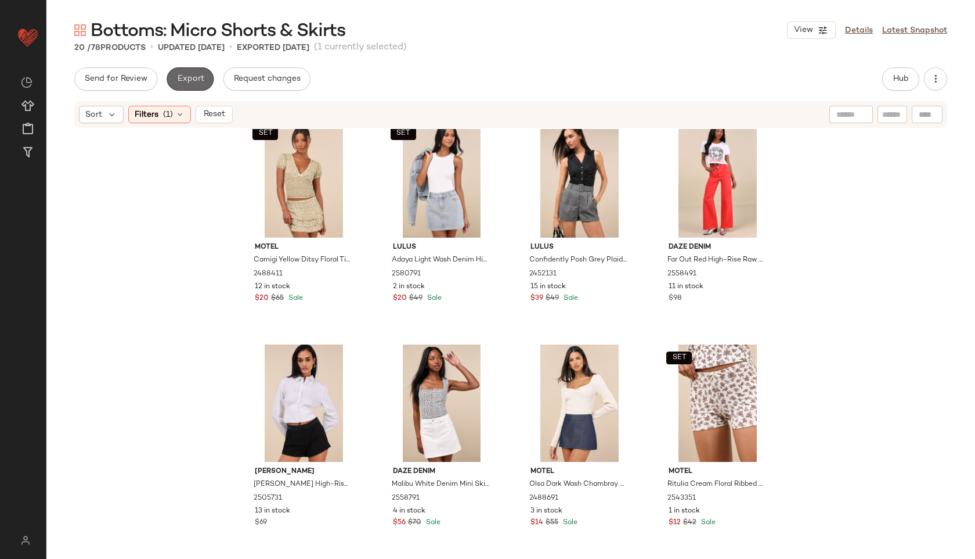
click at [188, 74] on span "Export" at bounding box center [190, 78] width 27 height 9
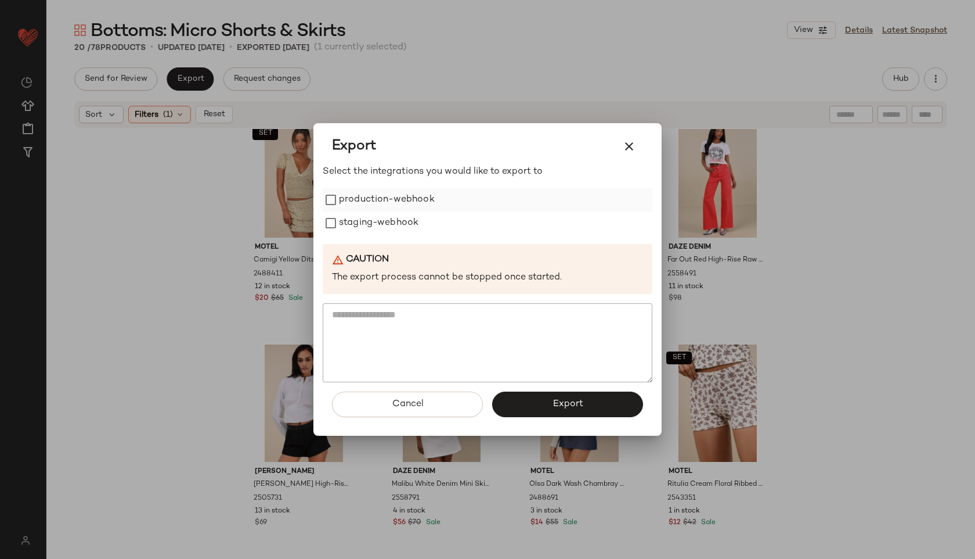
click at [403, 195] on label "production-webhook" at bounding box center [387, 199] width 96 height 23
click at [390, 222] on label "staging-webhook" at bounding box center [379, 222] width 80 height 23
click at [574, 402] on span "Export" at bounding box center [567, 403] width 31 height 11
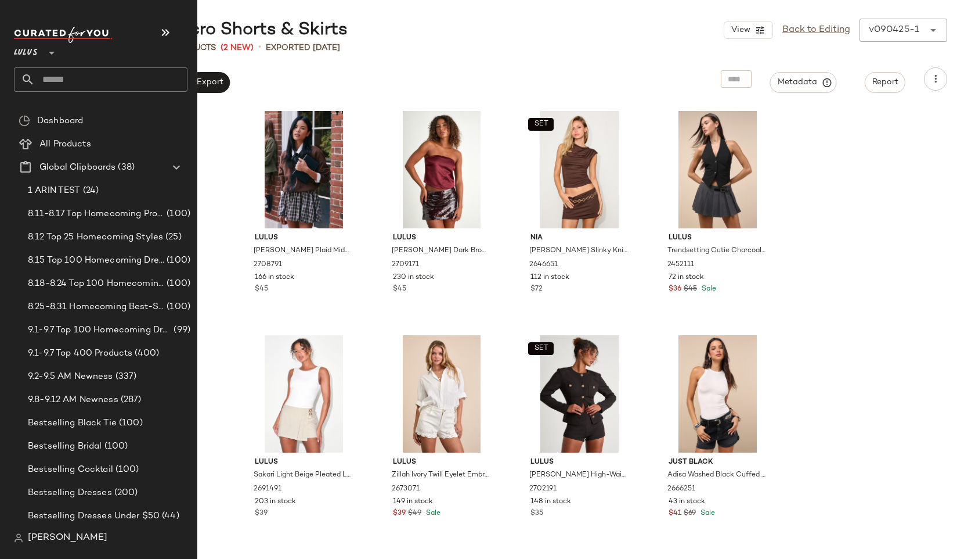
click at [64, 75] on input "text" at bounding box center [111, 79] width 153 height 24
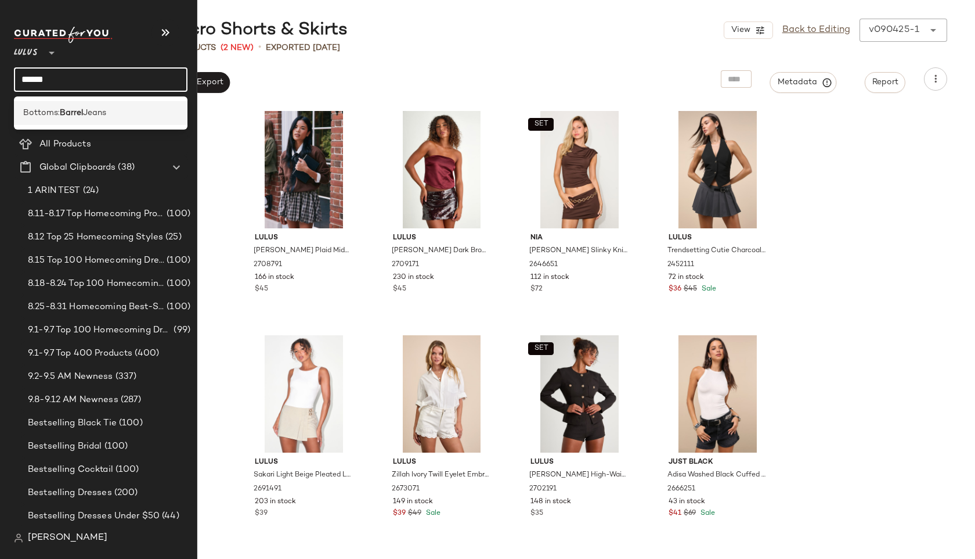
type input "******"
click at [39, 105] on div "Bottoms: Barrel Jeans" at bounding box center [101, 113] width 174 height 24
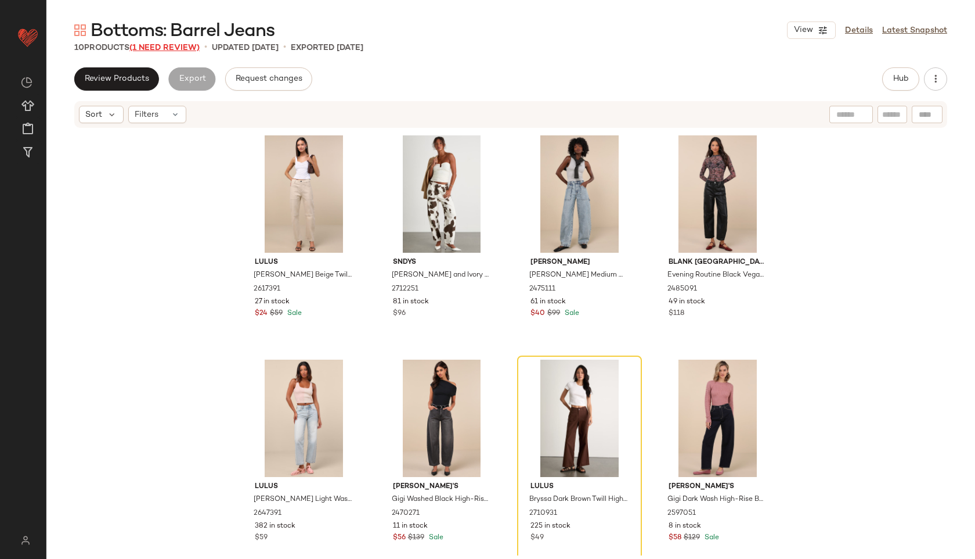
click at [181, 49] on span "(1 Need Review)" at bounding box center [164, 48] width 70 height 9
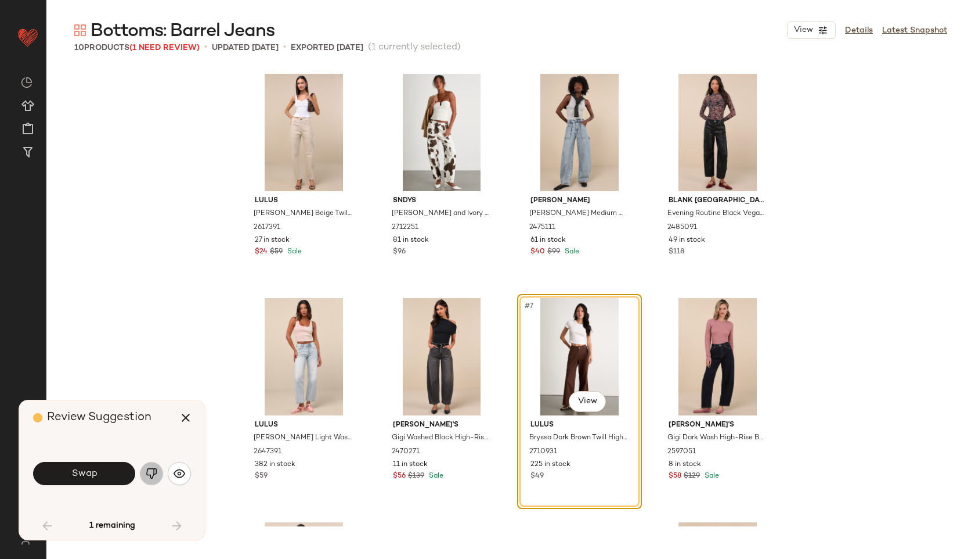
click at [157, 464] on button "button" at bounding box center [151, 473] width 23 height 23
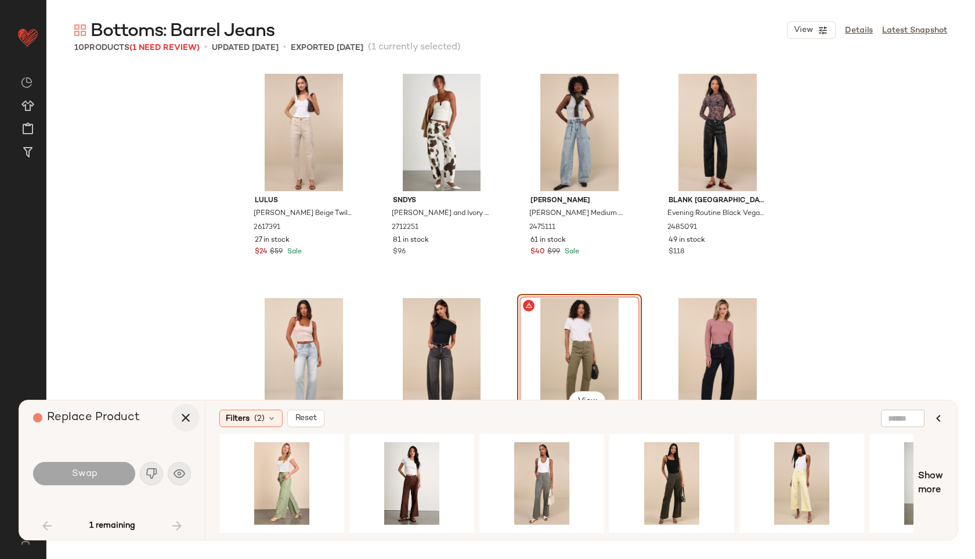
click at [185, 419] on icon "button" at bounding box center [186, 418] width 14 height 14
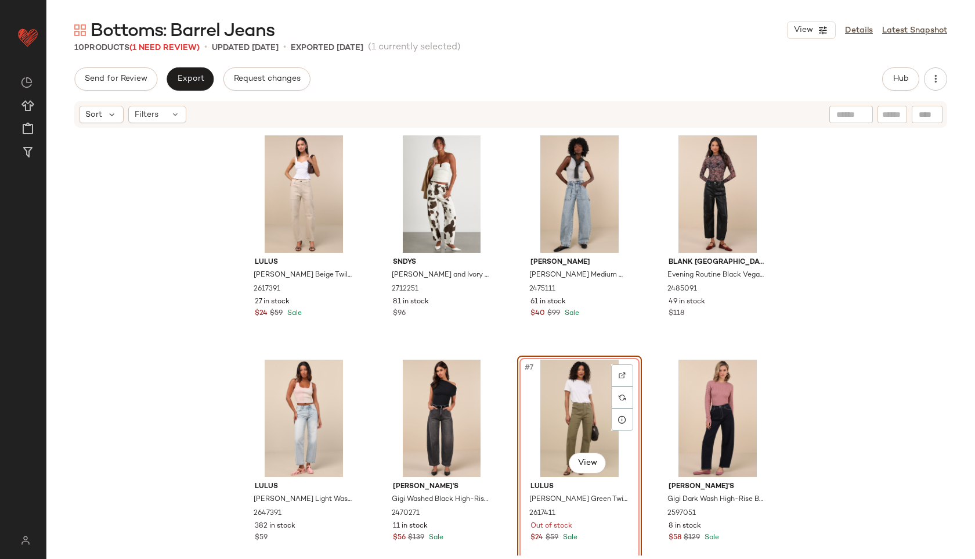
click at [566, 396] on div "#7 View" at bounding box center [579, 417] width 117 height 117
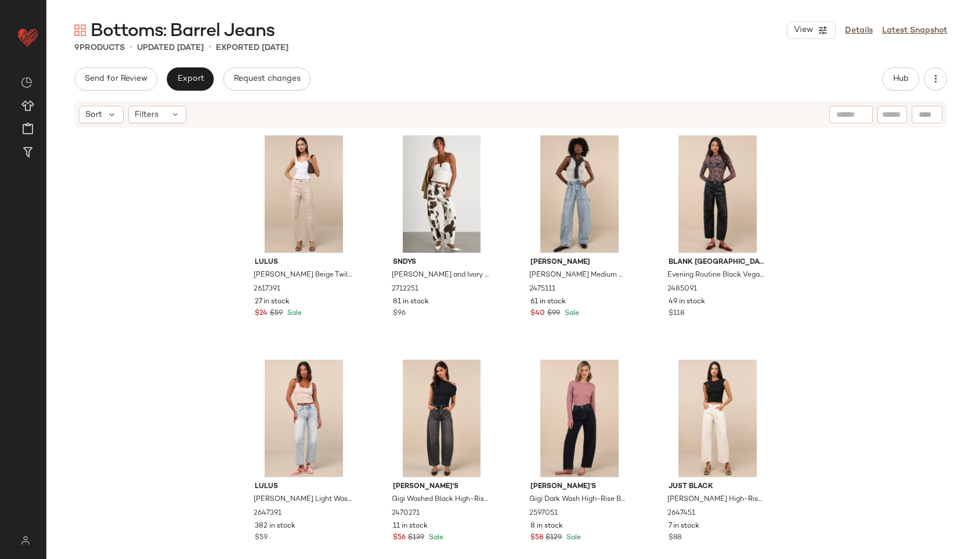
click at [172, 127] on div "Sort Filters" at bounding box center [510, 114] width 873 height 27
click at [169, 118] on div "Filters" at bounding box center [157, 114] width 58 height 17
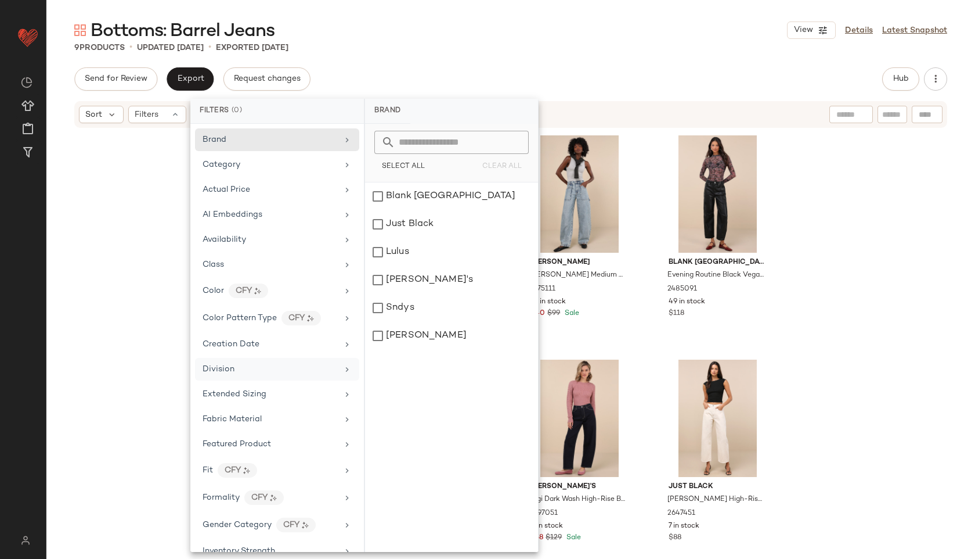
scroll to position [490, 0]
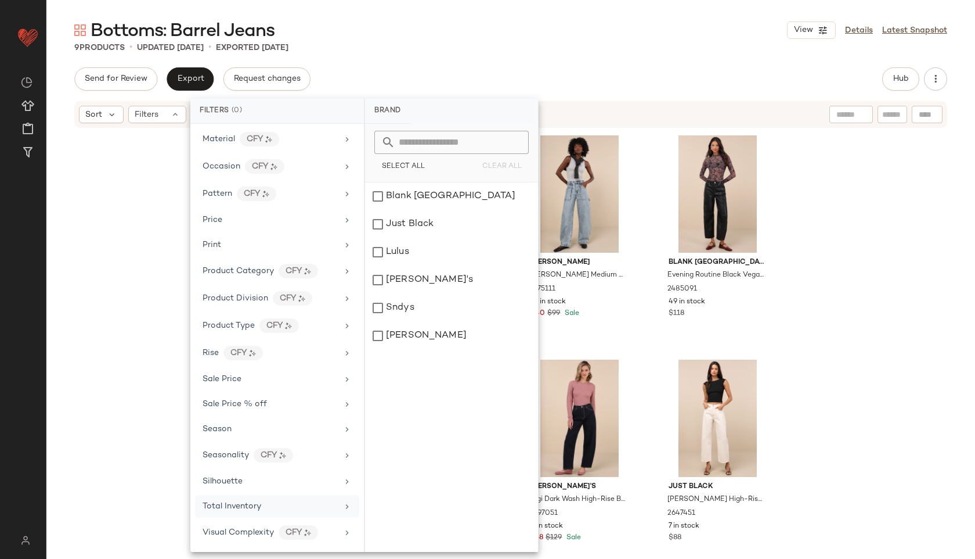
click at [237, 506] on span "Total Inventory" at bounding box center [232, 506] width 59 height 9
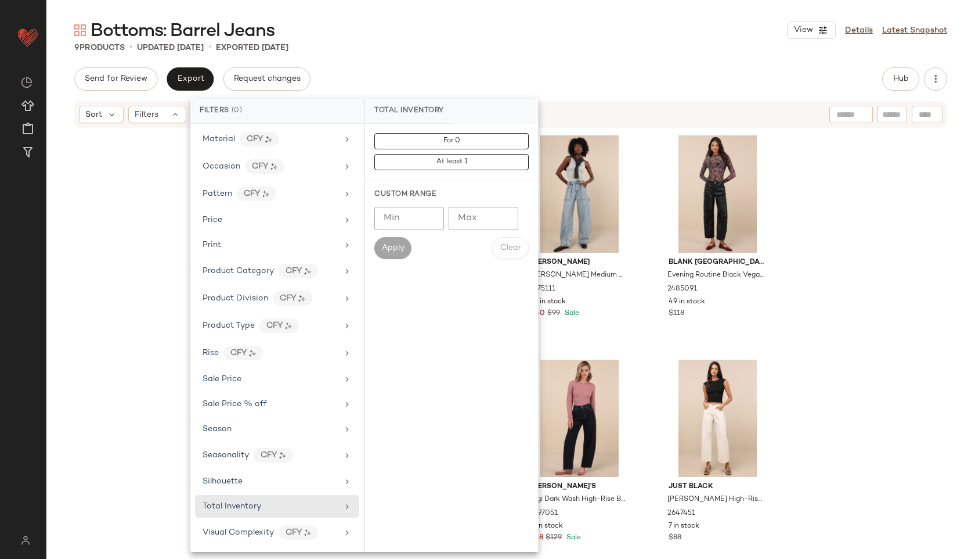
click at [480, 219] on input "Max" at bounding box center [484, 218] width 70 height 23
type input "**"
click at [397, 244] on span "Apply" at bounding box center [392, 247] width 23 height 9
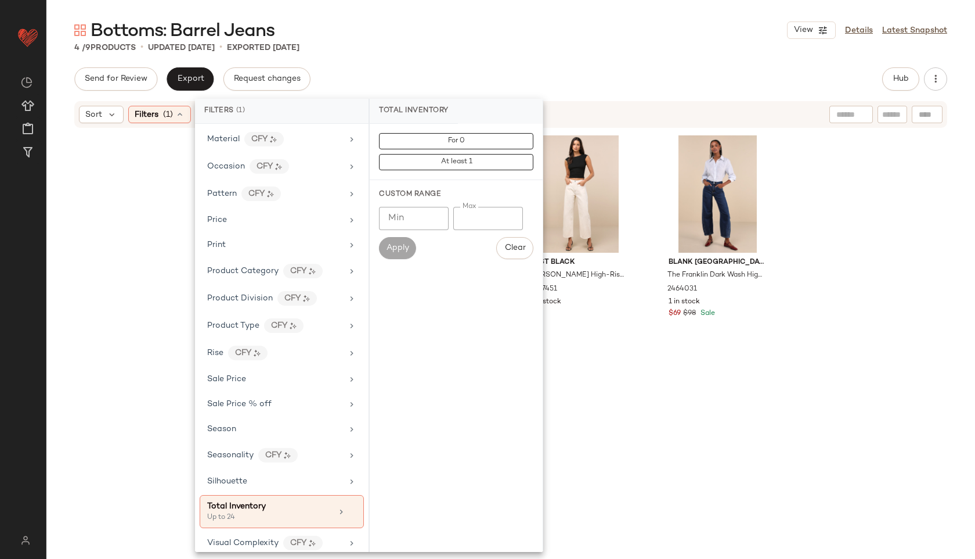
click at [417, 57] on div "Bottoms: Barrel Jeans View Details Latest Snapshot 4 / 9 Products • updated [DA…" at bounding box center [510, 289] width 929 height 540
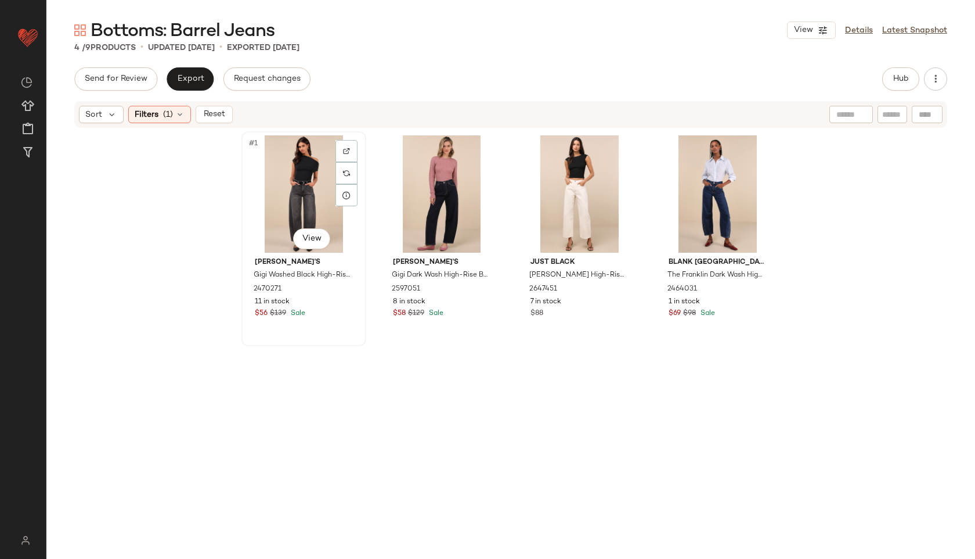
click at [264, 183] on div "#1 View" at bounding box center [304, 193] width 117 height 117
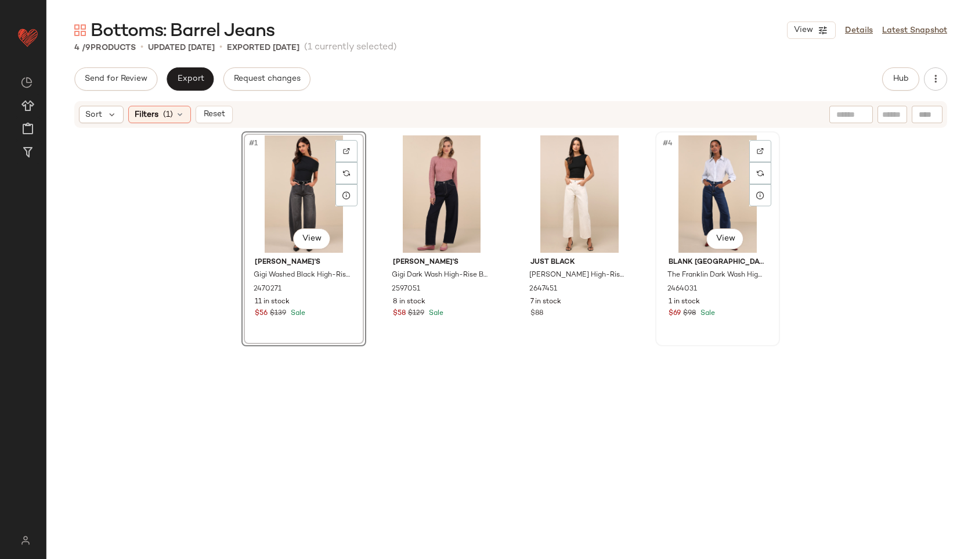
click at [715, 189] on div "#4 View" at bounding box center [718, 193] width 117 height 117
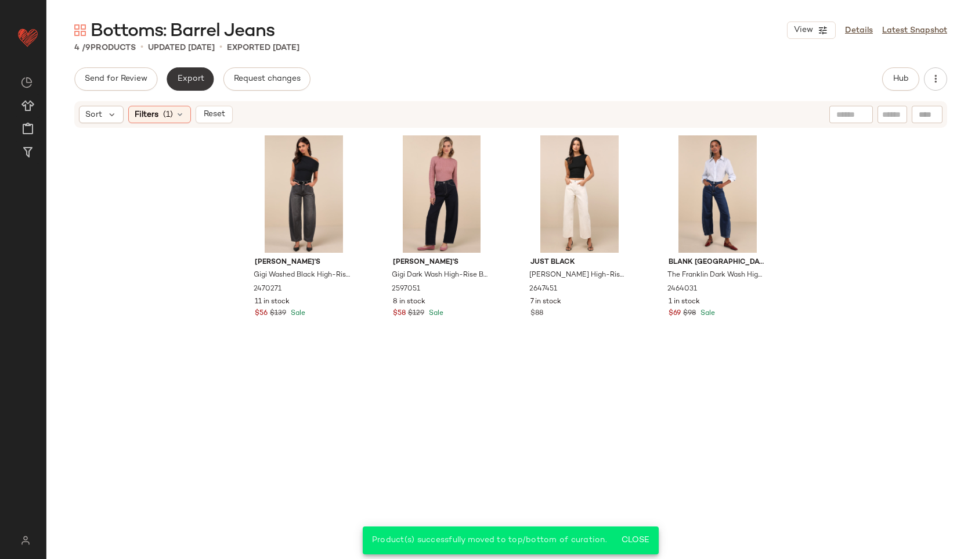
click at [178, 77] on span "Export" at bounding box center [190, 78] width 27 height 9
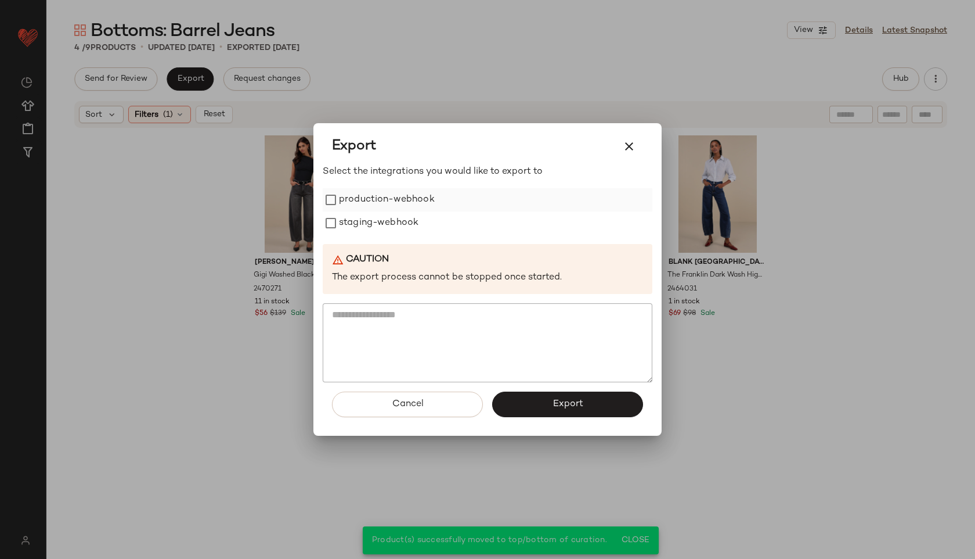
click at [339, 197] on label "production-webhook" at bounding box center [387, 199] width 96 height 23
click at [341, 222] on label "staging-webhook" at bounding box center [379, 222] width 80 height 23
click at [524, 413] on button "Export" at bounding box center [567, 404] width 151 height 26
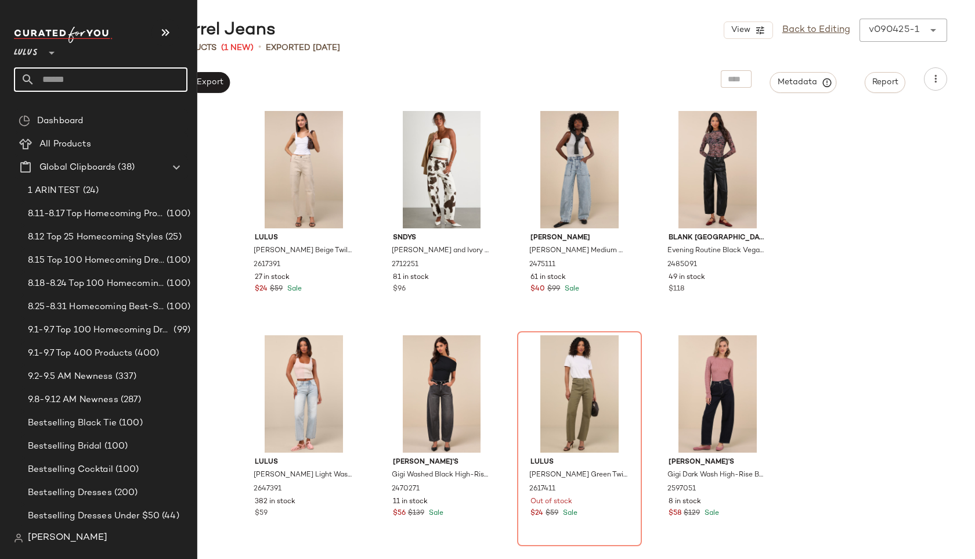
click at [56, 82] on input "text" at bounding box center [111, 79] width 153 height 24
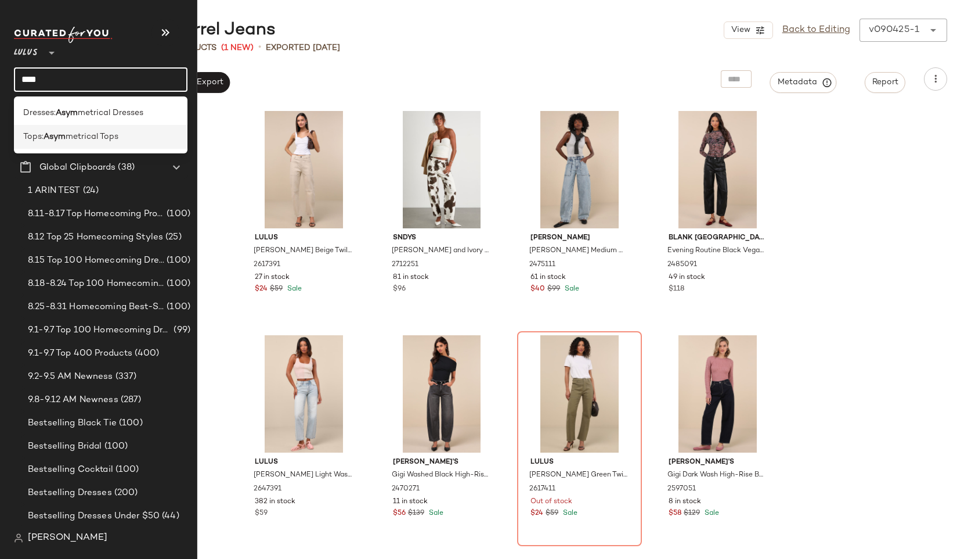
type input "****"
click at [88, 139] on span "metrical Tops" at bounding box center [92, 137] width 53 height 12
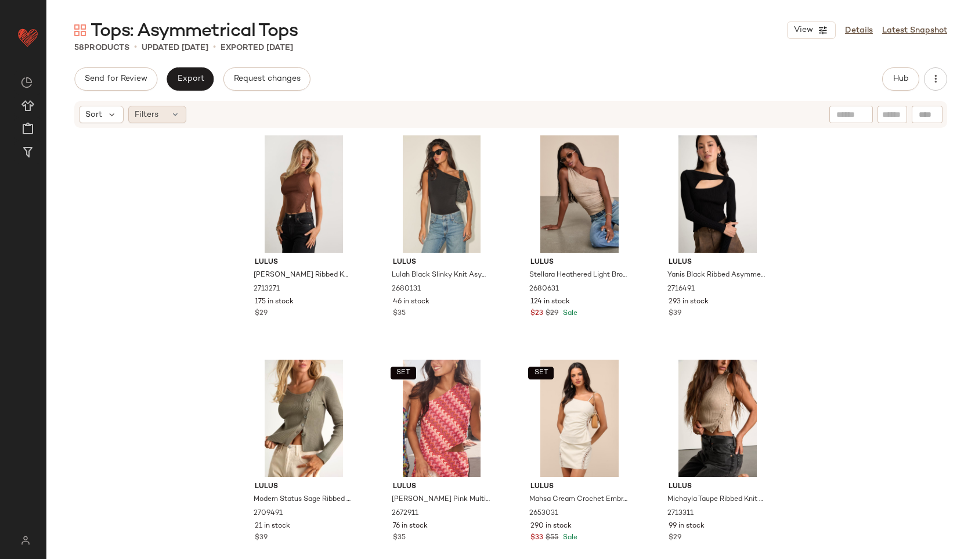
click at [162, 116] on div "Filters" at bounding box center [157, 114] width 58 height 17
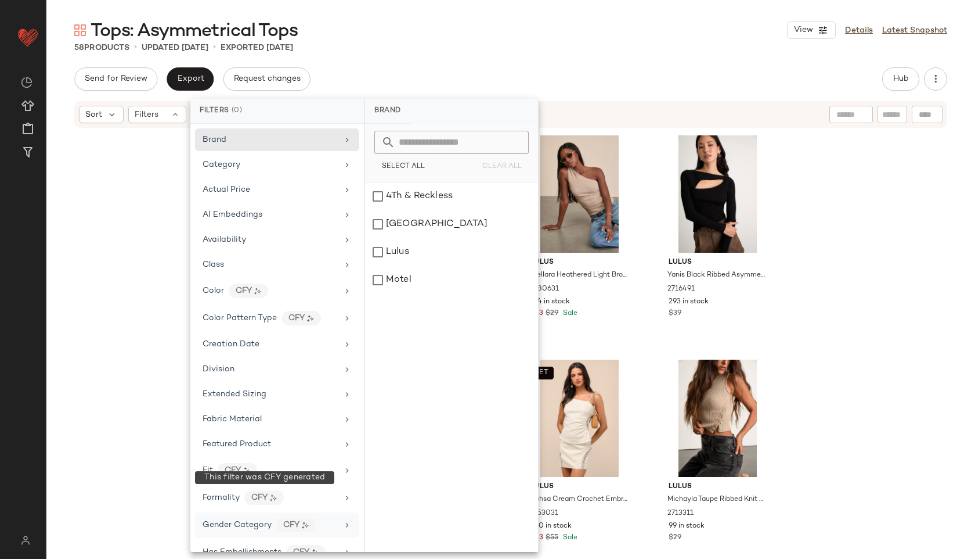
scroll to position [570, 0]
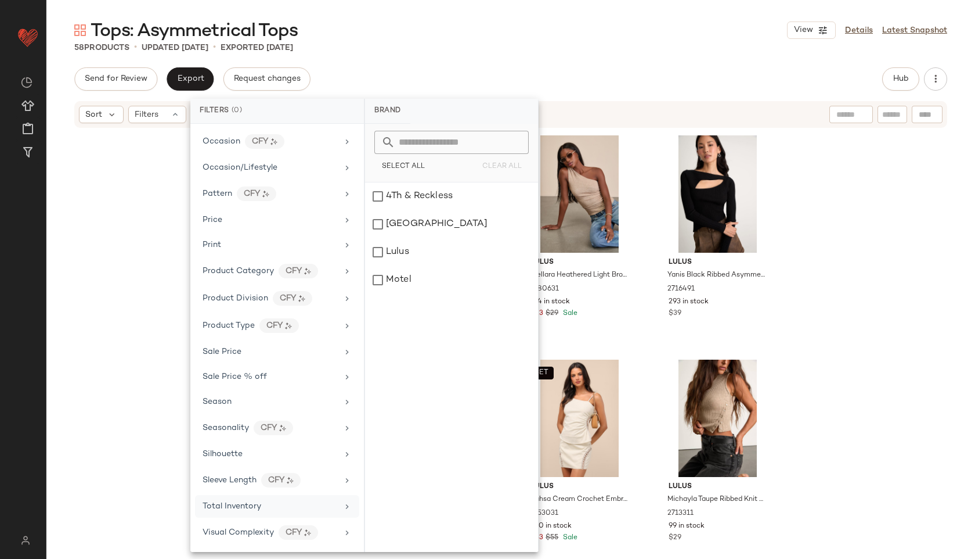
click at [269, 508] on div "Total Inventory" at bounding box center [270, 506] width 135 height 12
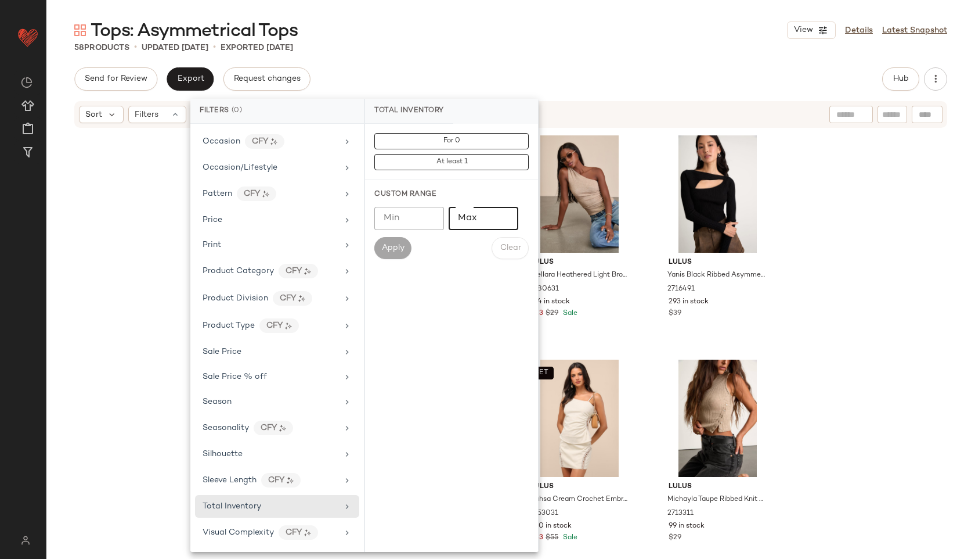
click at [483, 213] on input "Max" at bounding box center [484, 218] width 70 height 23
type input "**"
click at [398, 244] on span "Apply" at bounding box center [392, 247] width 23 height 9
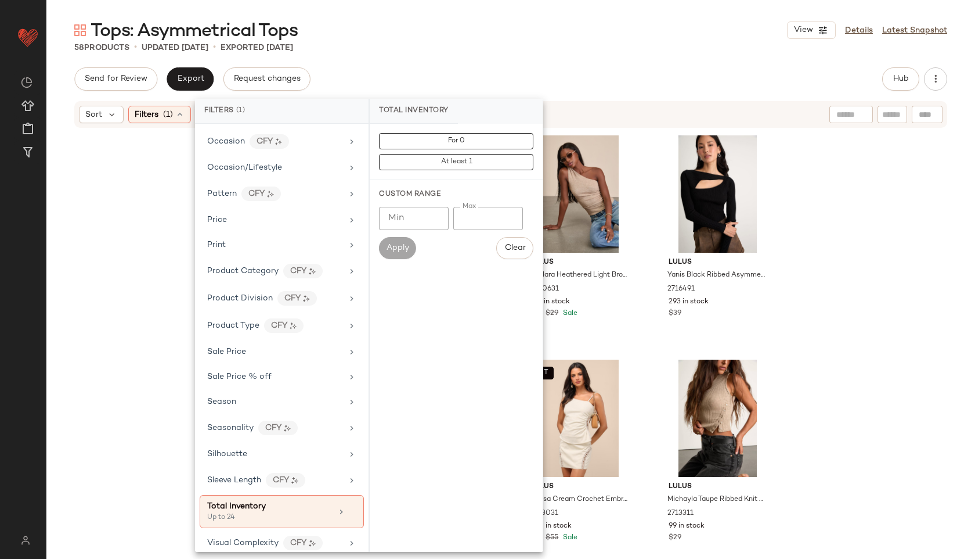
click at [459, 45] on div "58 Products • updated [DATE] • Exported [DATE]" at bounding box center [510, 48] width 929 height 12
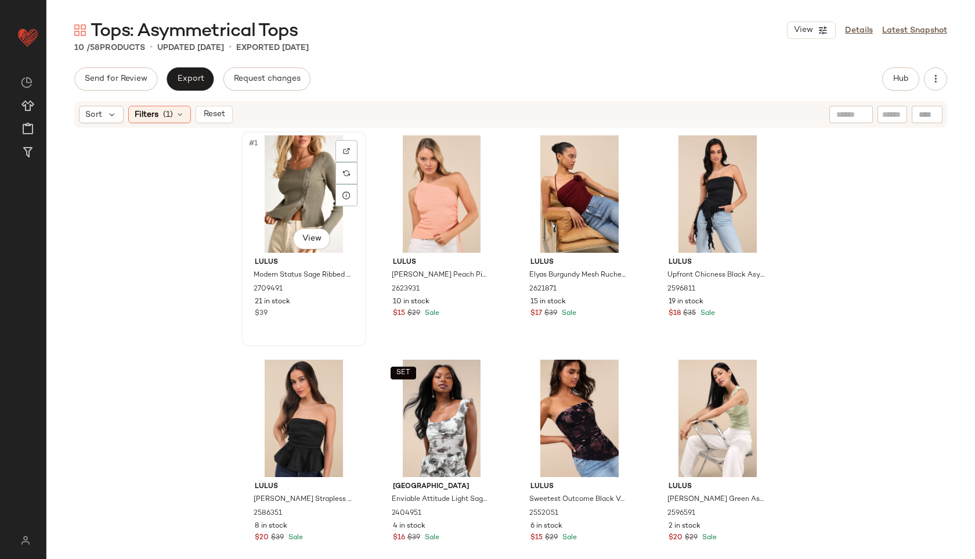
click at [285, 196] on div "#1 View" at bounding box center [304, 193] width 117 height 117
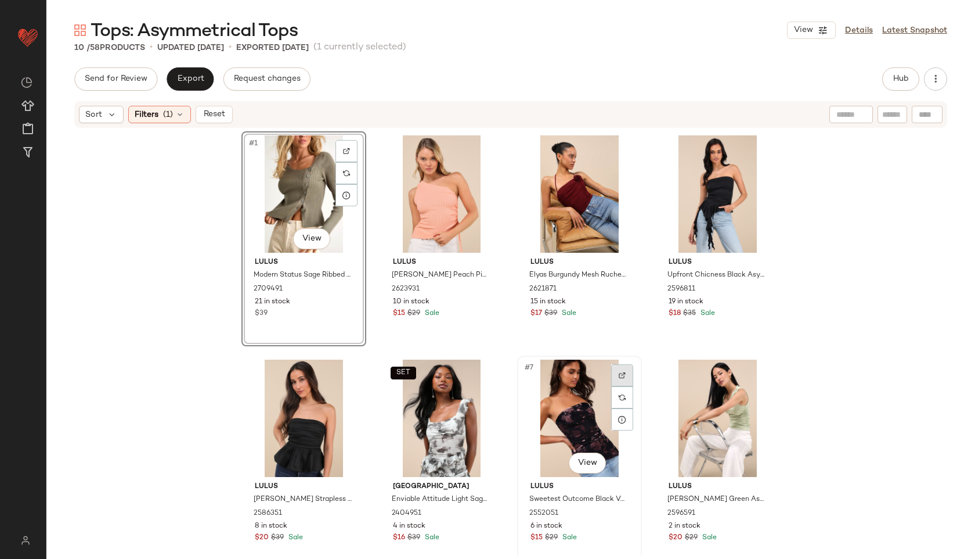
scroll to position [239, 0]
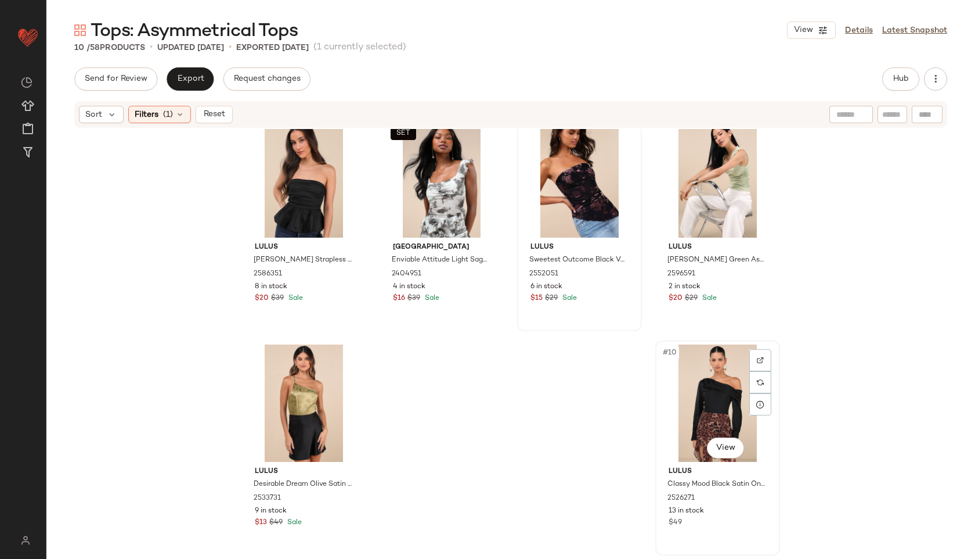
click at [701, 399] on div "#10 View" at bounding box center [718, 402] width 117 height 117
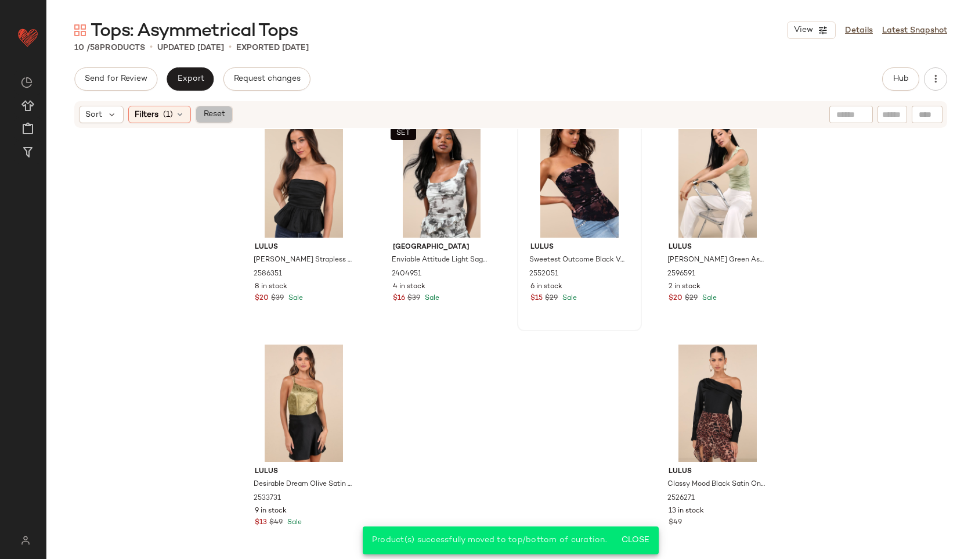
click at [213, 113] on span "Reset" at bounding box center [214, 114] width 22 height 9
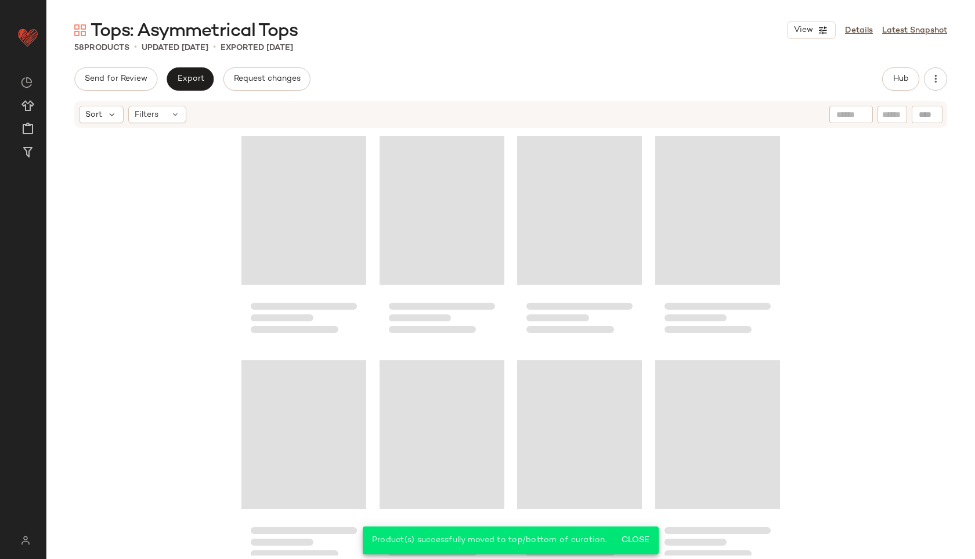
scroll to position [2938, 0]
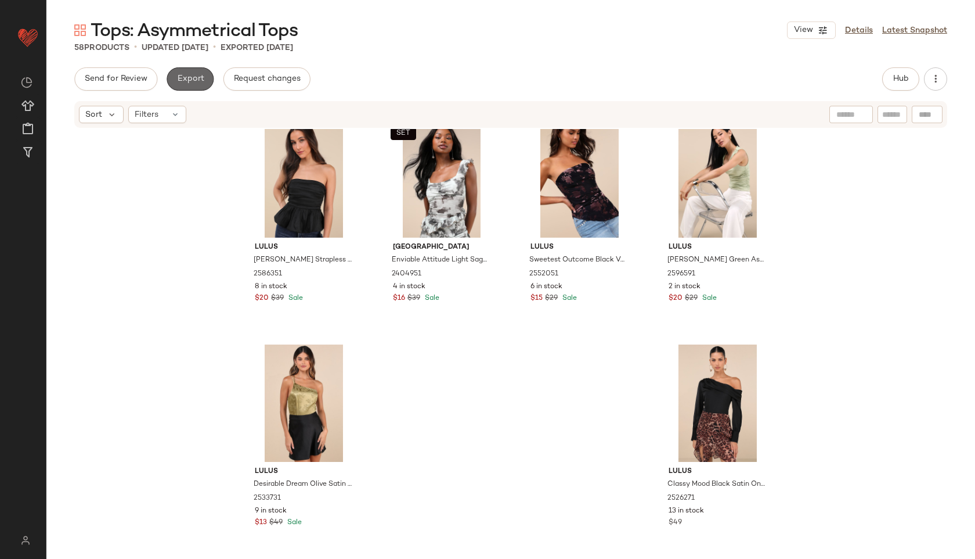
click at [190, 81] on span "Export" at bounding box center [190, 78] width 27 height 9
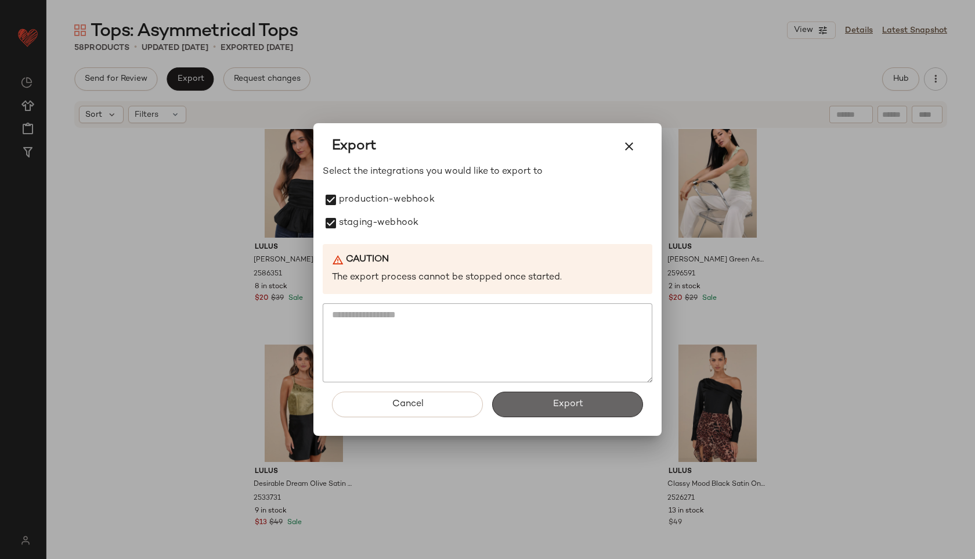
click at [522, 408] on button "Export" at bounding box center [567, 404] width 151 height 26
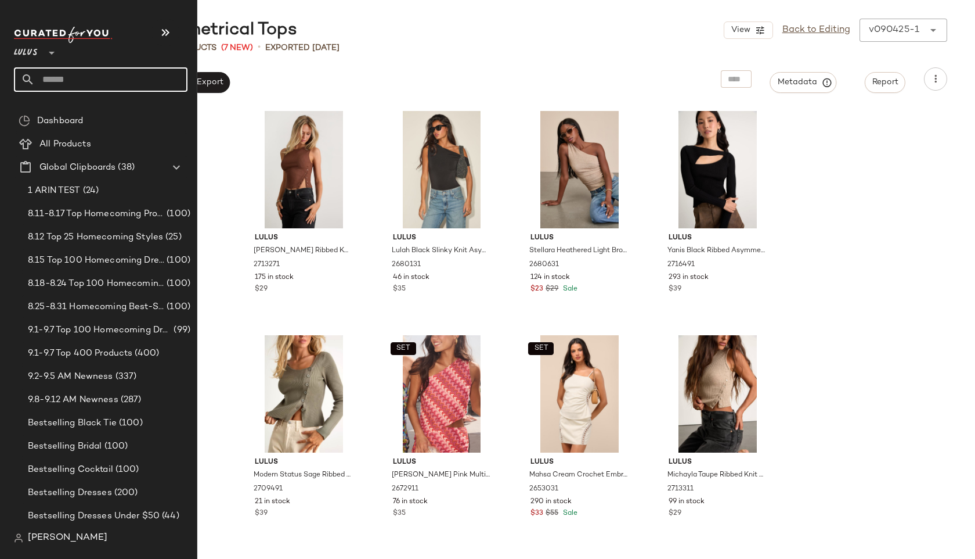
click at [53, 78] on input "text" at bounding box center [111, 79] width 153 height 24
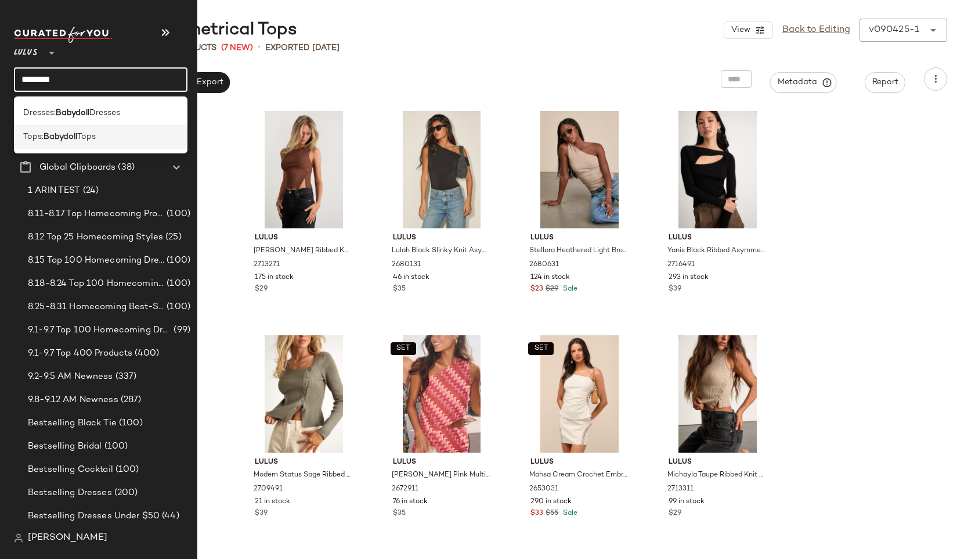
type input "********"
click at [53, 136] on b "Babydoll" at bounding box center [61, 137] width 34 height 12
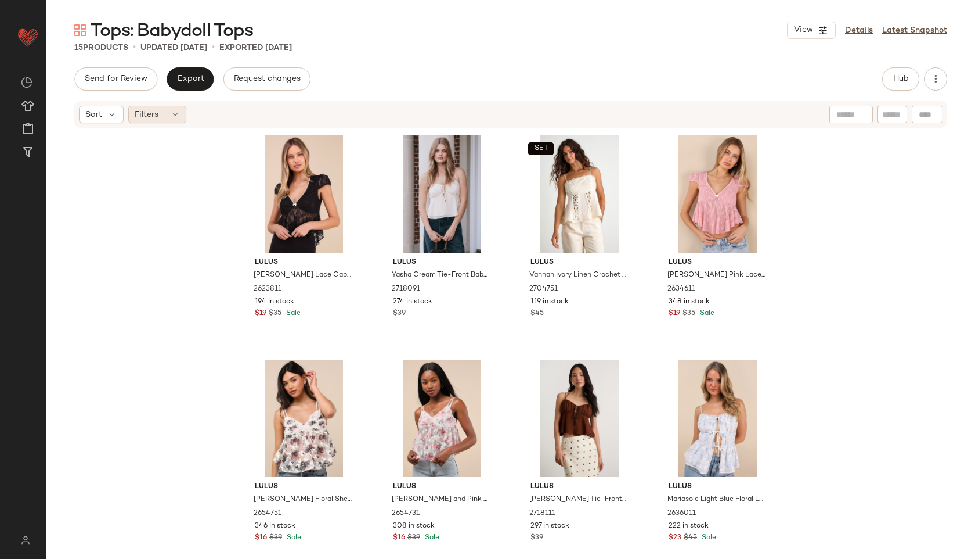
click at [161, 109] on div "Filters" at bounding box center [157, 114] width 58 height 17
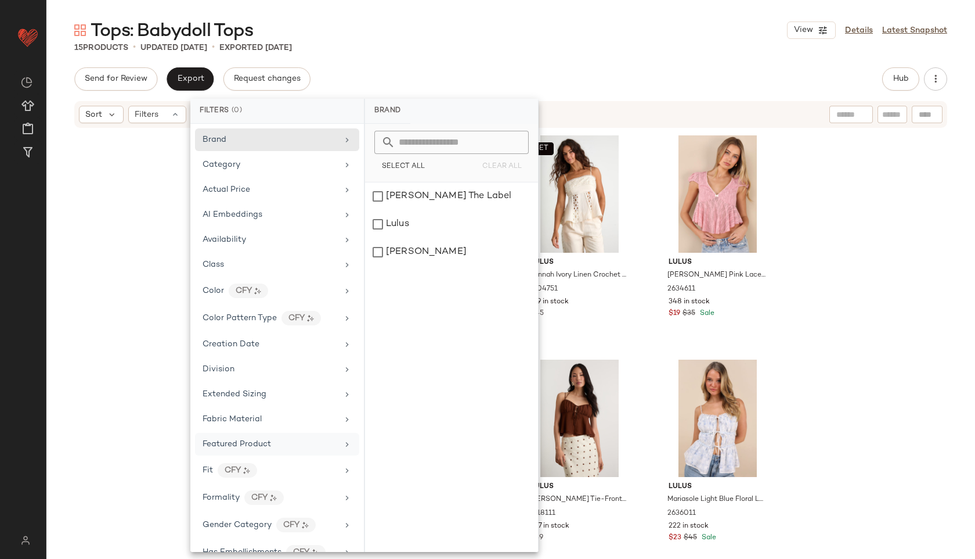
scroll to position [545, 0]
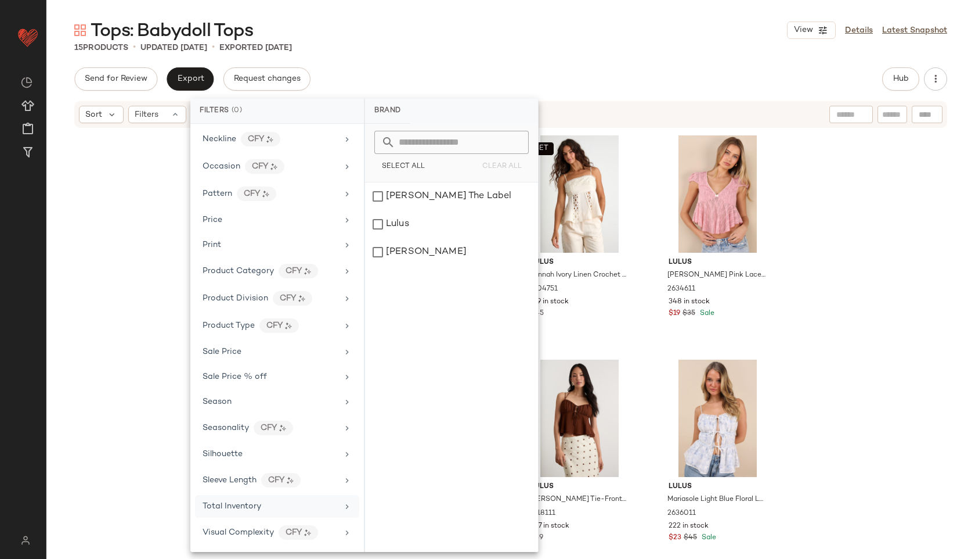
click at [233, 502] on span "Total Inventory" at bounding box center [232, 506] width 59 height 9
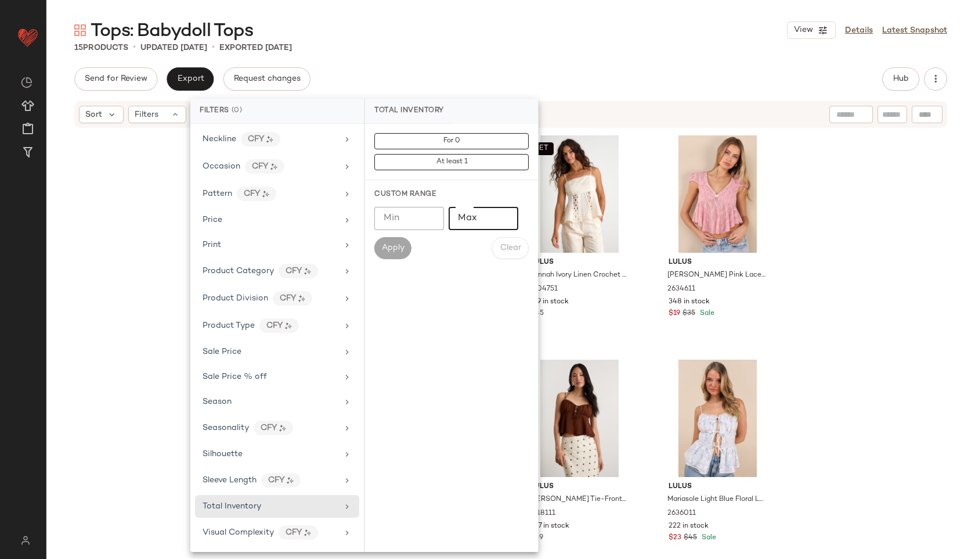
click at [474, 218] on input "Max" at bounding box center [484, 218] width 70 height 23
type input "**"
click at [389, 245] on span "Apply" at bounding box center [392, 247] width 23 height 9
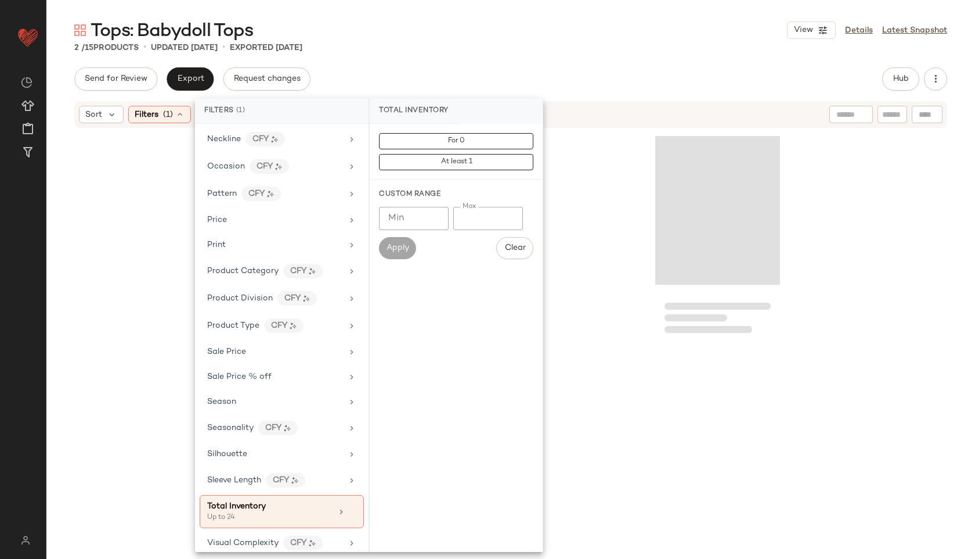
click at [438, 42] on div "2 / 15 Products • updated [DATE] • Exported [DATE]" at bounding box center [510, 48] width 929 height 12
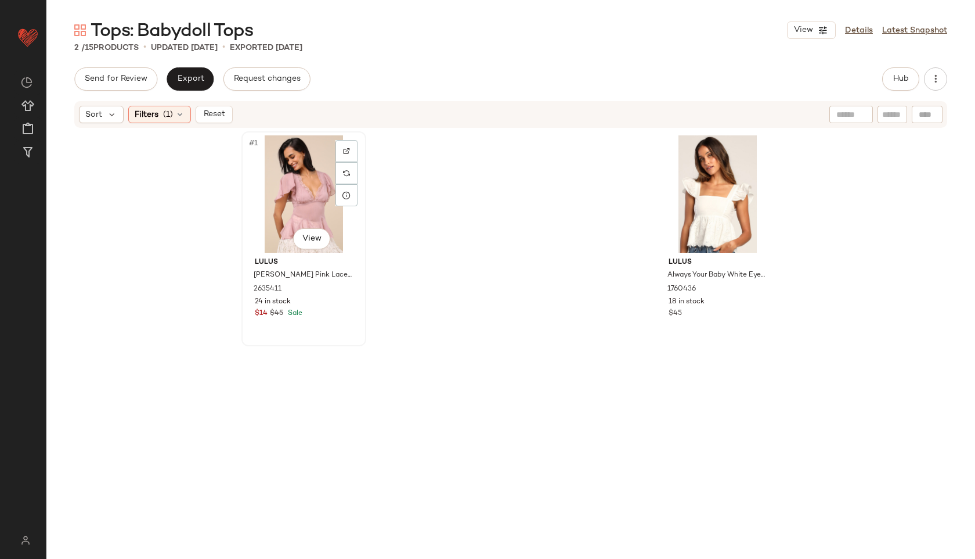
click at [289, 168] on div "#1 View" at bounding box center [304, 193] width 117 height 117
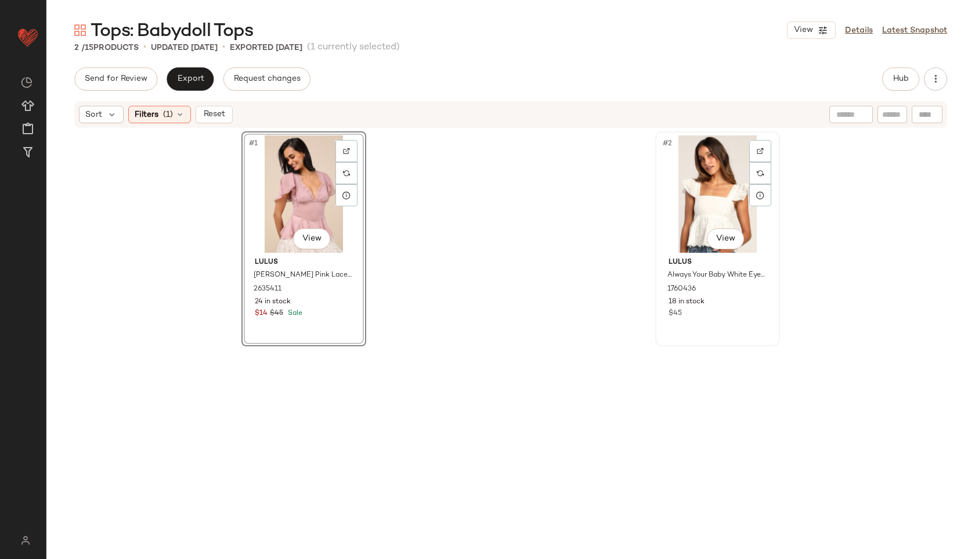
click at [710, 177] on div "#2 View" at bounding box center [718, 193] width 117 height 117
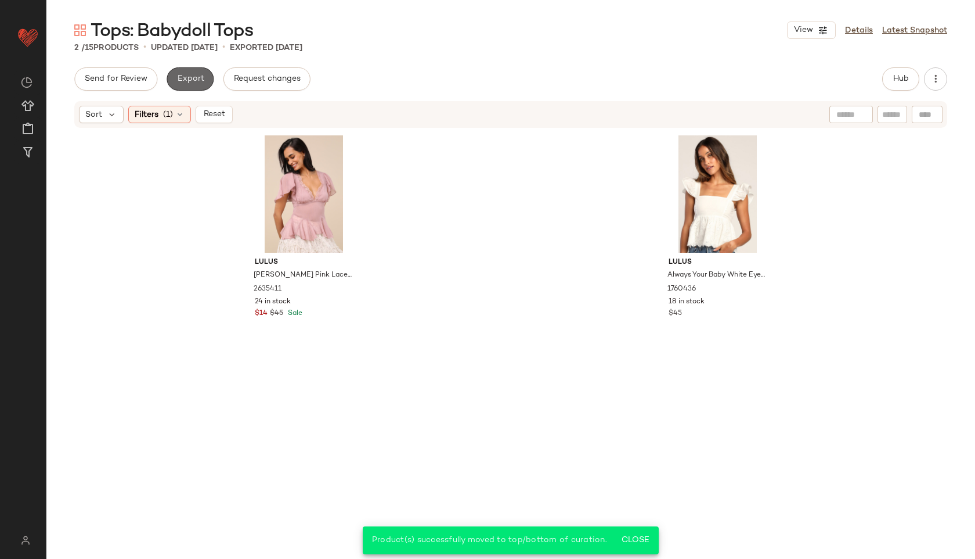
click at [182, 79] on span "Export" at bounding box center [190, 78] width 27 height 9
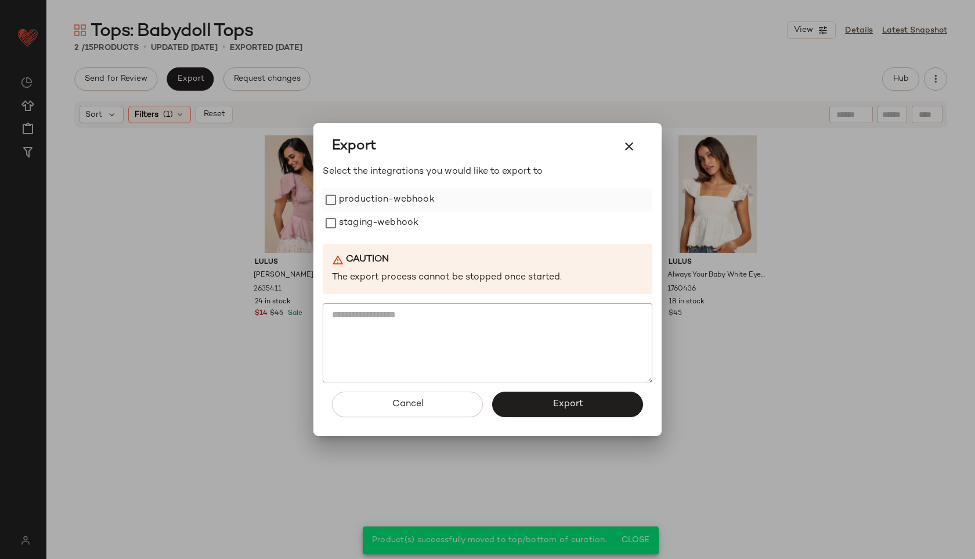
click at [416, 200] on label "production-webhook" at bounding box center [387, 199] width 96 height 23
click at [387, 228] on label "staging-webhook" at bounding box center [379, 222] width 80 height 23
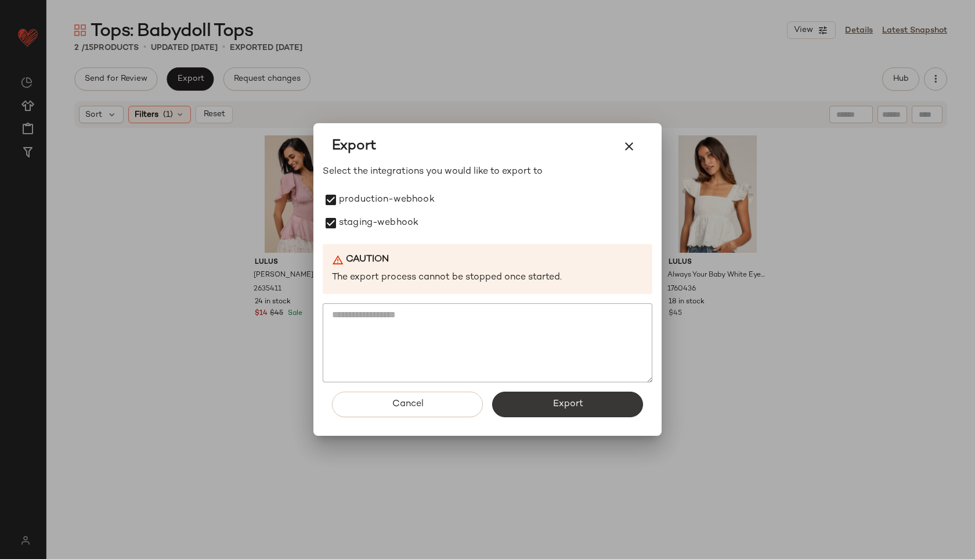
click at [585, 406] on button "Export" at bounding box center [567, 404] width 151 height 26
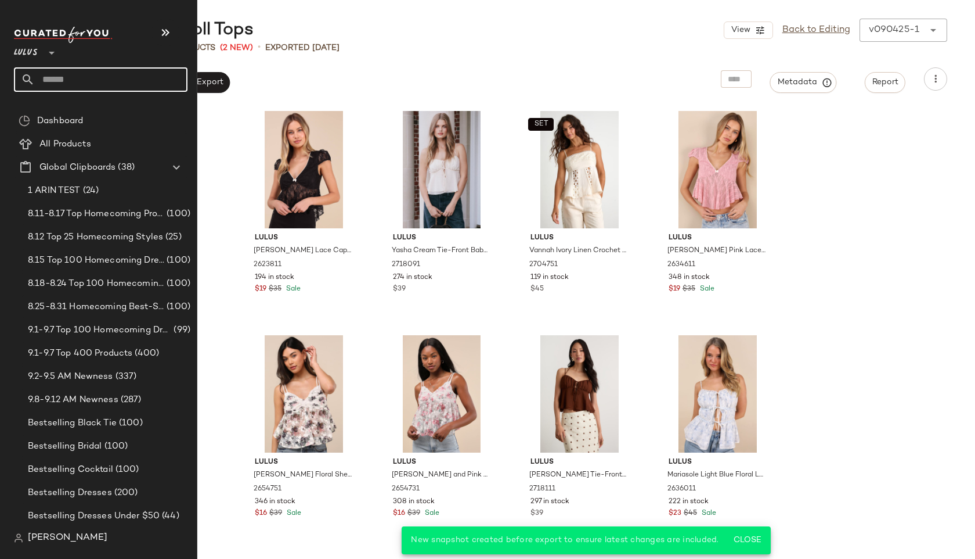
click at [70, 84] on input "text" at bounding box center [111, 79] width 153 height 24
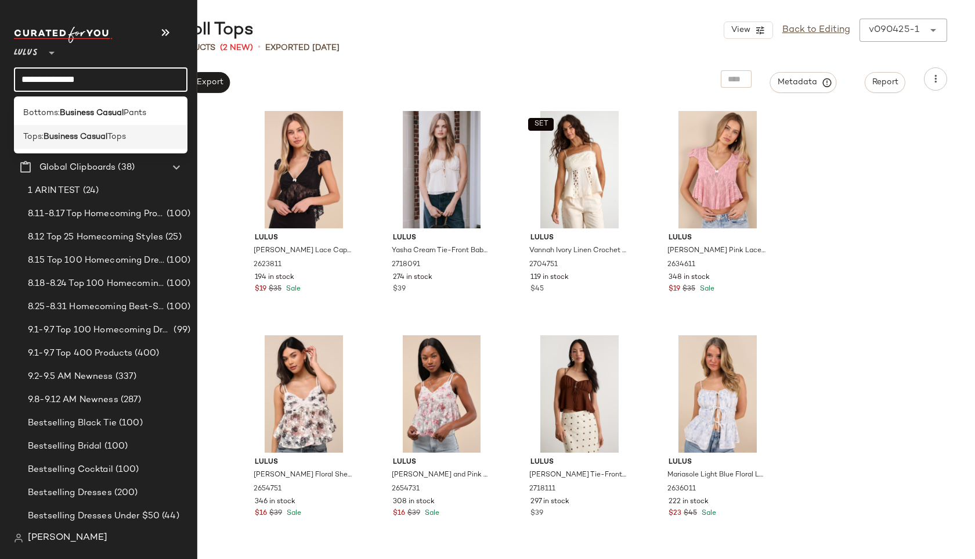
type input "**********"
click at [73, 139] on b "Business Casual" at bounding box center [76, 137] width 64 height 12
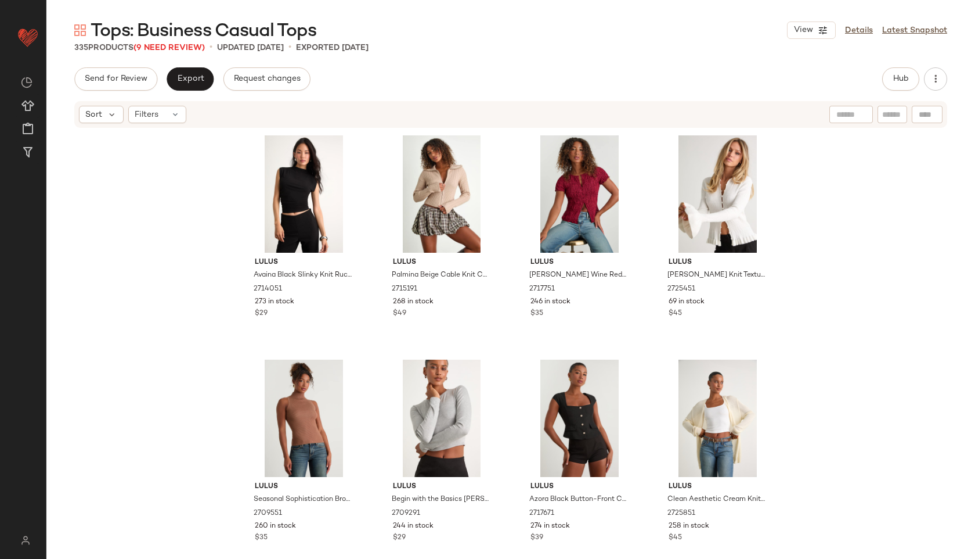
click at [182, 38] on span "Tops: Business Casual Tops" at bounding box center [204, 31] width 226 height 23
click at [182, 46] on span "(9 Need Review)" at bounding box center [169, 48] width 71 height 9
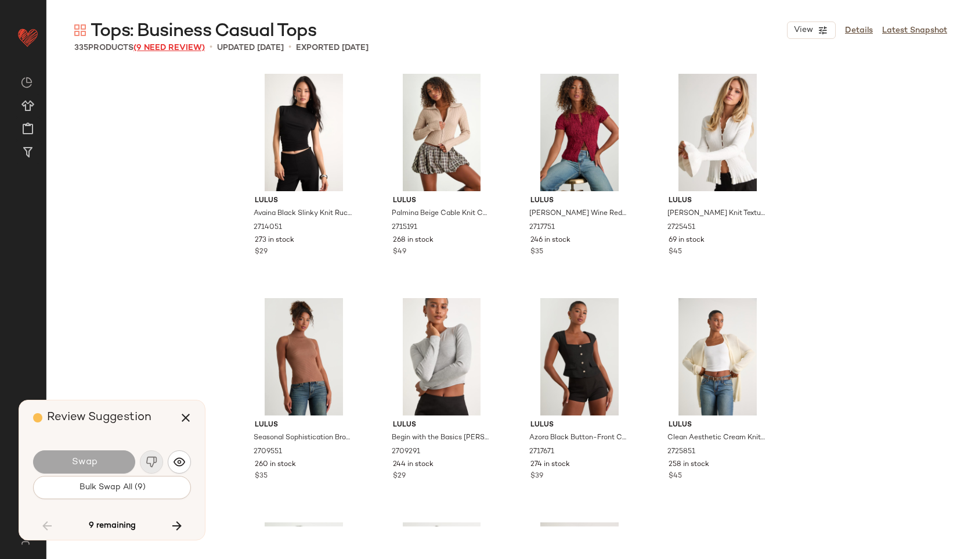
scroll to position [14120, 0]
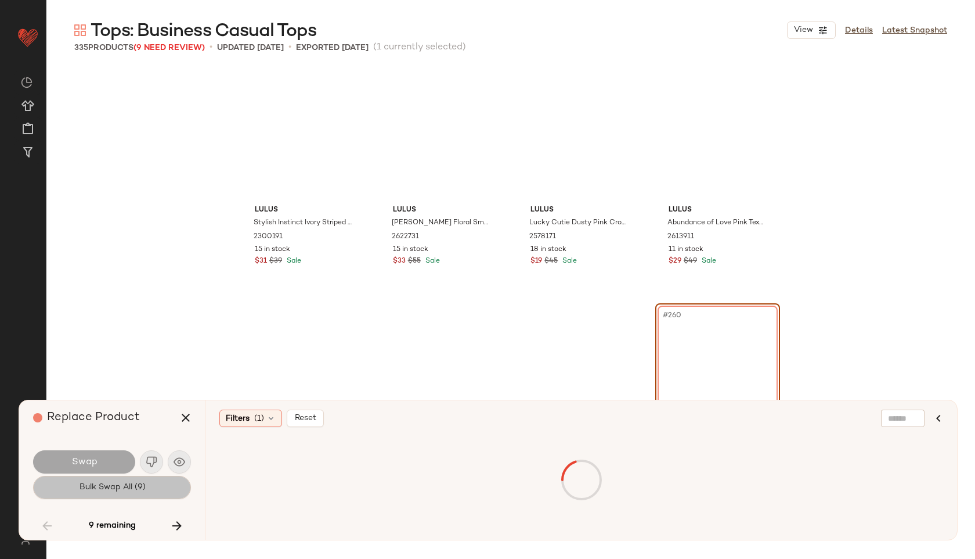
click at [123, 489] on span "Bulk Swap All (9)" at bounding box center [111, 487] width 67 height 9
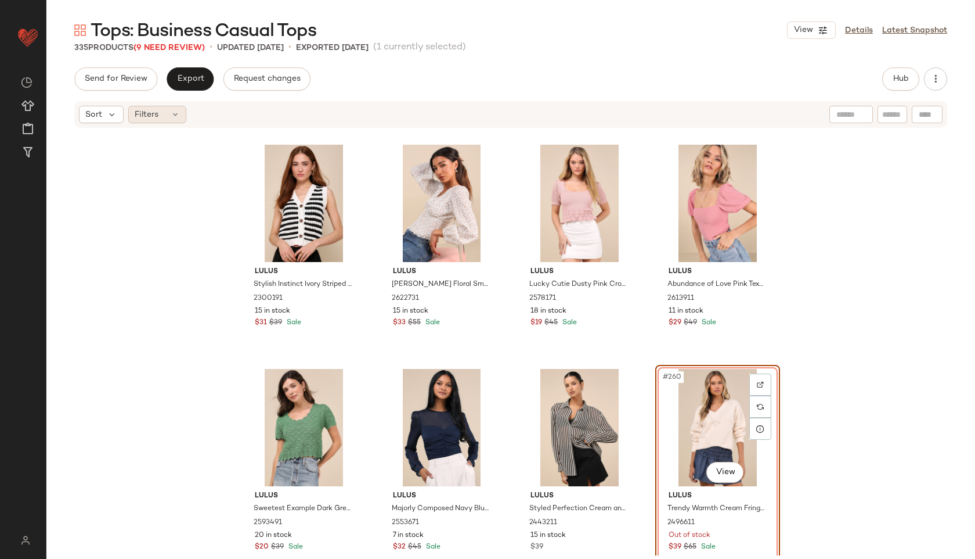
click at [158, 119] on span "Filters" at bounding box center [147, 115] width 24 height 12
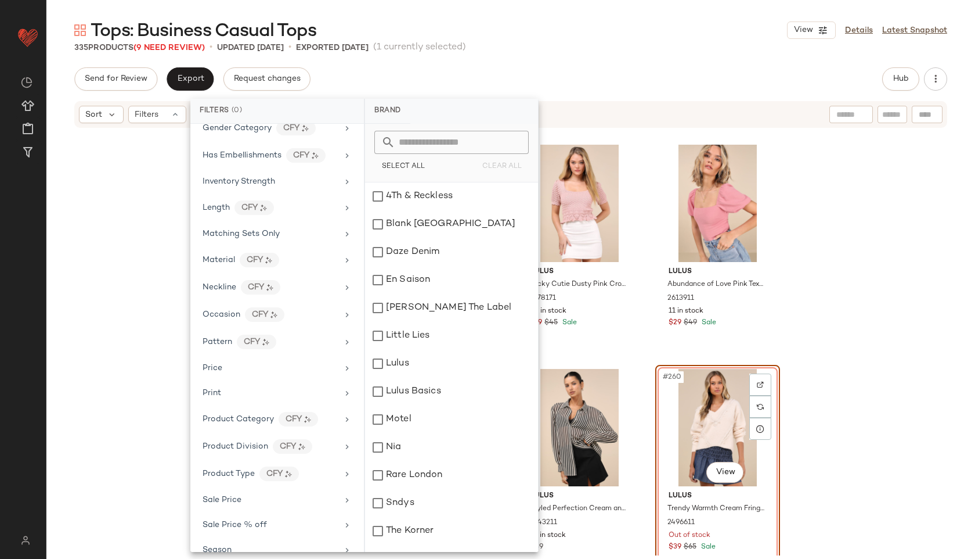
scroll to position [545, 0]
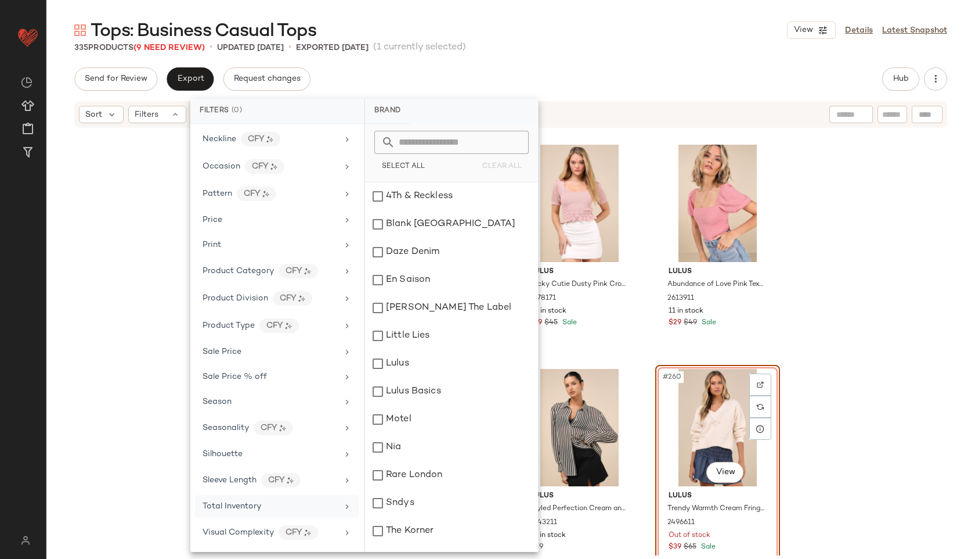
click at [247, 512] on div "Total Inventory" at bounding box center [232, 506] width 59 height 12
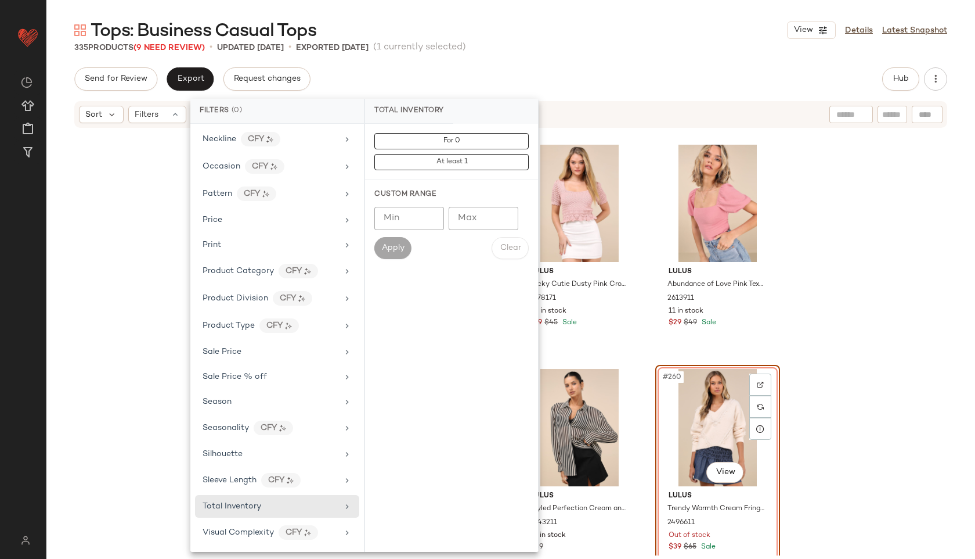
click at [469, 217] on input "Max" at bounding box center [484, 218] width 70 height 23
click at [462, 135] on button "For 0" at bounding box center [452, 141] width 154 height 16
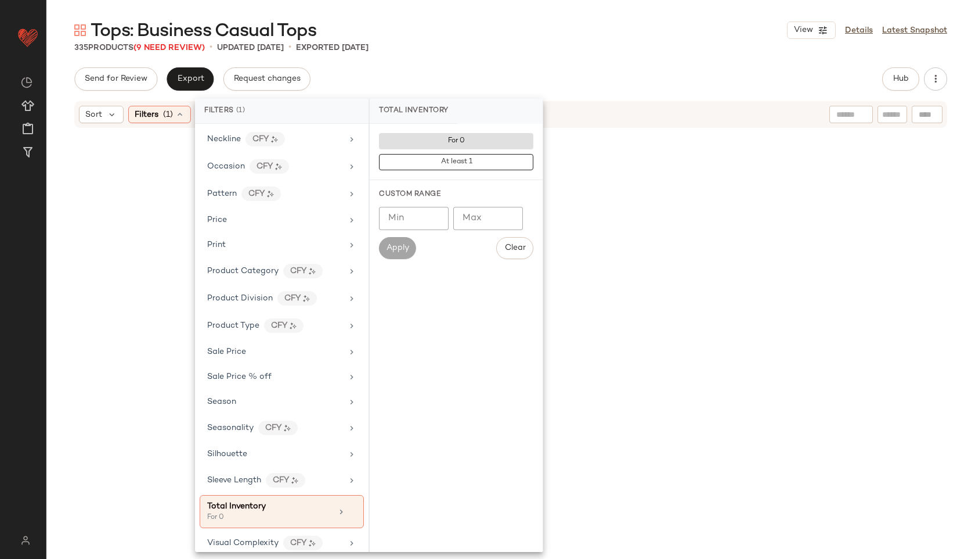
click at [523, 67] on div "Send for Review Export Request changes Hub" at bounding box center [510, 78] width 873 height 23
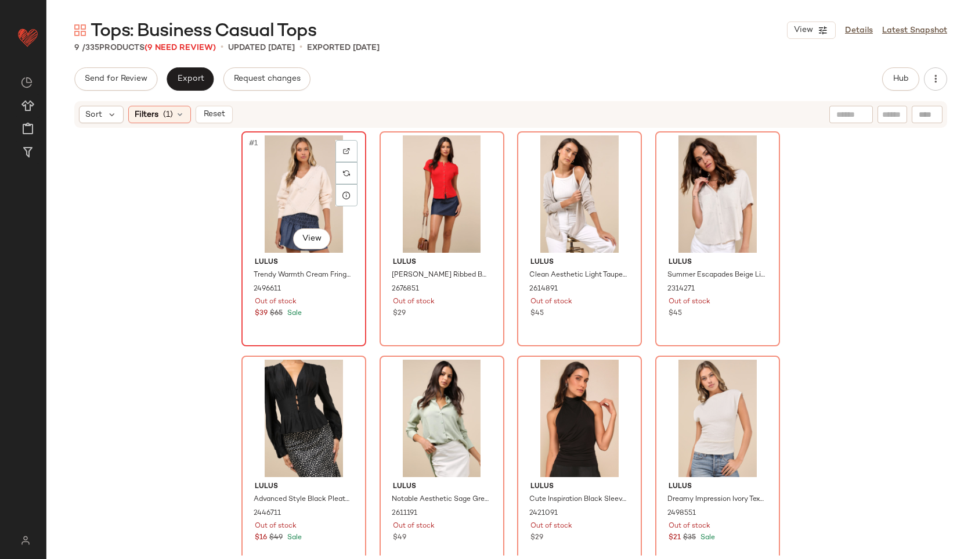
click at [293, 174] on div "#1 View" at bounding box center [304, 193] width 117 height 117
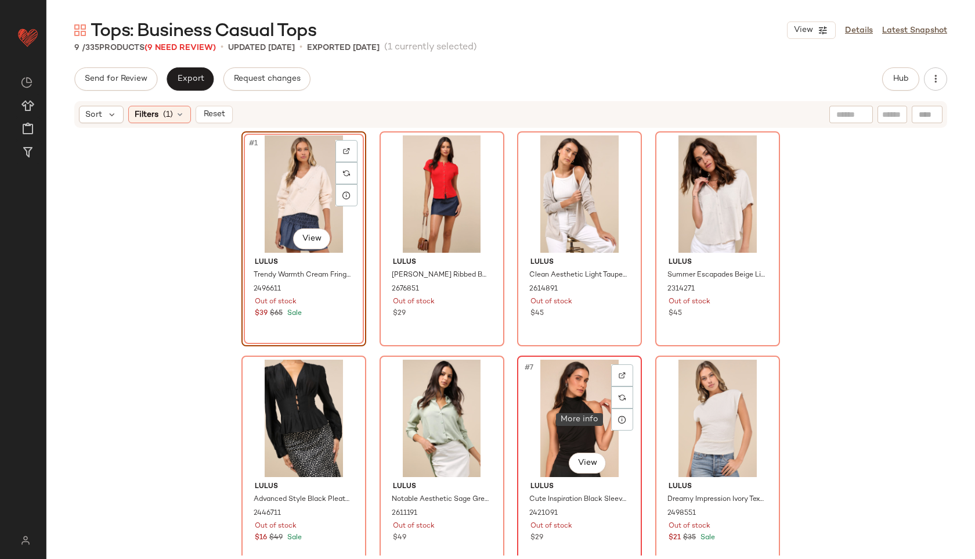
scroll to position [239, 0]
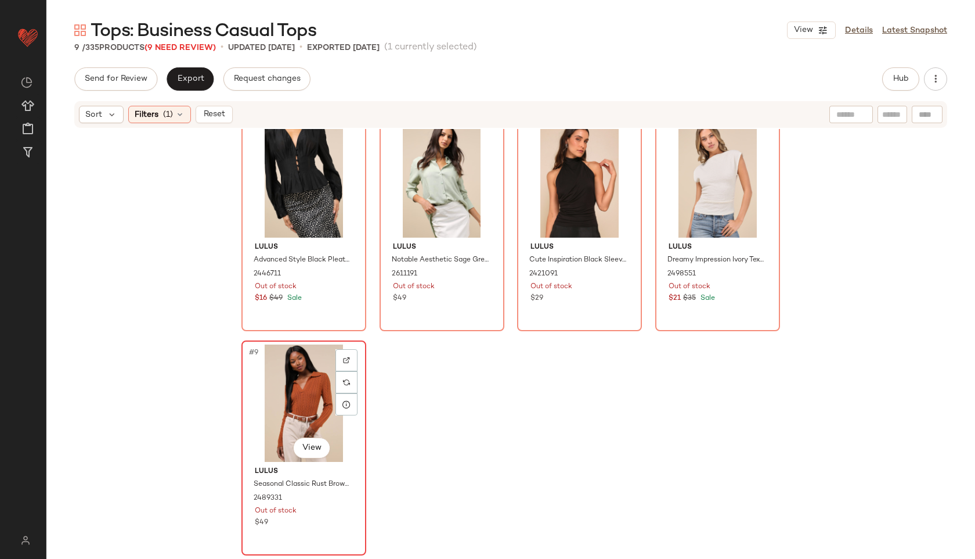
click at [281, 389] on div "#9 View" at bounding box center [304, 402] width 117 height 117
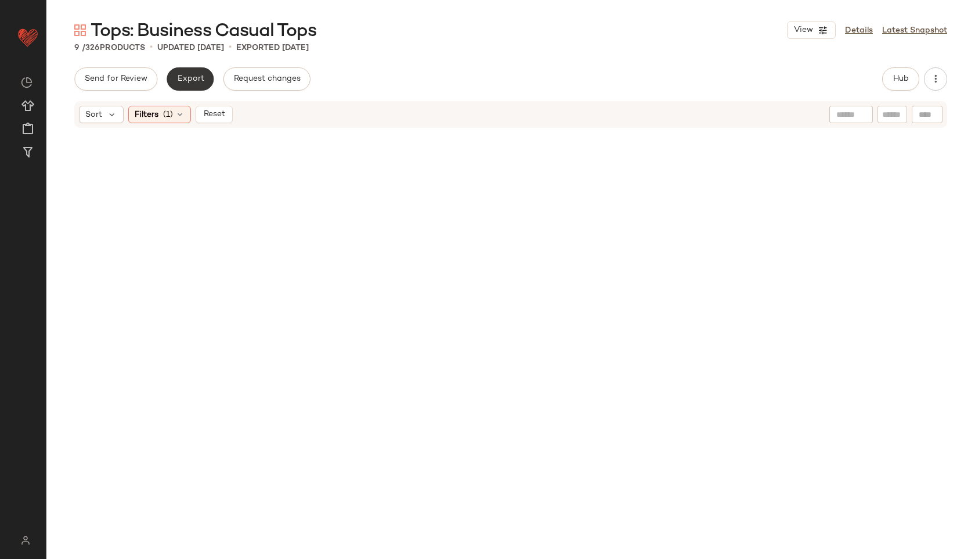
click at [190, 78] on span "Export" at bounding box center [190, 78] width 27 height 9
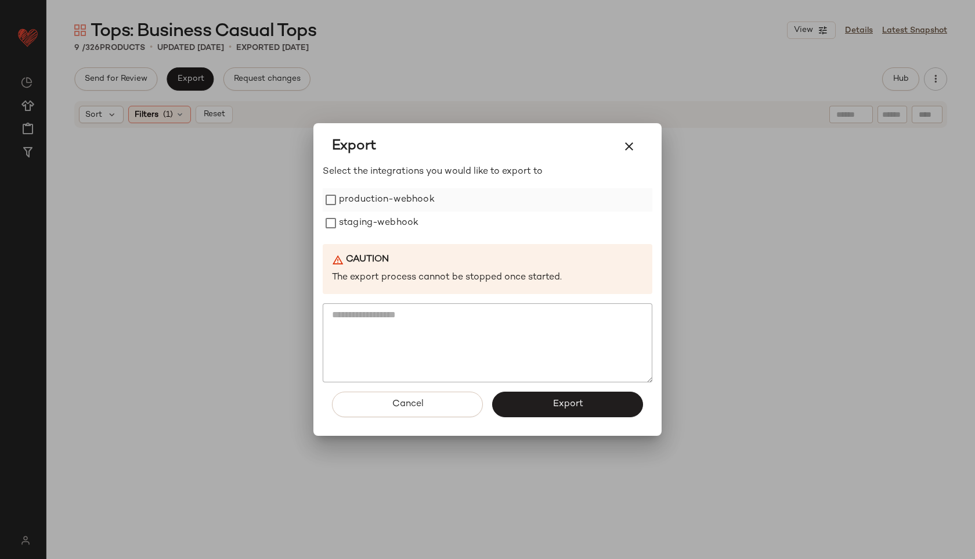
click at [393, 200] on label "production-webhook" at bounding box center [387, 199] width 96 height 23
click at [393, 215] on label "staging-webhook" at bounding box center [379, 222] width 80 height 23
click at [538, 408] on button "Export" at bounding box center [567, 404] width 151 height 26
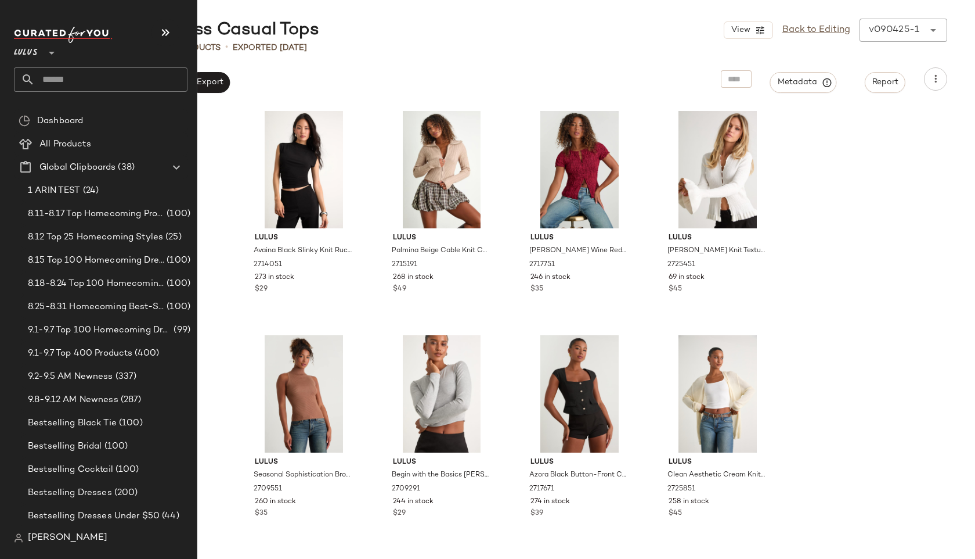
click at [70, 82] on input "text" at bounding box center [111, 79] width 153 height 24
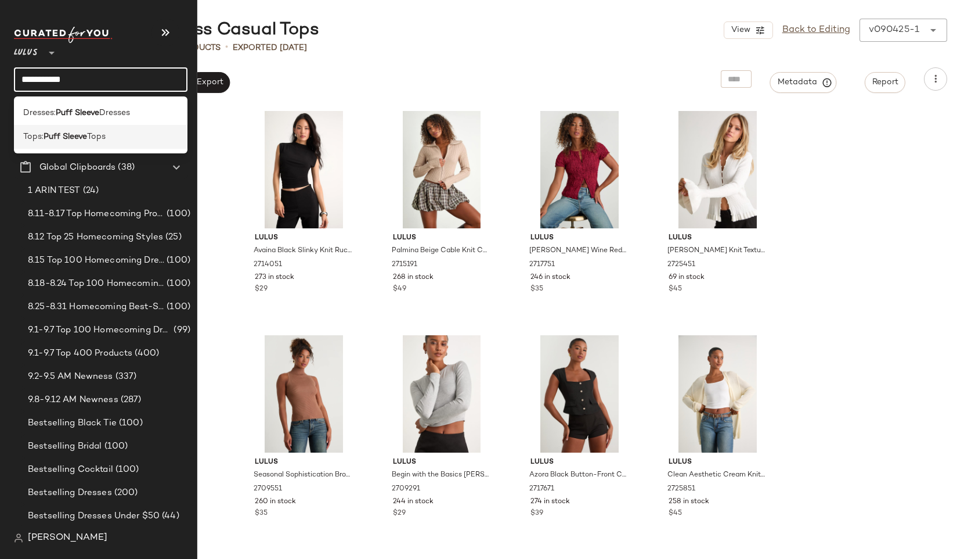
type input "**********"
click at [64, 138] on b "Puff Sleeve" at bounding box center [66, 137] width 44 height 12
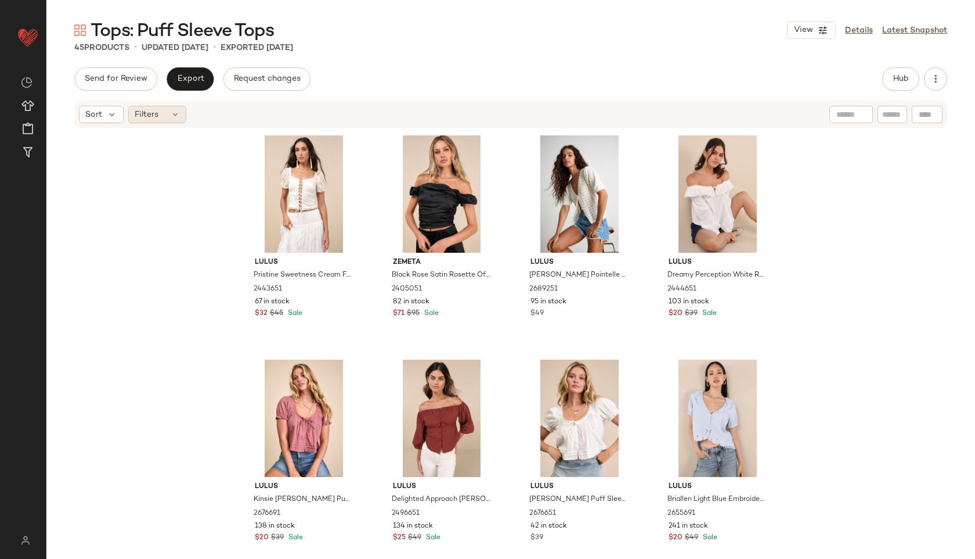
click at [164, 114] on div "Filters" at bounding box center [157, 114] width 58 height 17
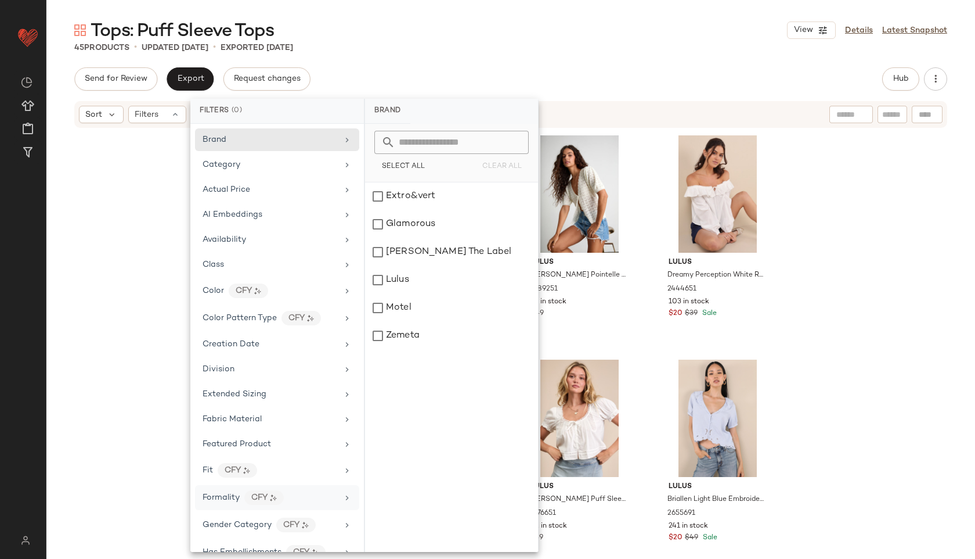
scroll to position [545, 0]
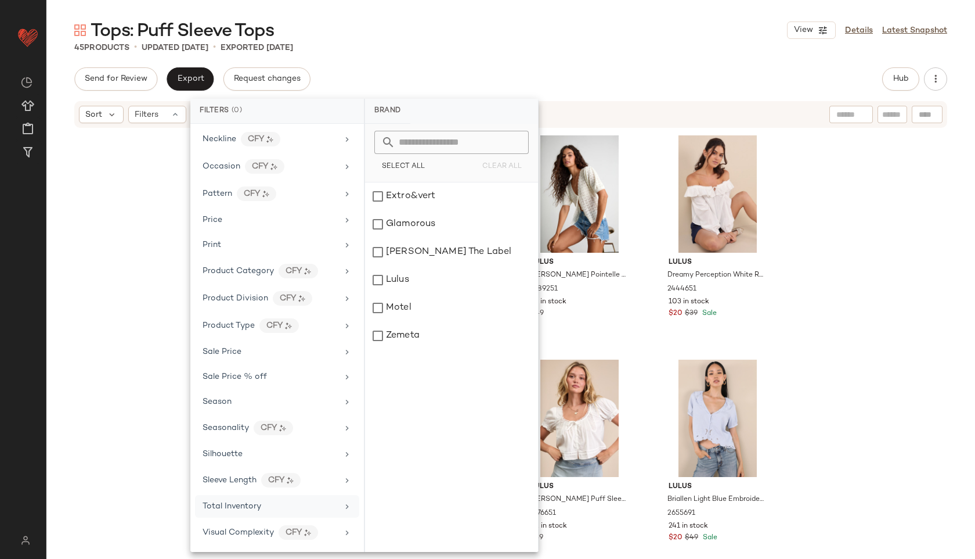
click at [253, 509] on span "Total Inventory" at bounding box center [232, 506] width 59 height 9
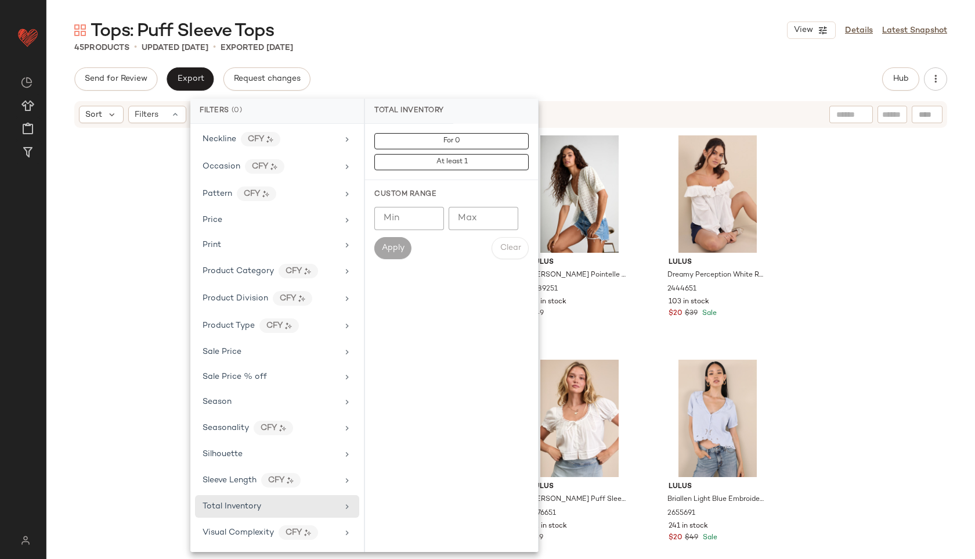
click at [476, 214] on input "Max" at bounding box center [484, 218] width 70 height 23
type input "**"
click at [390, 244] on span "Apply" at bounding box center [392, 247] width 23 height 9
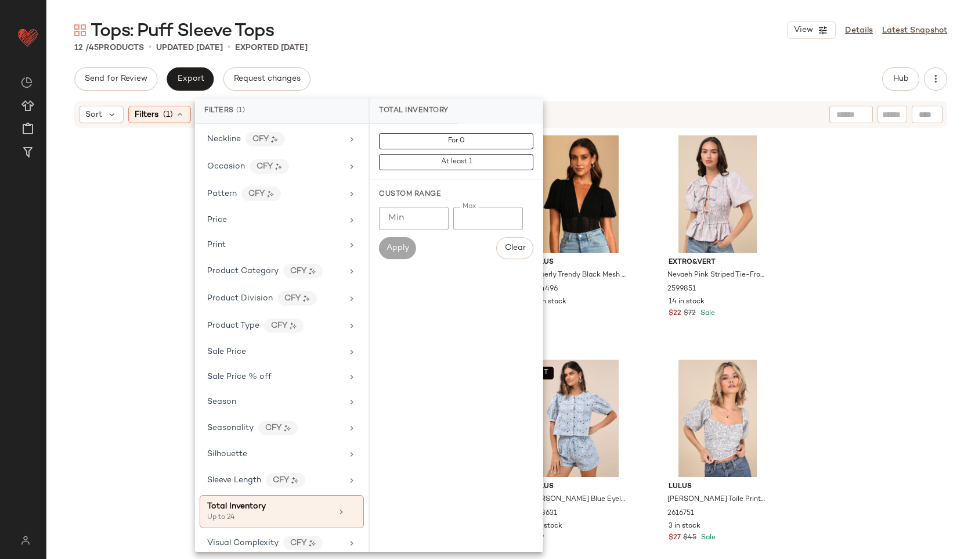
click at [525, 31] on div "Tops: Puff Sleeve Tops View Details Latest Snapshot" at bounding box center [510, 30] width 929 height 23
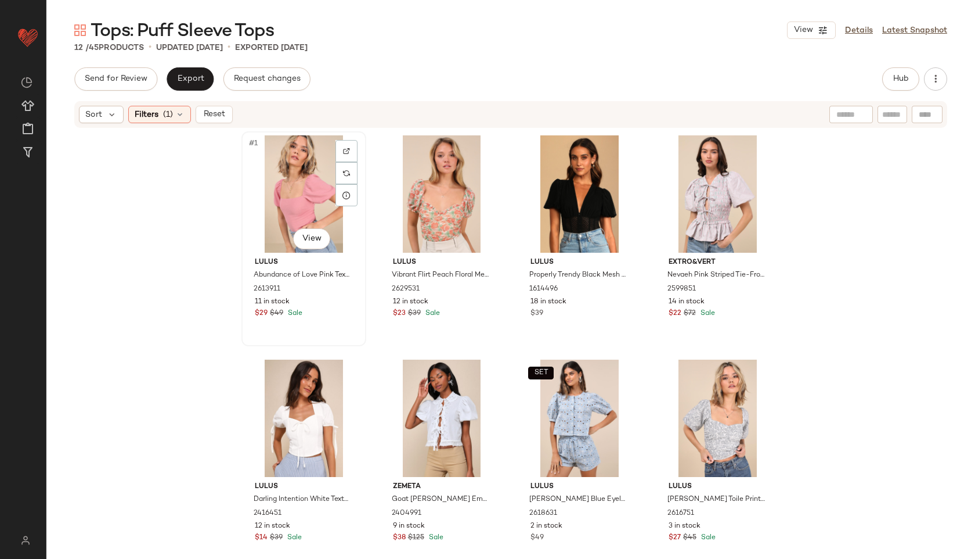
click at [271, 164] on div "#1 View" at bounding box center [304, 193] width 117 height 117
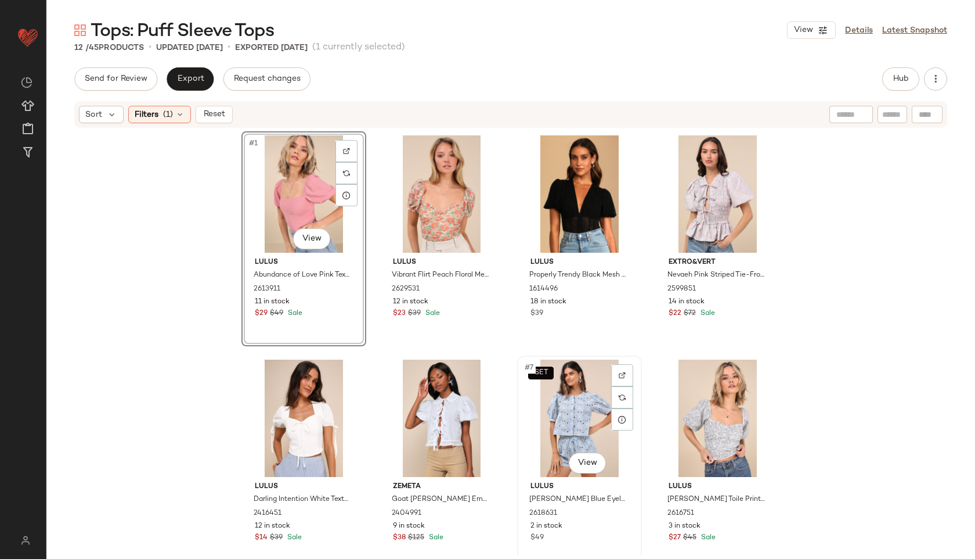
scroll to position [239, 0]
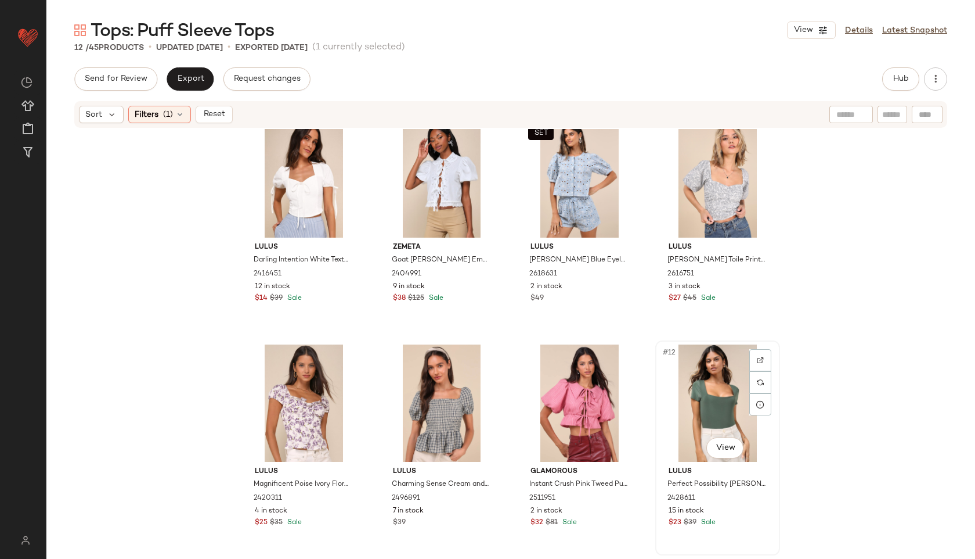
click at [696, 379] on div "#12 View" at bounding box center [718, 402] width 117 height 117
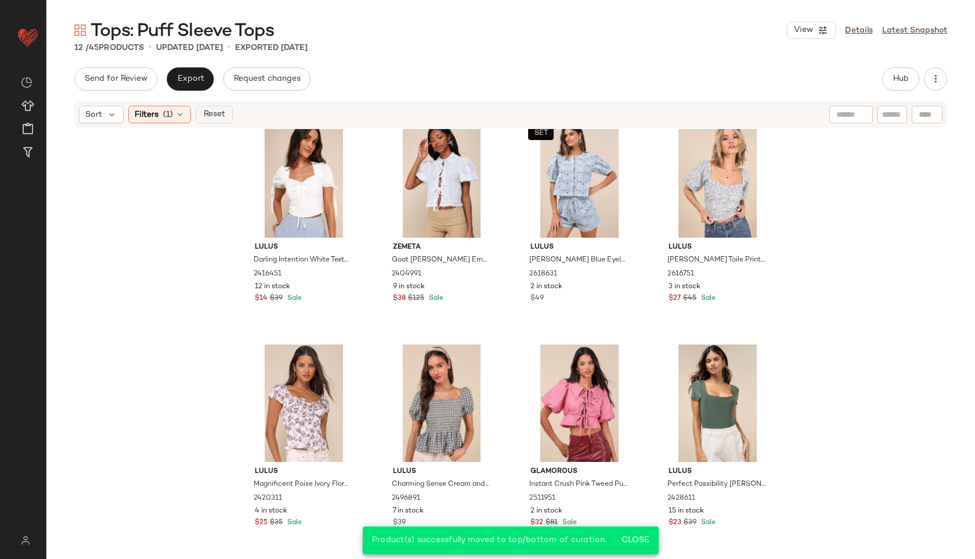
click at [214, 110] on span "Reset" at bounding box center [214, 114] width 22 height 9
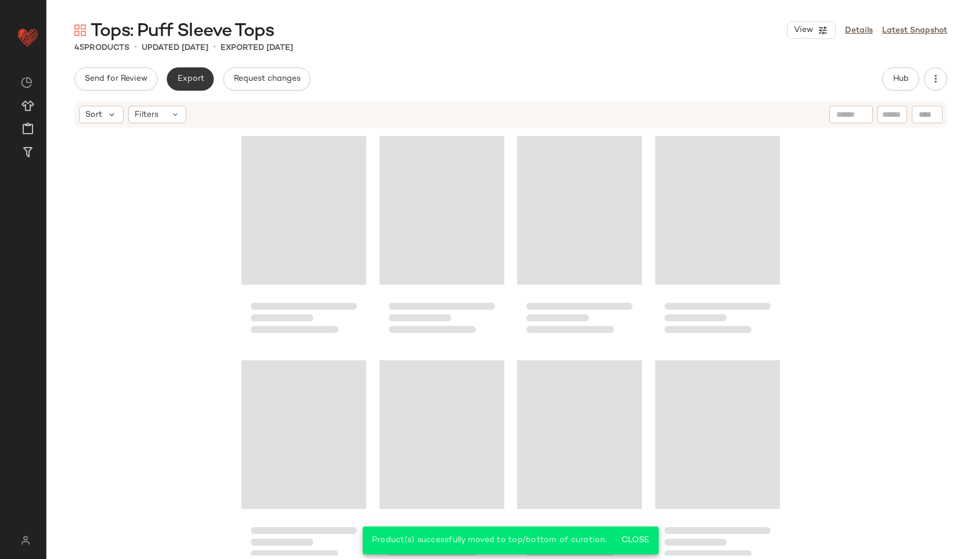
click at [188, 74] on span "Export" at bounding box center [190, 78] width 27 height 9
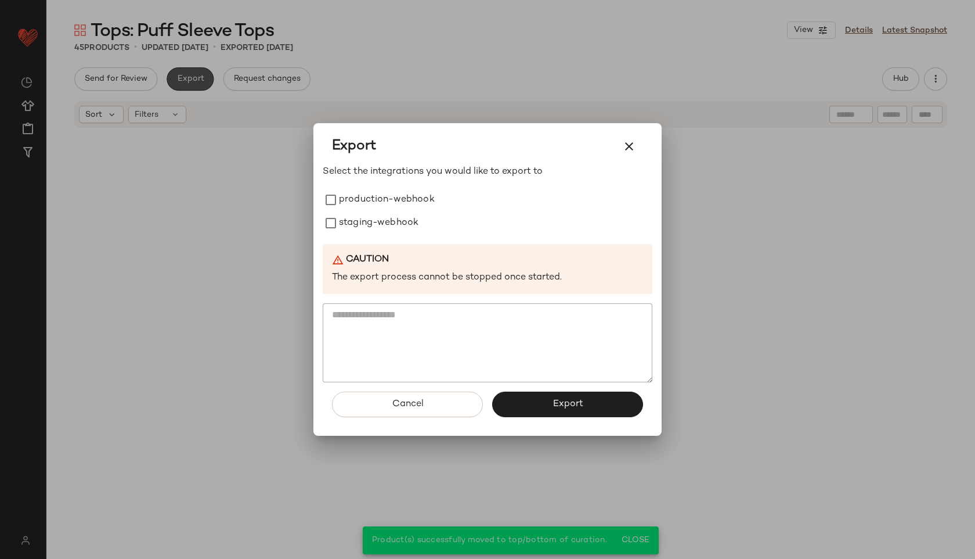
scroll to position [2266, 0]
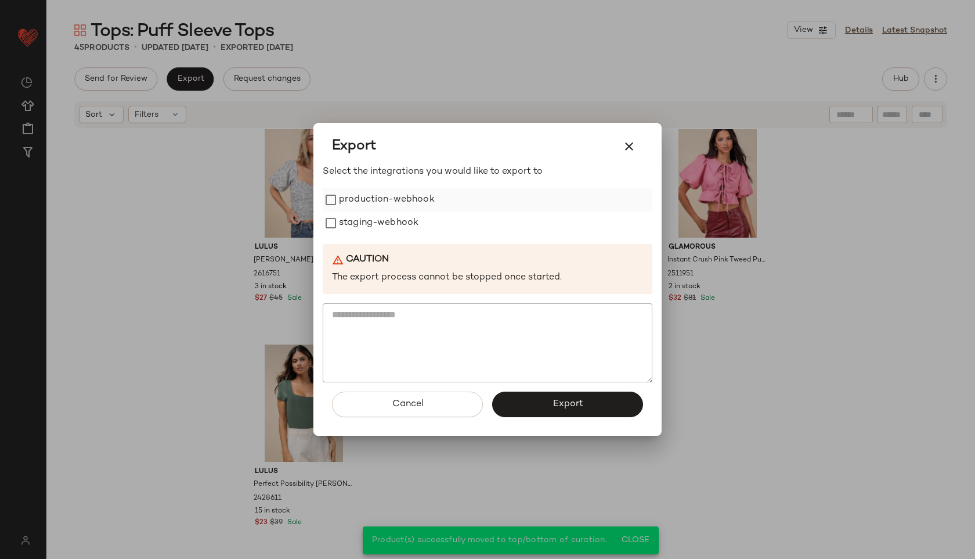
click at [412, 200] on label "production-webhook" at bounding box center [387, 199] width 96 height 23
click at [393, 226] on label "staging-webhook" at bounding box center [379, 222] width 80 height 23
click at [546, 399] on button "Export" at bounding box center [567, 404] width 151 height 26
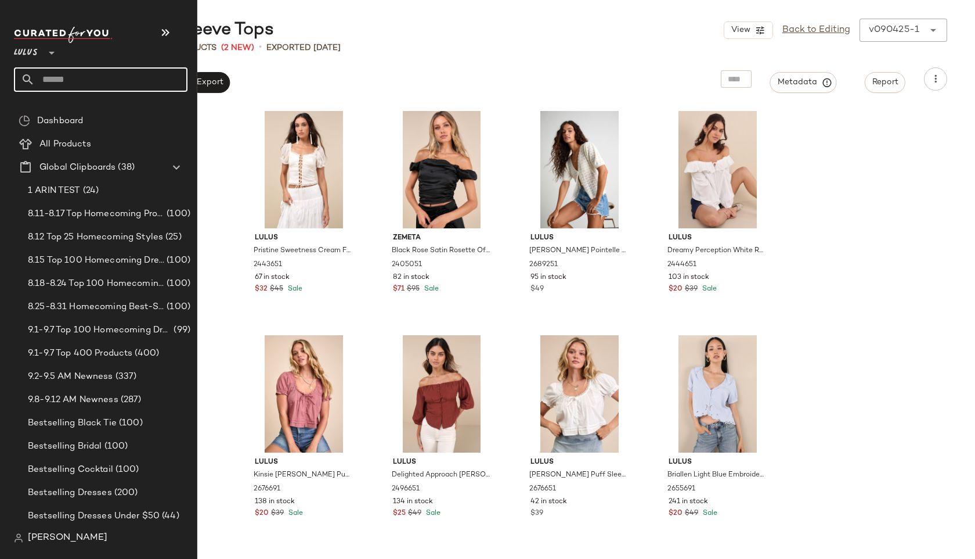
click at [65, 77] on input "text" at bounding box center [111, 79] width 153 height 24
click at [67, 73] on input "text" at bounding box center [111, 79] width 153 height 24
type input "**********"
click at [76, 112] on b "Ruffle Top" at bounding box center [63, 113] width 39 height 12
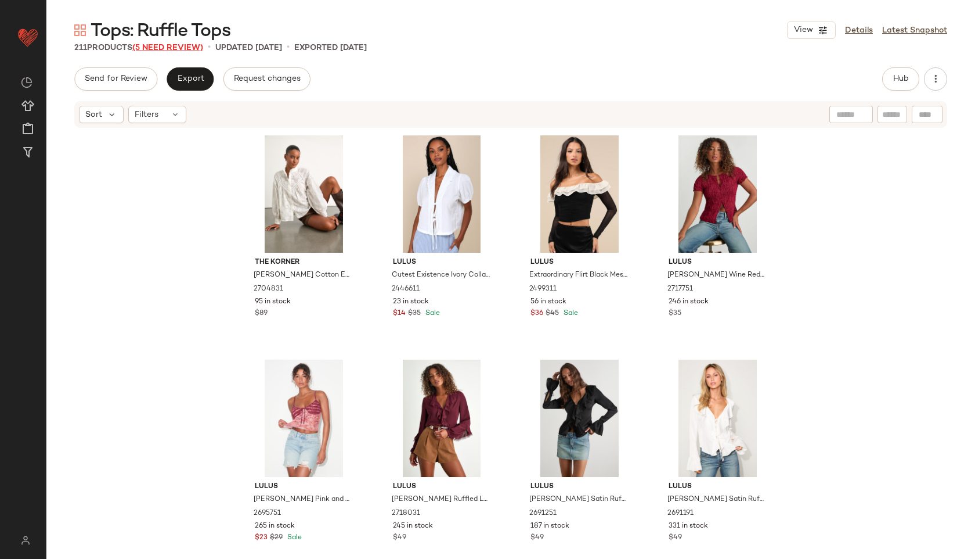
click at [169, 46] on span "(5 Need Review)" at bounding box center [167, 48] width 71 height 9
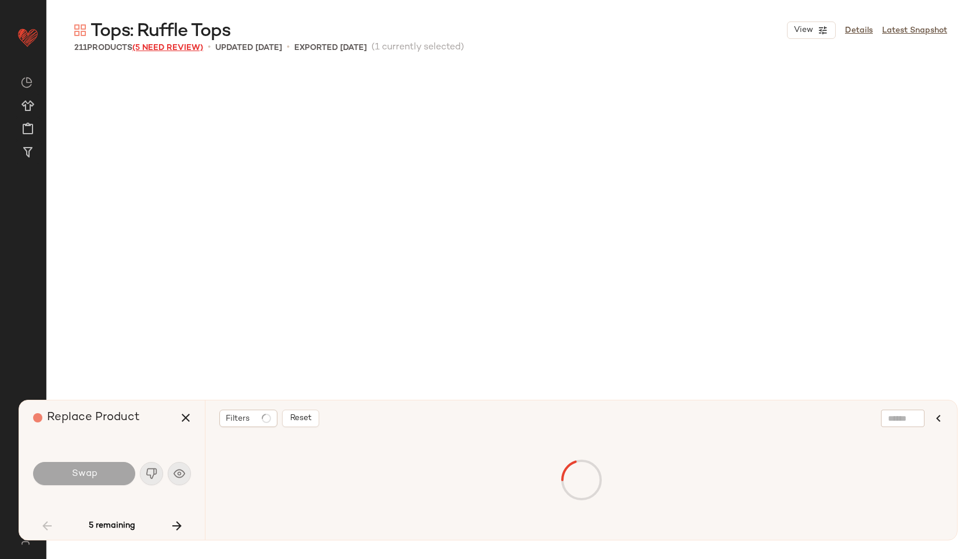
scroll to position [2690, 0]
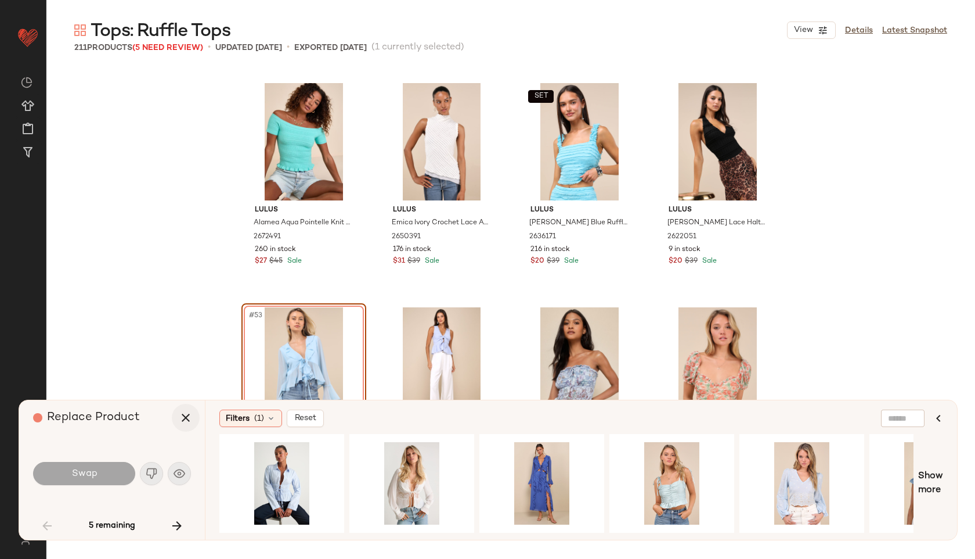
click at [185, 416] on icon "button" at bounding box center [186, 418] width 14 height 14
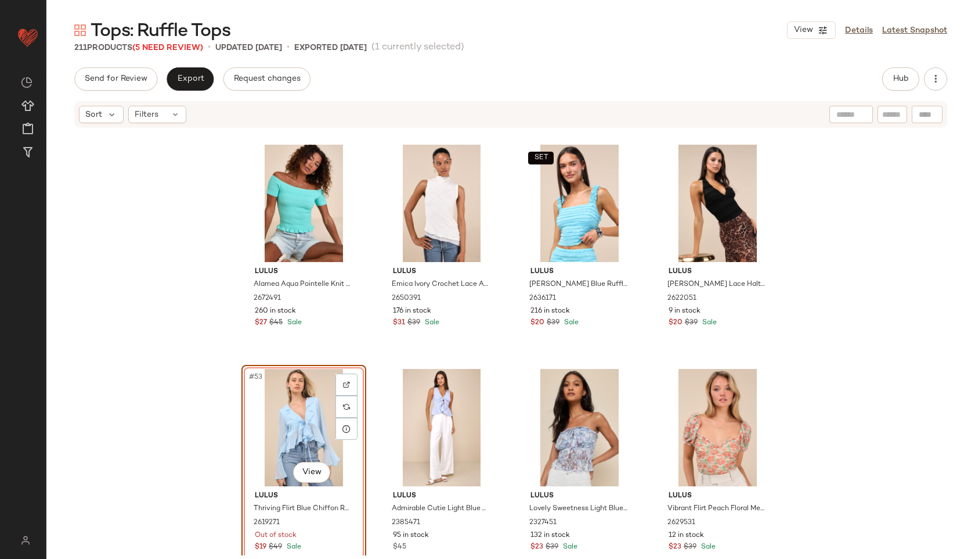
click at [286, 417] on div "#53 View" at bounding box center [304, 427] width 117 height 117
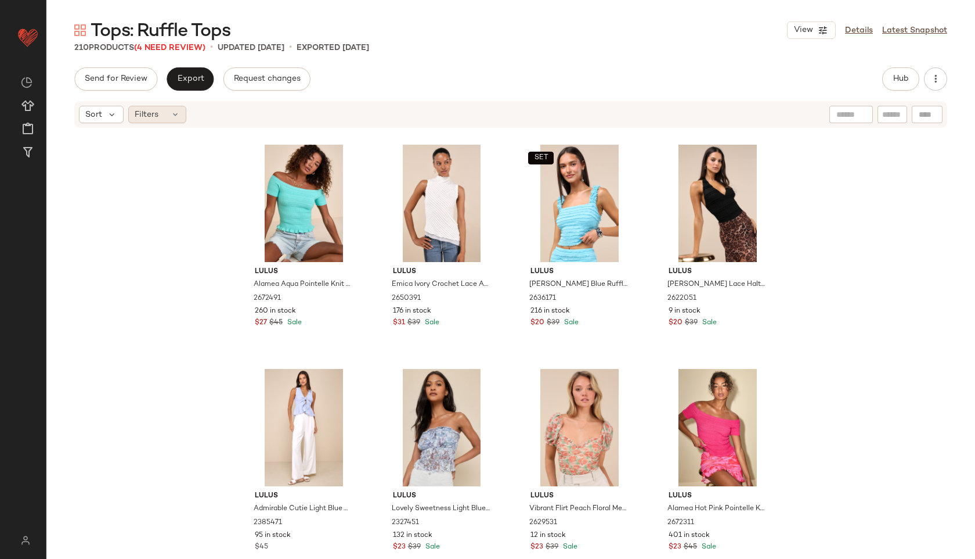
click at [171, 114] on icon at bounding box center [175, 114] width 9 height 9
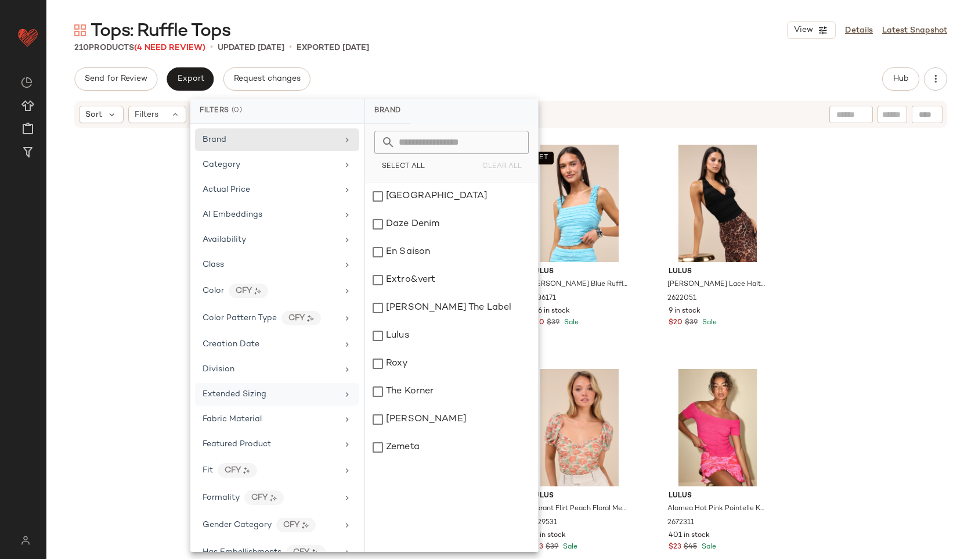
scroll to position [545, 0]
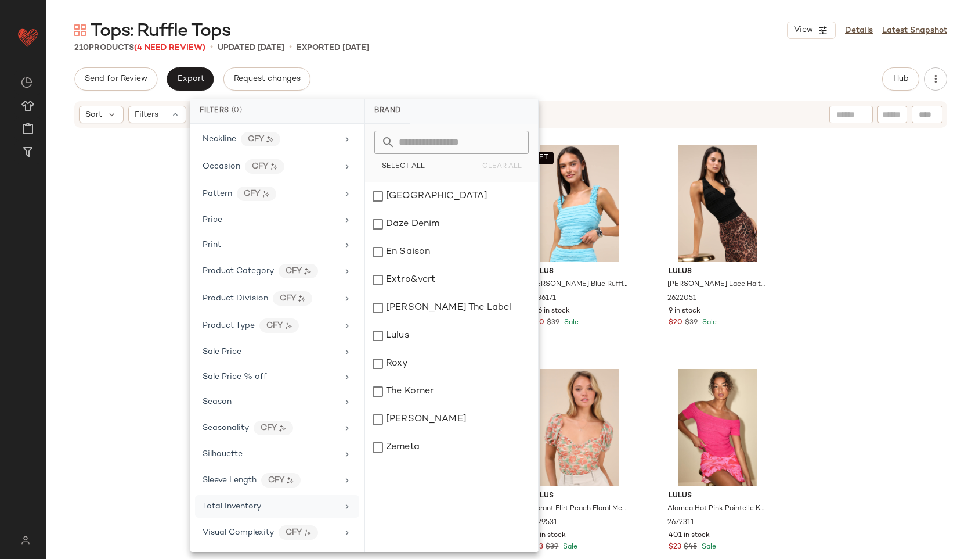
click at [231, 502] on span "Total Inventory" at bounding box center [232, 506] width 59 height 9
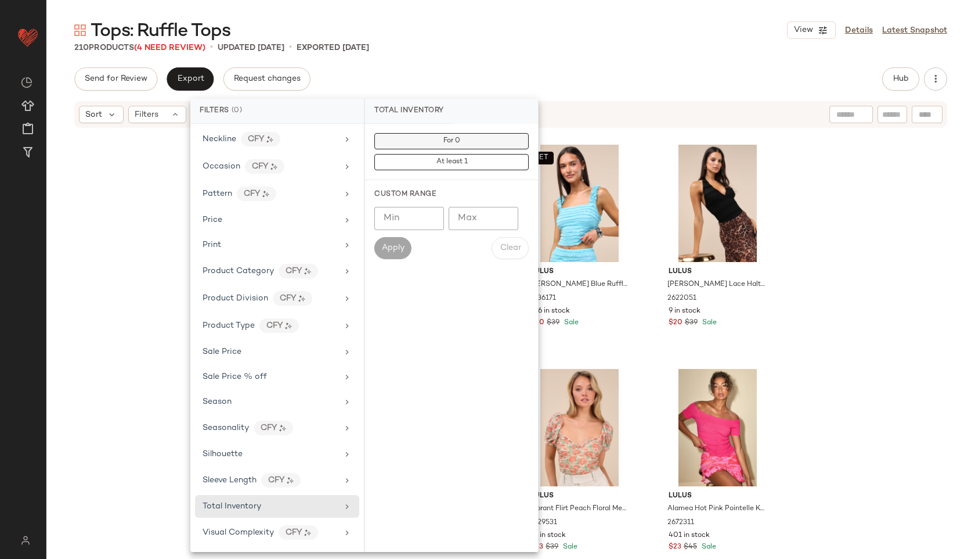
click at [467, 141] on button "For 0" at bounding box center [452, 141] width 154 height 16
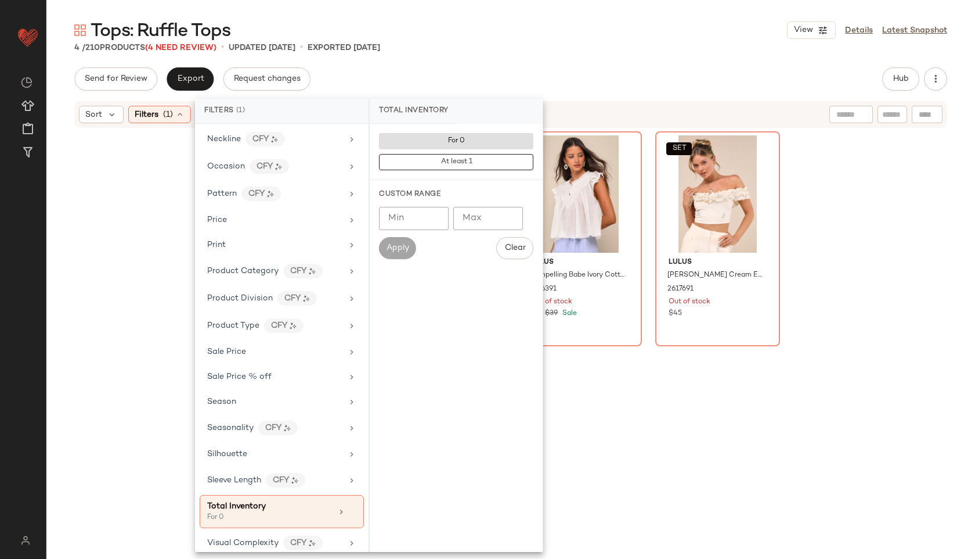
click at [525, 68] on div "Send for Review Export Request changes Hub" at bounding box center [510, 78] width 873 height 23
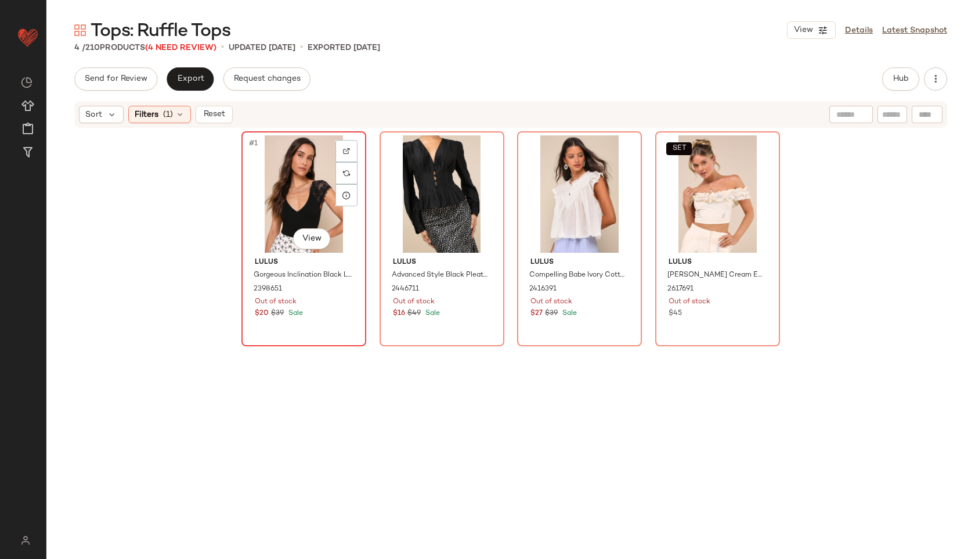
click at [288, 177] on div "#1 View" at bounding box center [304, 193] width 117 height 117
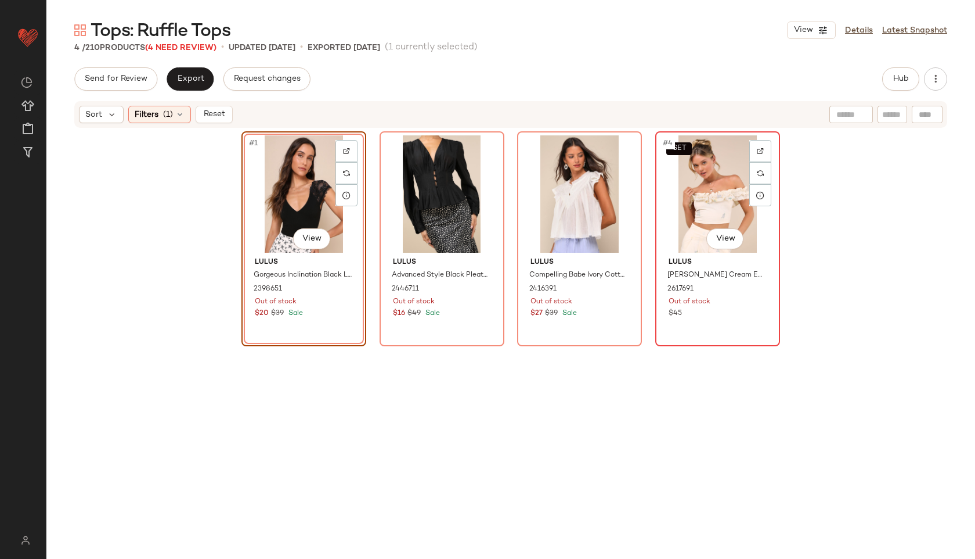
click at [714, 190] on div "SET #4 View" at bounding box center [718, 193] width 117 height 117
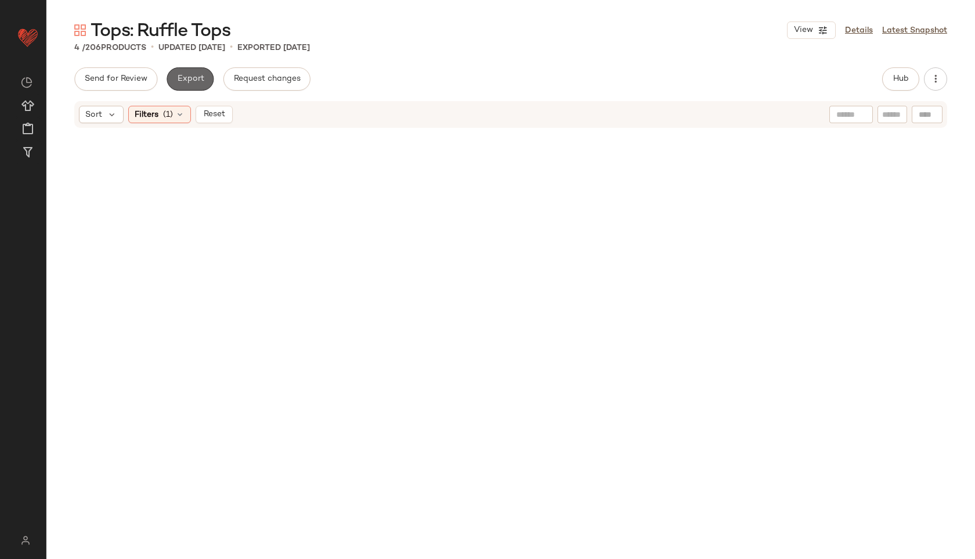
click at [180, 76] on span "Export" at bounding box center [190, 78] width 27 height 9
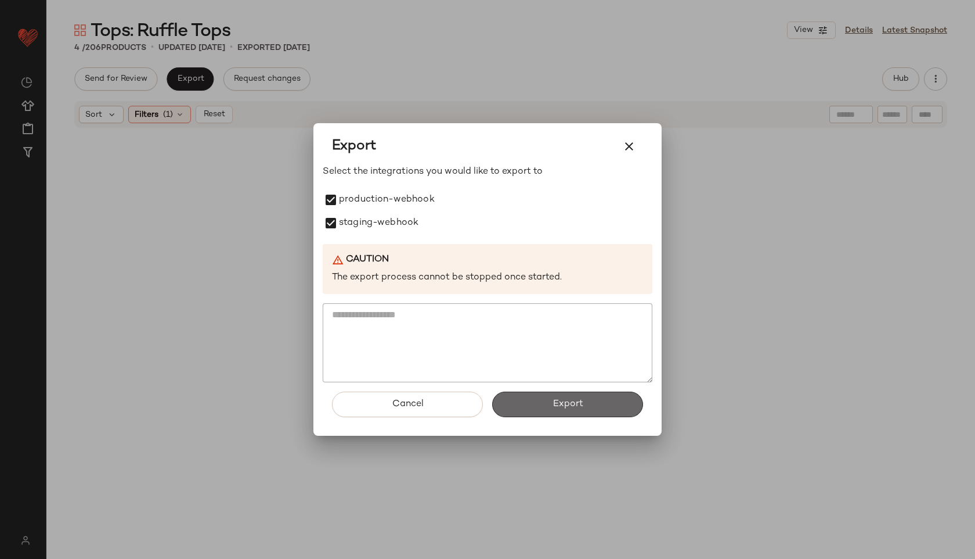
click at [525, 403] on button "Export" at bounding box center [567, 404] width 151 height 26
